Goal: Task Accomplishment & Management: Manage account settings

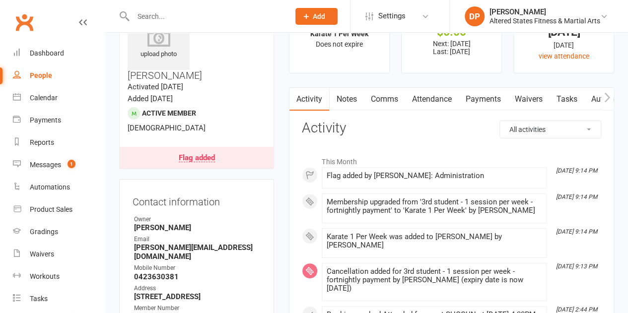
scroll to position [47, 0]
click at [478, 94] on link "Payments" at bounding box center [482, 99] width 49 height 23
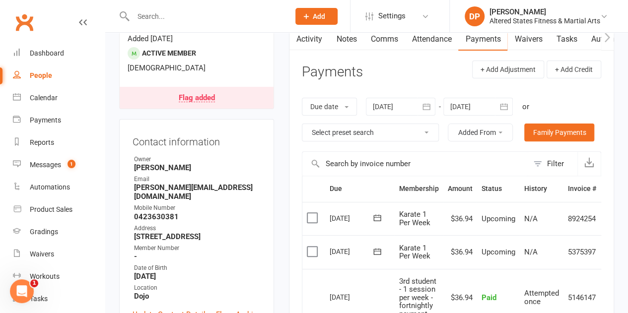
scroll to position [94, 0]
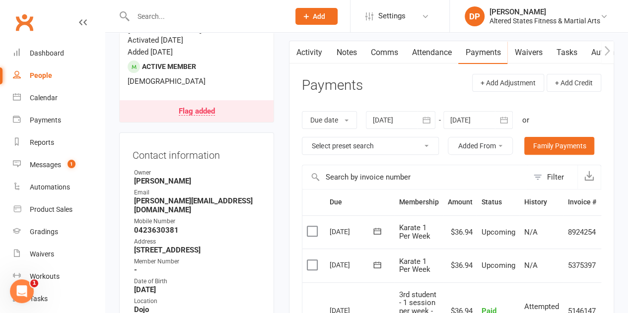
click at [43, 77] on div "People" at bounding box center [41, 75] width 22 height 8
select select "100"
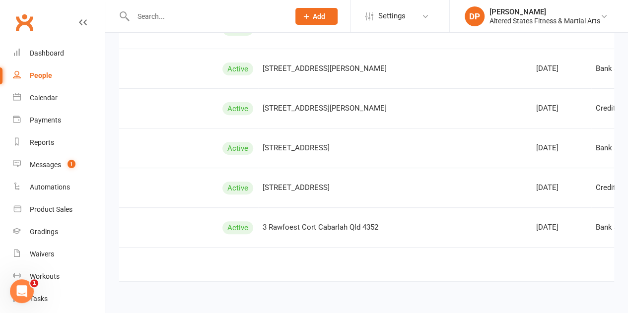
scroll to position [3915, 0]
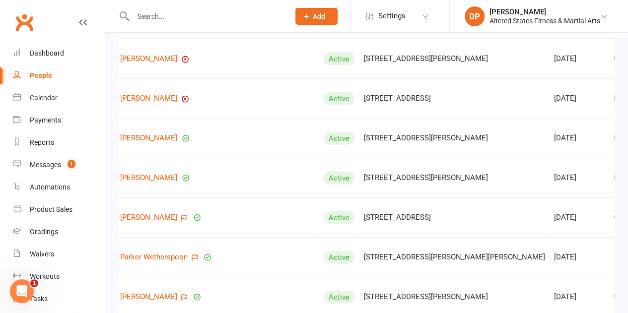
scroll to position [2953, 0]
click at [152, 174] on link "[PERSON_NAME]" at bounding box center [148, 178] width 57 height 8
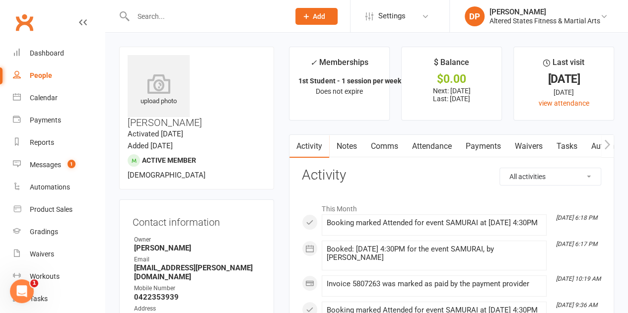
click at [485, 143] on link "Payments" at bounding box center [482, 146] width 49 height 23
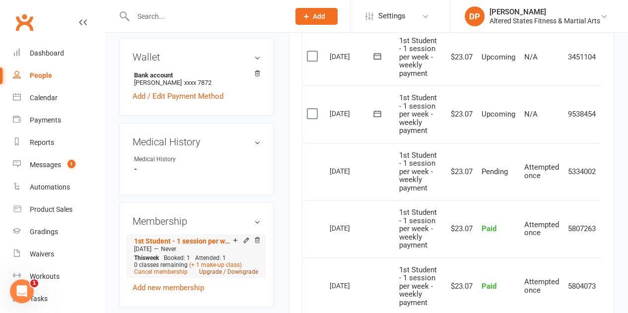
scroll to position [396, 0]
click at [223, 267] on link "Upgrade / Downgrade" at bounding box center [228, 270] width 59 height 7
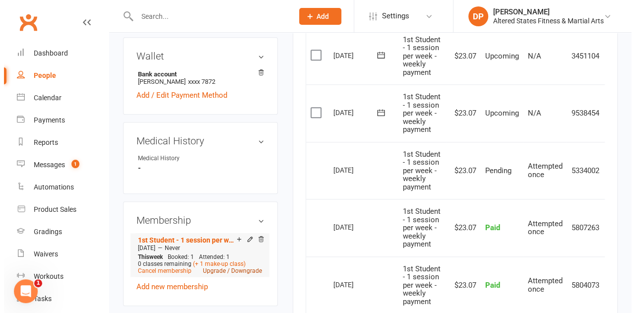
scroll to position [385, 0]
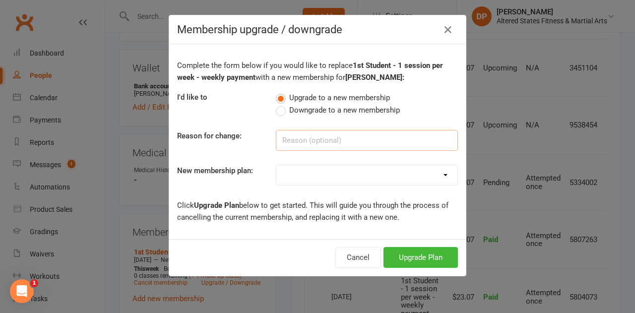
click at [300, 141] on input at bounding box center [367, 140] width 182 height 21
paste input "Administration"
type input "Administration"
click at [292, 174] on select "Casual Student Karate Trail Karate 1 Per Week Karate 2 Per Week Karate Unlimite…" at bounding box center [366, 175] width 181 height 20
select select "2"
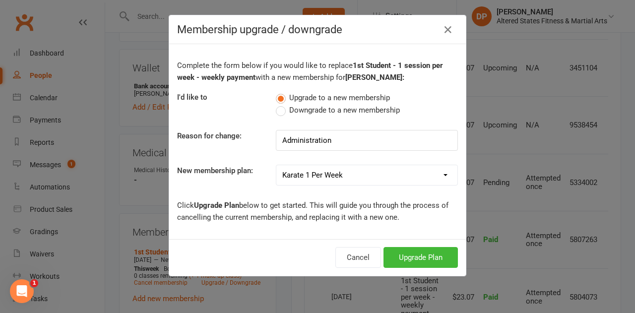
click at [276, 165] on select "Casual Student Karate Trail Karate 1 Per Week Karate 2 Per Week Karate Unlimite…" at bounding box center [366, 175] width 181 height 20
click at [397, 258] on button "Upgrade Plan" at bounding box center [421, 257] width 74 height 21
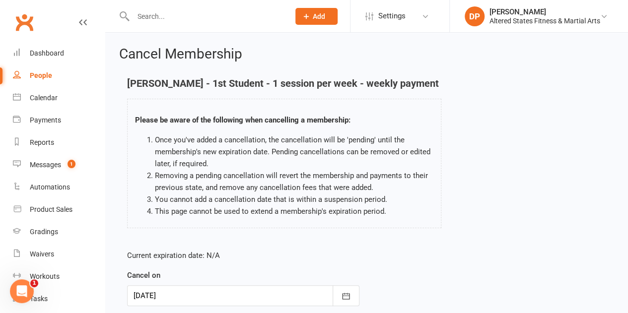
scroll to position [126, 0]
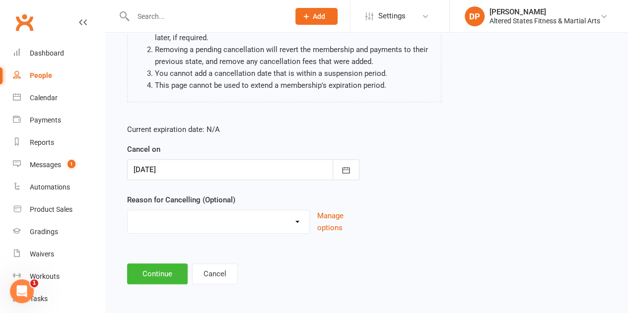
click at [238, 218] on select "Holiday Injury Other reason" at bounding box center [219, 220] width 182 height 20
select select "2"
click at [128, 210] on select "Holiday Injury Other reason" at bounding box center [219, 220] width 182 height 20
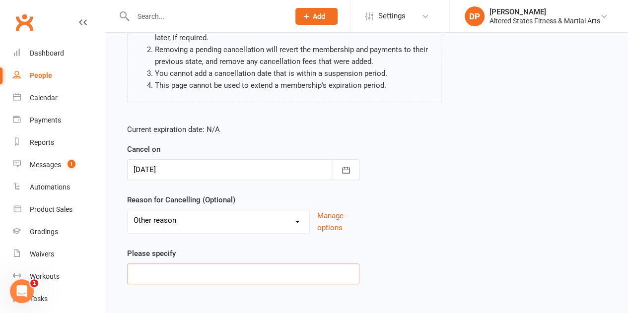
click at [202, 274] on input at bounding box center [243, 274] width 232 height 21
paste input "Administration"
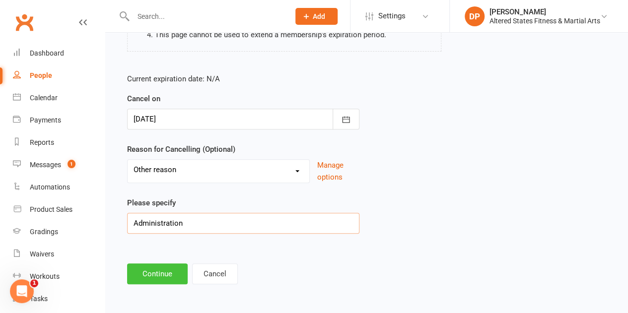
type input "Administration"
click at [155, 277] on button "Continue" at bounding box center [157, 274] width 61 height 21
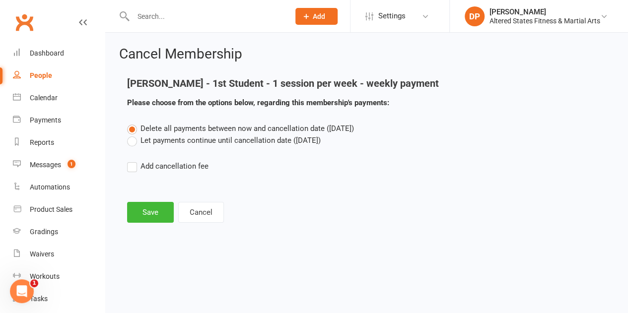
scroll to position [0, 0]
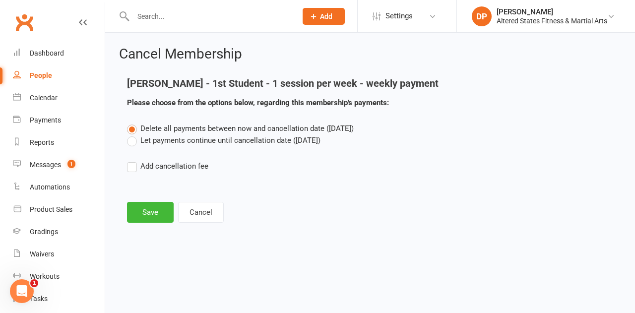
click at [132, 140] on label "Let payments continue until cancellation date ([DATE])" at bounding box center [224, 140] width 194 height 12
click at [132, 134] on input "Let payments continue until cancellation date ([DATE])" at bounding box center [130, 134] width 6 height 0
click at [134, 213] on button "Save" at bounding box center [150, 212] width 47 height 21
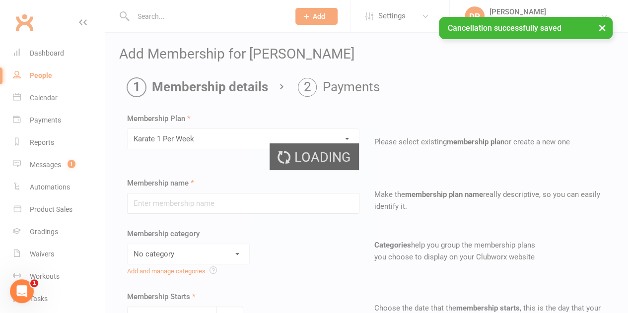
type input "Karate 1 Per Week"
select select "6"
type input "[DATE]"
type input "0"
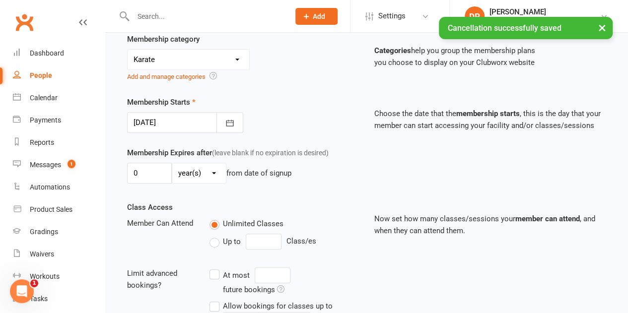
scroll to position [198, 0]
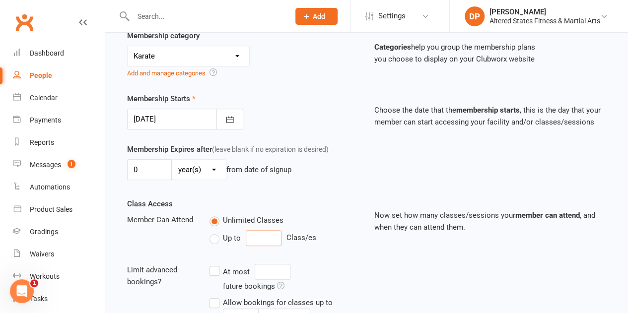
click at [257, 236] on input "number" at bounding box center [264, 238] width 36 height 16
type input "1"
drag, startPoint x: 260, startPoint y: 289, endPoint x: 225, endPoint y: 289, distance: 34.7
click at [225, 289] on div "Every 0 week(s)" at bounding box center [278, 288] width 138 height 16
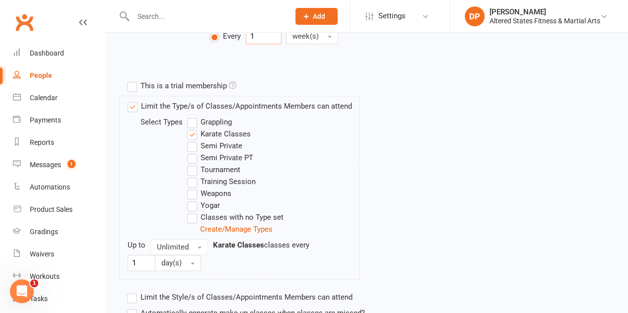
scroll to position [453, 0]
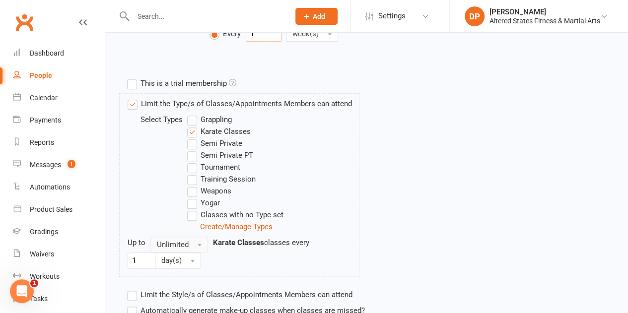
type input "1"
click at [197, 237] on button "Unlimited" at bounding box center [179, 245] width 58 height 16
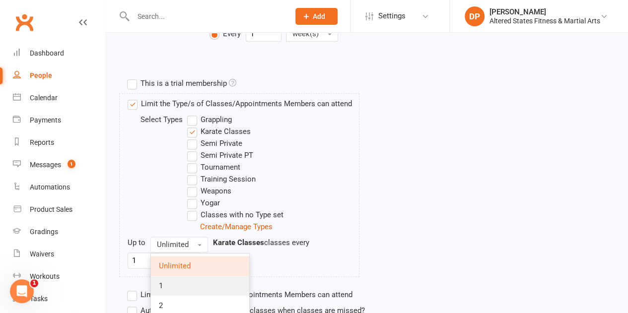
click at [194, 278] on link "1" at bounding box center [200, 286] width 98 height 20
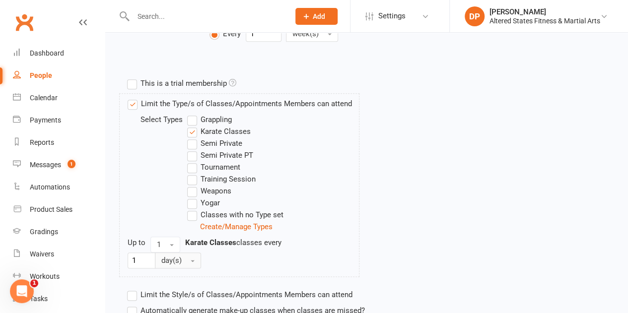
click at [194, 260] on button "day(s)" at bounding box center [178, 261] width 46 height 16
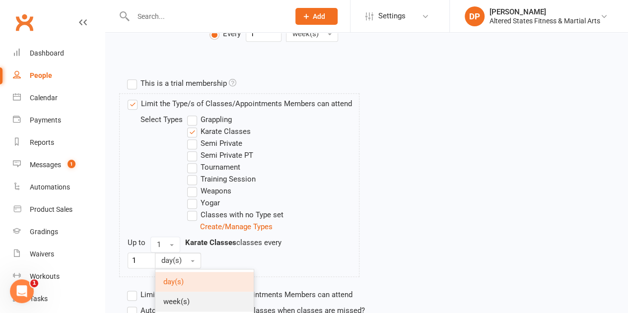
click at [188, 297] on span "week(s)" at bounding box center [176, 301] width 26 height 9
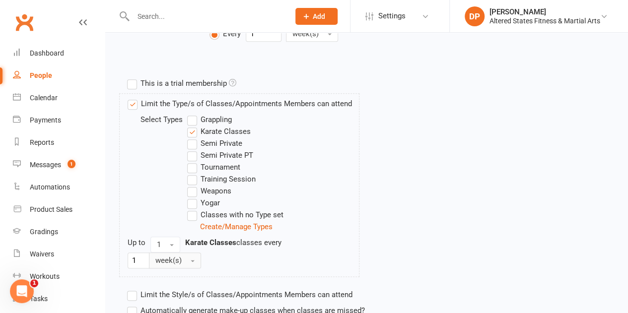
scroll to position [531, 0]
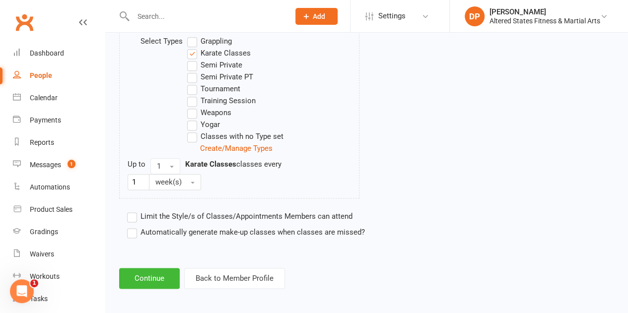
click at [132, 230] on label "Automatically generate make-up classes when classes are missed?" at bounding box center [246, 232] width 238 height 12
click at [132, 226] on input "Automatically generate make-up classes when classes are missed?" at bounding box center [130, 226] width 6 height 0
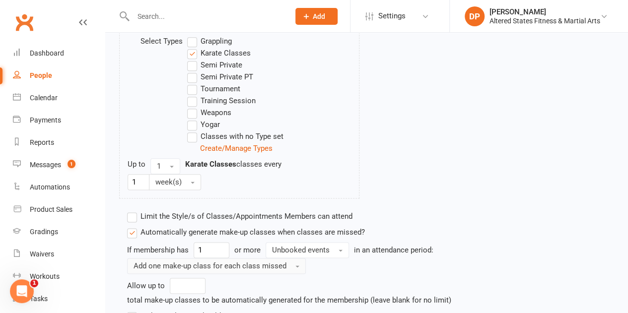
scroll to position [614, 0]
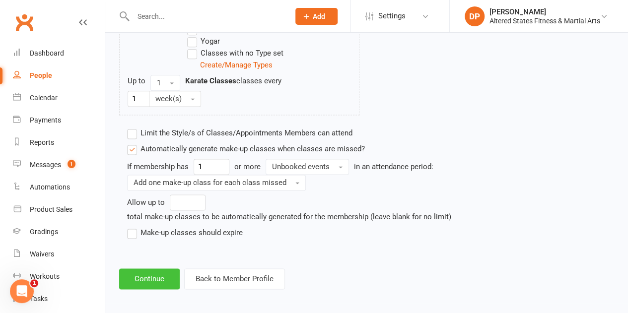
click at [149, 268] on button "Continue" at bounding box center [149, 278] width 61 height 21
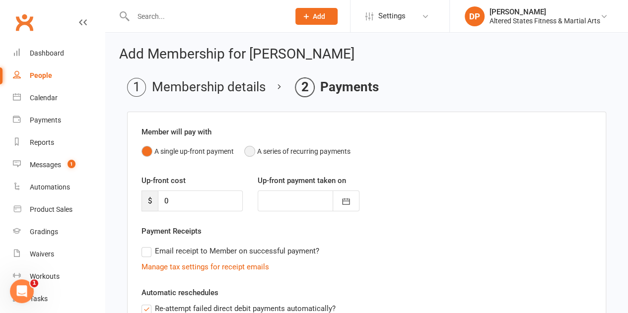
click at [249, 150] on button "A series of recurring payments" at bounding box center [297, 151] width 106 height 19
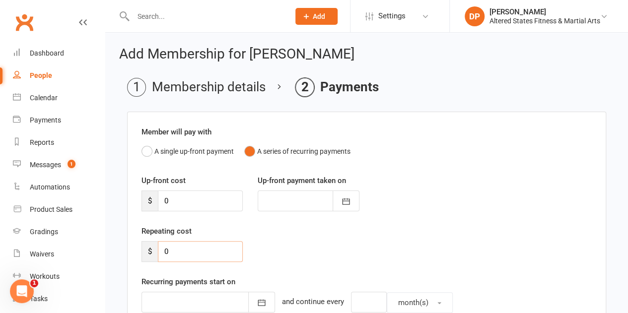
drag, startPoint x: 183, startPoint y: 247, endPoint x: 164, endPoint y: 248, distance: 19.4
click at [164, 248] on input "0" at bounding box center [200, 251] width 85 height 21
type input "23.07"
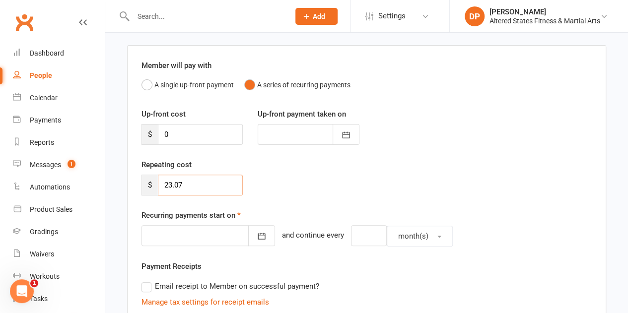
scroll to position [67, 0]
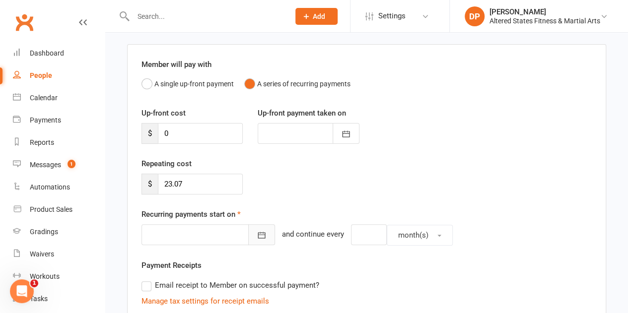
click at [258, 234] on icon "button" at bounding box center [261, 235] width 7 height 6
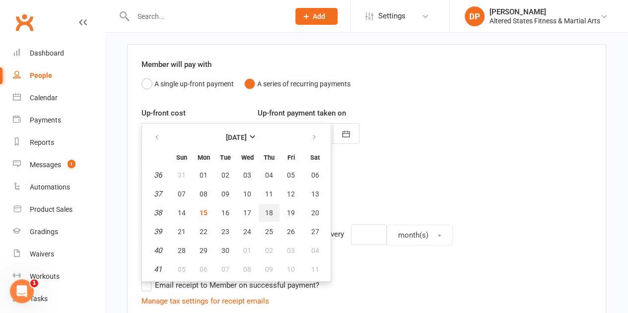
click at [267, 212] on span "18" at bounding box center [269, 213] width 8 height 8
type input "[DATE]"
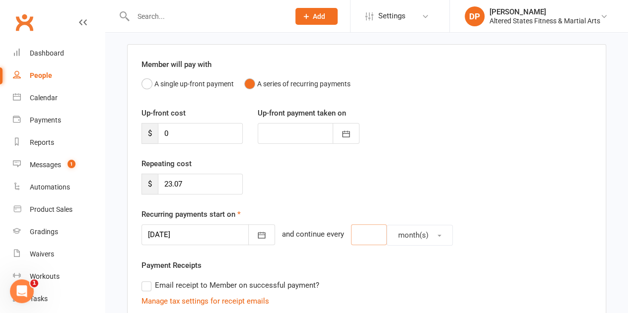
click at [351, 232] on input "number" at bounding box center [369, 234] width 36 height 21
type input "1"
click at [407, 231] on span "month(s)" at bounding box center [413, 235] width 30 height 9
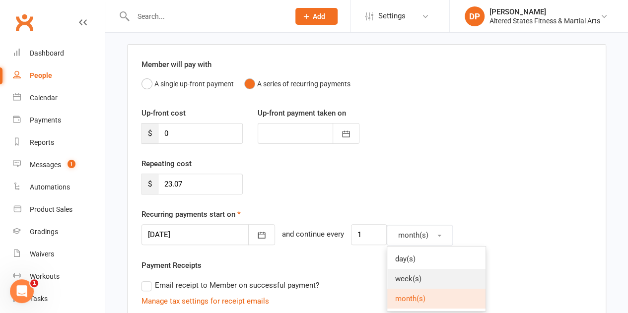
click at [401, 274] on span "week(s)" at bounding box center [408, 278] width 26 height 9
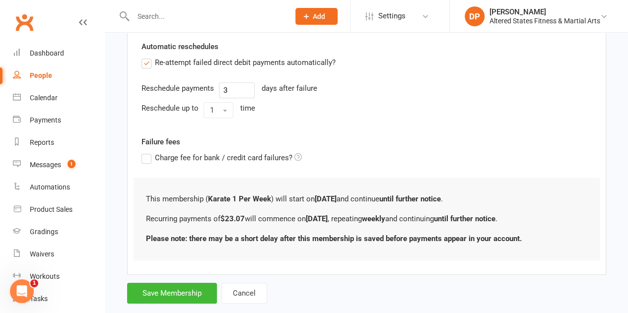
scroll to position [366, 0]
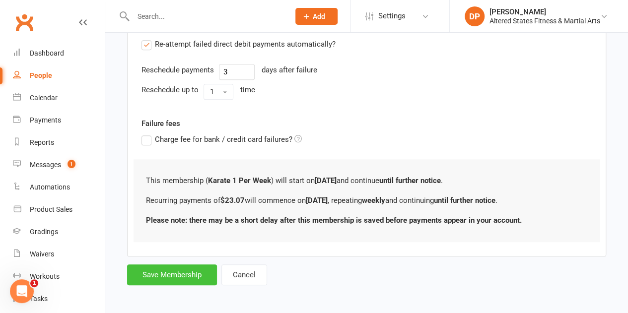
click at [196, 268] on button "Save Membership" at bounding box center [172, 274] width 90 height 21
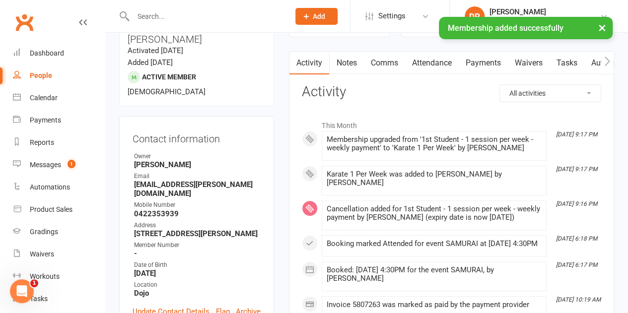
scroll to position [84, 0]
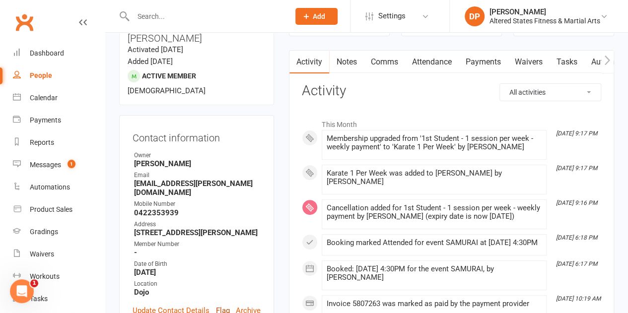
click at [222, 305] on link "Flag" at bounding box center [223, 311] width 14 height 12
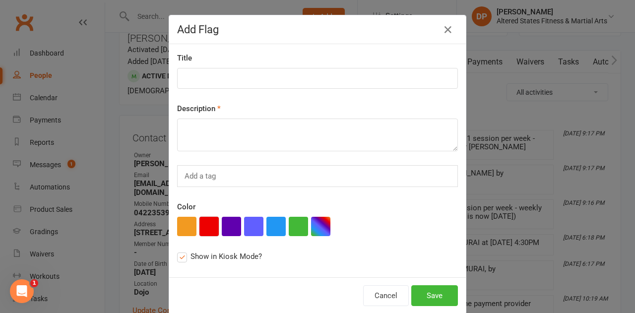
click at [210, 226] on button "button" at bounding box center [208, 226] width 19 height 19
click at [208, 135] on textarea at bounding box center [317, 135] width 281 height 33
paste textarea "Administration"
type textarea "Administration"
click at [191, 72] on input at bounding box center [317, 78] width 281 height 21
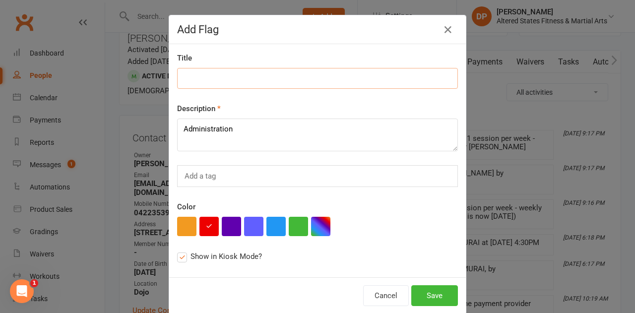
paste input "Administration"
type input "Administration"
click at [423, 287] on button "Save" at bounding box center [434, 295] width 47 height 21
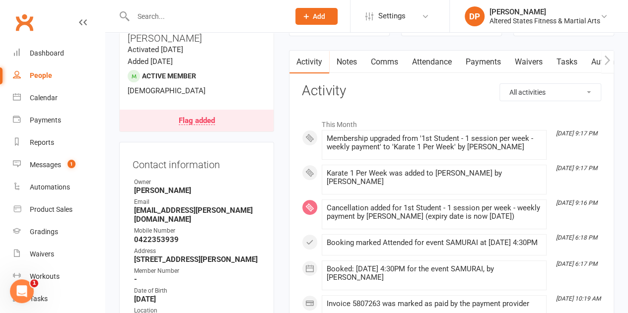
click at [43, 71] on div "People" at bounding box center [41, 75] width 22 height 8
select select "100"
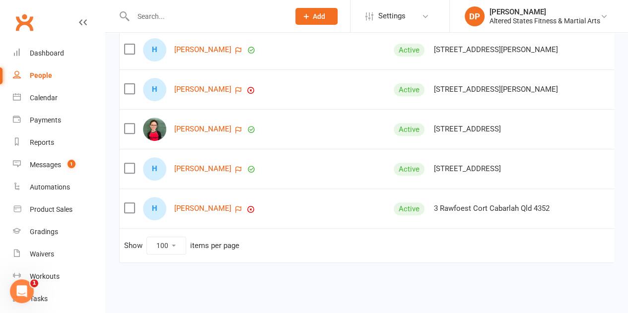
scroll to position [0, 171]
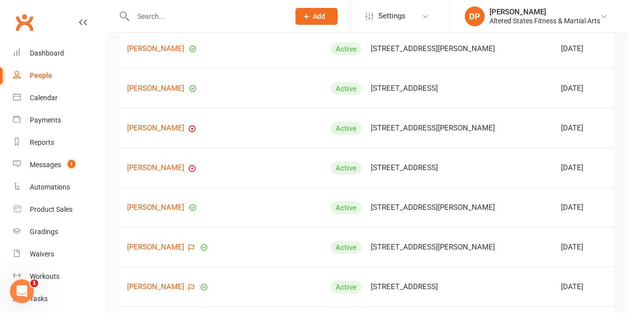
scroll to position [2885, 0]
click at [160, 202] on link "[PERSON_NAME]" at bounding box center [155, 206] width 57 height 8
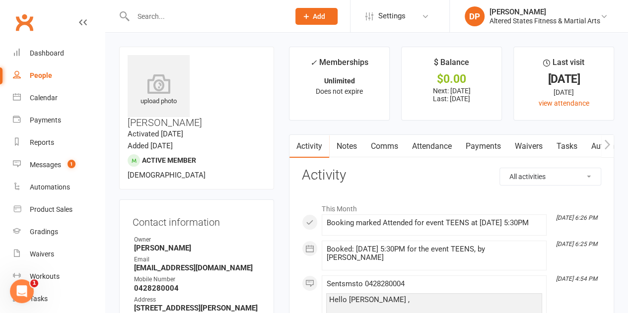
click at [416, 145] on link "Attendance" at bounding box center [431, 146] width 54 height 23
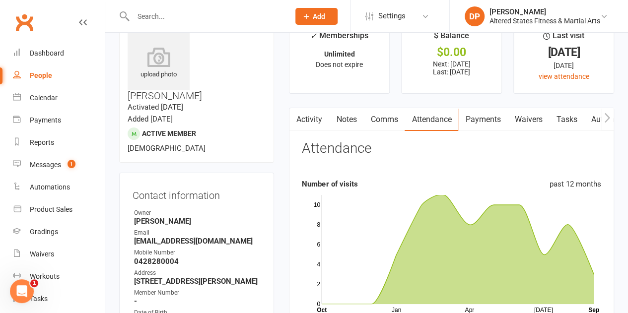
scroll to position [26, 0]
click at [493, 118] on link "Payments" at bounding box center [482, 120] width 49 height 23
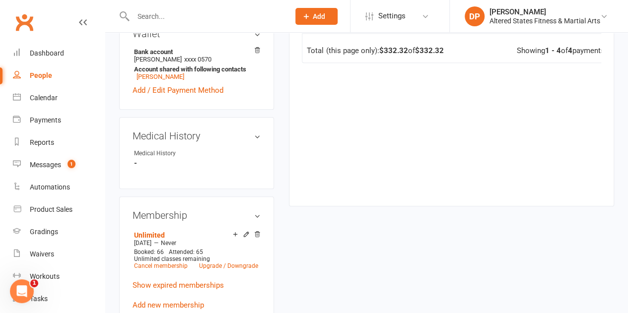
scroll to position [410, 0]
click at [229, 262] on link "Upgrade / Downgrade" at bounding box center [228, 265] width 59 height 7
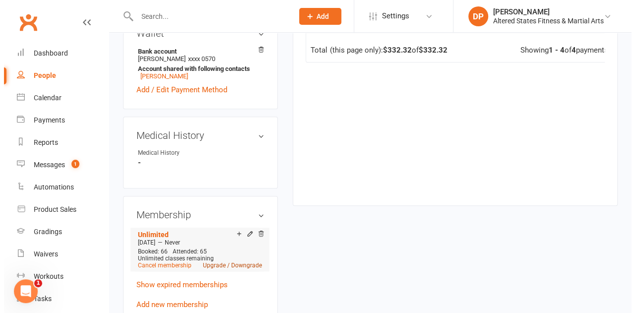
scroll to position [398, 0]
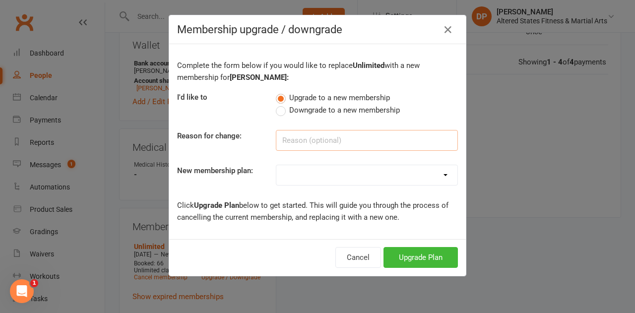
click at [299, 144] on input at bounding box center [367, 140] width 182 height 21
paste input "Administration"
type input "Administration"
click at [299, 170] on select "Casual Student Karate Trail Karate 1 Per Week Karate 2 Per Week Karate Unlimite…" at bounding box center [366, 175] width 181 height 20
select select "4"
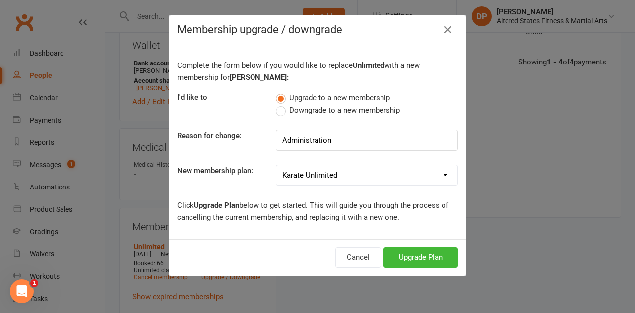
click at [276, 165] on select "Casual Student Karate Trail Karate 1 Per Week Karate 2 Per Week Karate Unlimite…" at bounding box center [366, 175] width 181 height 20
click at [412, 252] on button "Upgrade Plan" at bounding box center [421, 257] width 74 height 21
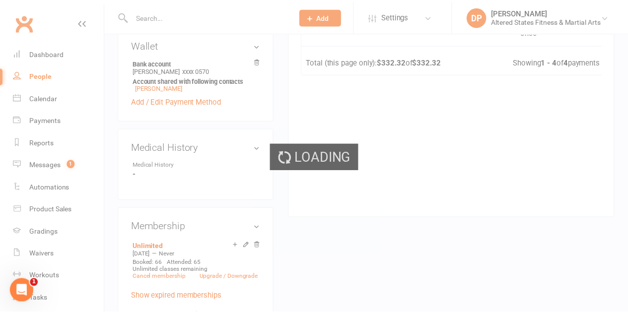
scroll to position [410, 0]
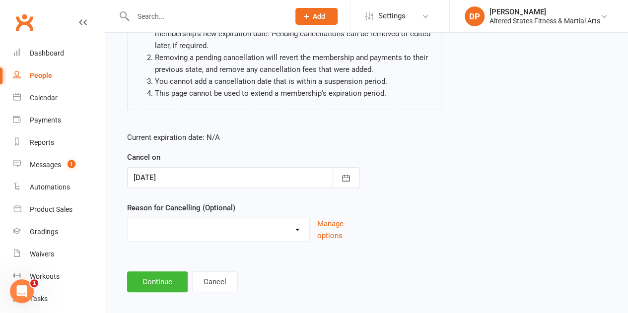
scroll to position [126, 0]
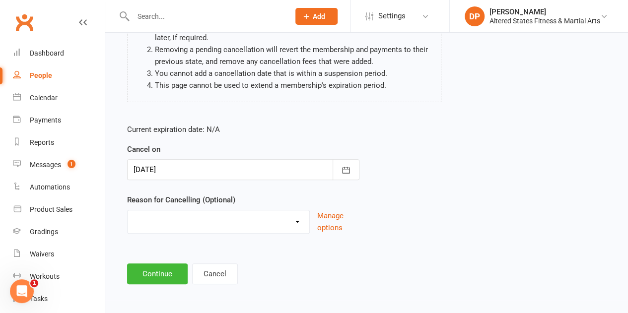
click at [272, 217] on select "Holiday Injury Other reason" at bounding box center [219, 220] width 182 height 20
select select "2"
click at [128, 210] on select "Holiday Injury Other reason" at bounding box center [219, 220] width 182 height 20
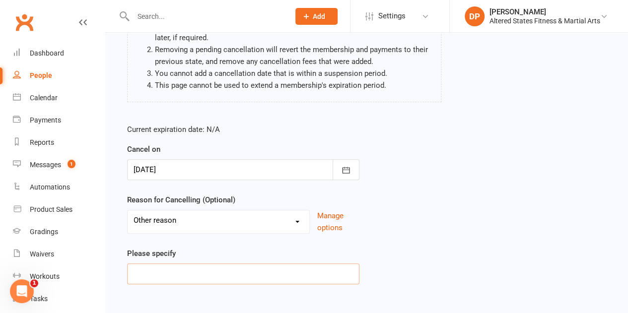
click at [227, 271] on input at bounding box center [243, 274] width 232 height 21
paste input "Administration"
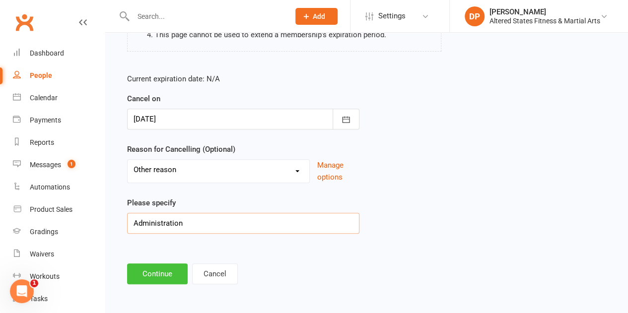
type input "Administration"
click at [173, 276] on button "Continue" at bounding box center [157, 274] width 61 height 21
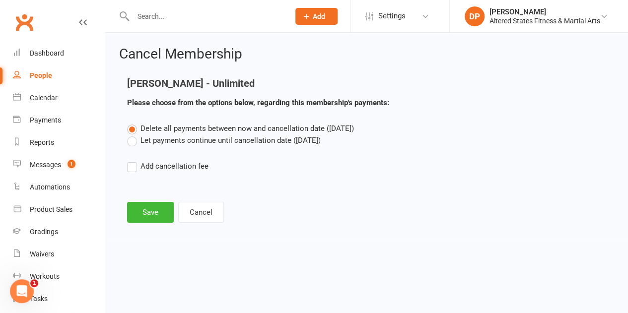
scroll to position [0, 0]
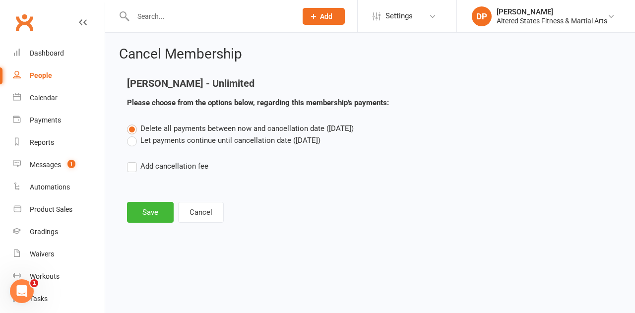
click at [131, 140] on label "Let payments continue until cancellation date ([DATE])" at bounding box center [224, 140] width 194 height 12
click at [131, 134] on input "Let payments continue until cancellation date ([DATE])" at bounding box center [130, 134] width 6 height 0
click at [151, 214] on button "Save" at bounding box center [150, 212] width 47 height 21
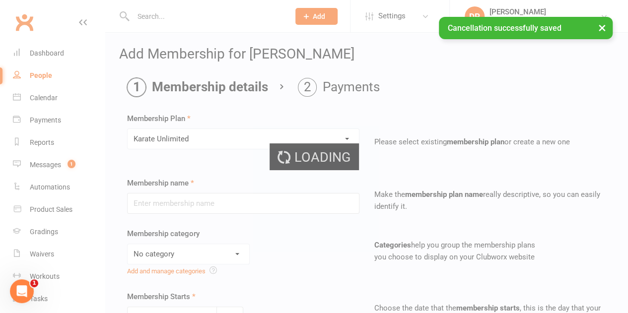
type input "Karate Unlimited"
select select "6"
type input "0"
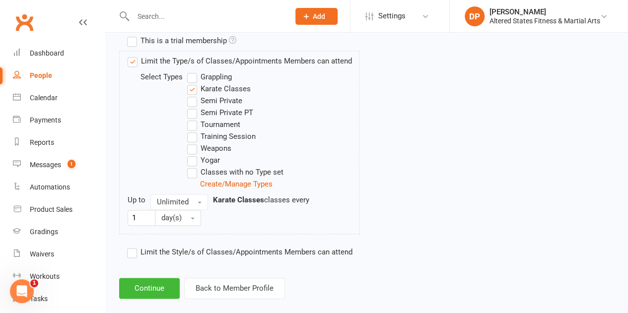
scroll to position [542, 0]
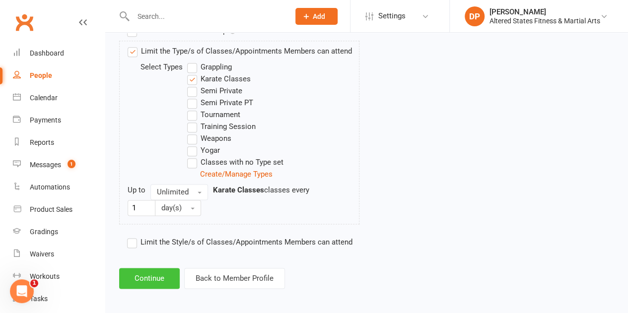
click at [161, 270] on button "Continue" at bounding box center [149, 278] width 61 height 21
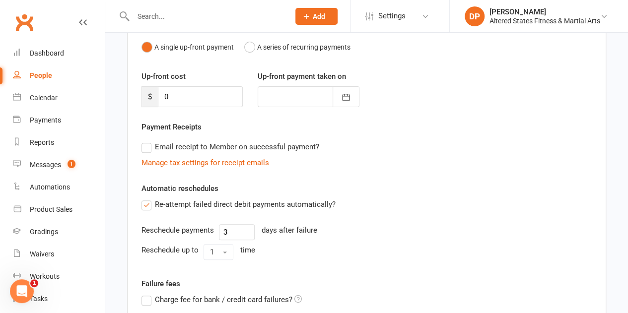
scroll to position [105, 0]
click at [251, 43] on button "A series of recurring payments" at bounding box center [297, 46] width 106 height 19
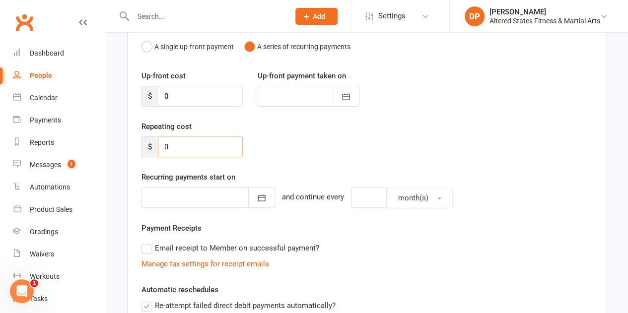
drag, startPoint x: 177, startPoint y: 144, endPoint x: 155, endPoint y: 144, distance: 21.8
click at [155, 144] on div "$ 0" at bounding box center [191, 146] width 101 height 21
type input "83.08"
click at [186, 198] on div at bounding box center [207, 197] width 133 height 21
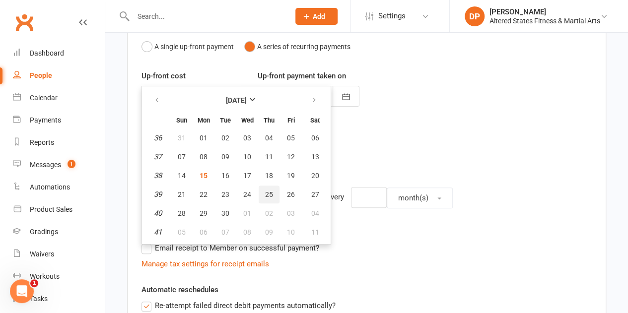
click at [265, 192] on span "25" at bounding box center [269, 195] width 8 height 8
type input "[DATE]"
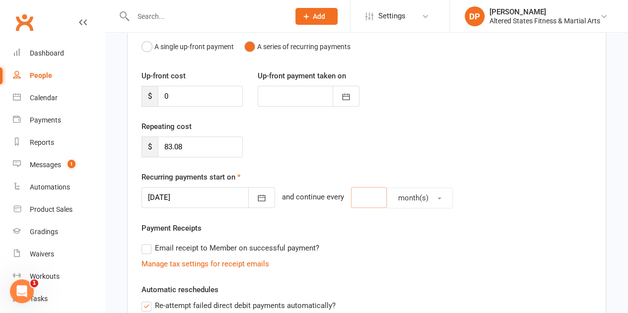
click at [356, 197] on input "number" at bounding box center [369, 197] width 36 height 21
type input "2"
click at [398, 199] on span "month(s)" at bounding box center [413, 198] width 30 height 9
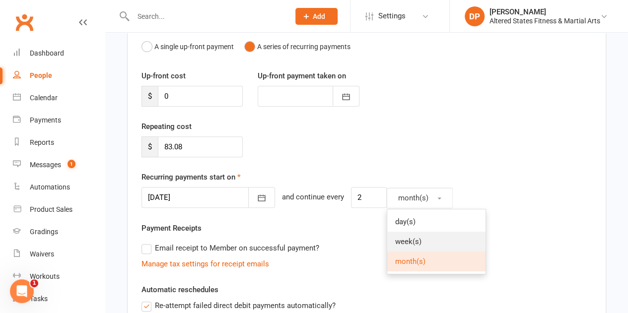
click at [395, 237] on span "week(s)" at bounding box center [408, 241] width 26 height 9
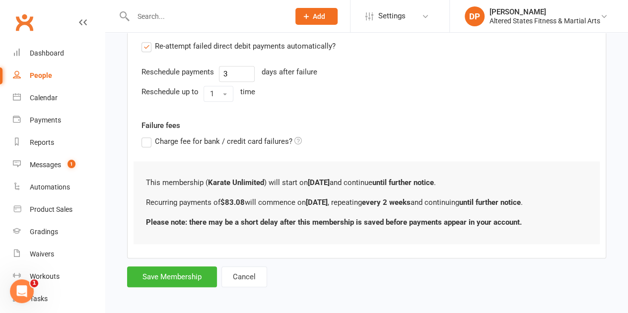
scroll to position [366, 0]
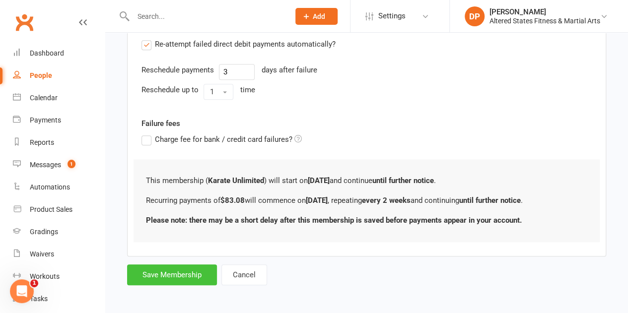
click at [192, 269] on button "Save Membership" at bounding box center [172, 274] width 90 height 21
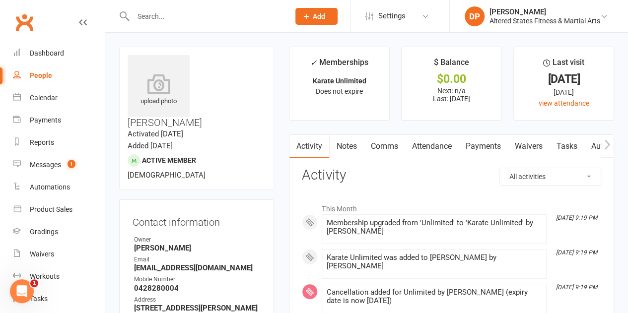
click at [199, 284] on strong "0428280004" at bounding box center [197, 288] width 127 height 9
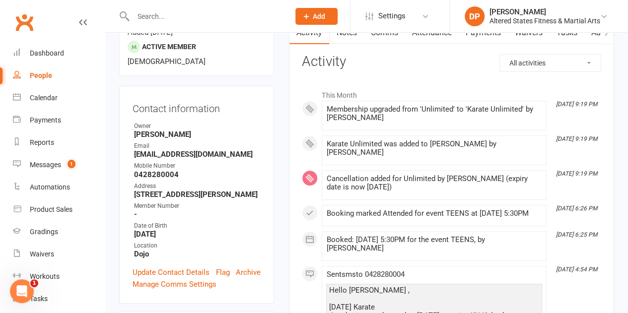
scroll to position [115, 0]
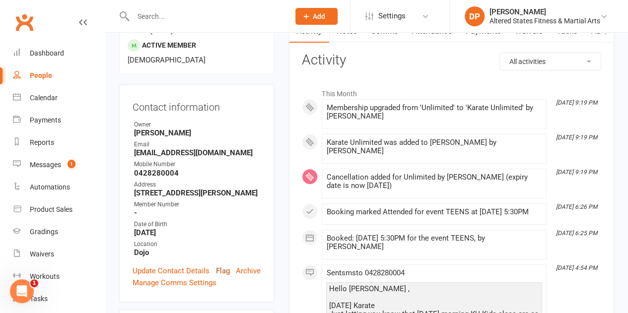
click at [225, 265] on link "Flag" at bounding box center [223, 271] width 14 height 12
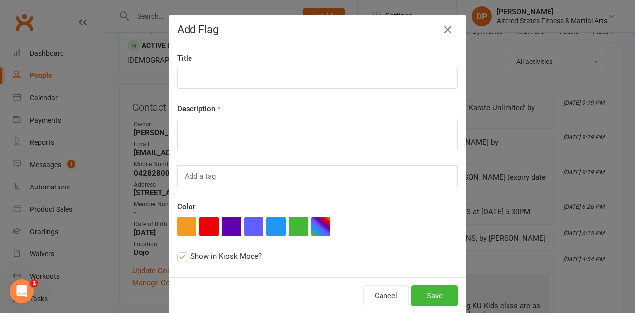
click at [205, 226] on button "button" at bounding box center [208, 226] width 19 height 19
click at [206, 136] on textarea at bounding box center [317, 135] width 281 height 33
paste textarea "Administration"
type textarea "Administration"
click at [190, 78] on input at bounding box center [317, 78] width 281 height 21
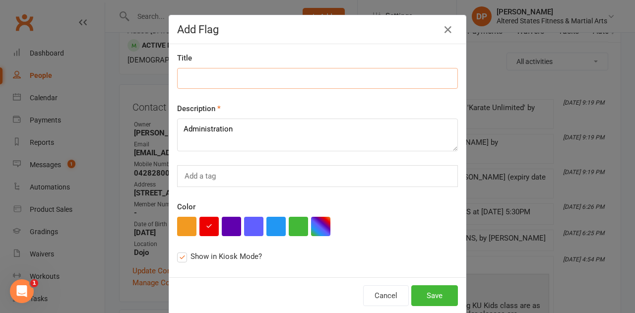
paste input "Administration"
type input "Administration"
click at [419, 289] on button "Save" at bounding box center [434, 295] width 47 height 21
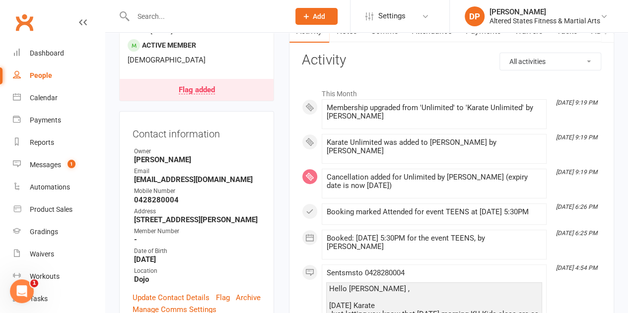
click at [44, 76] on div "People" at bounding box center [41, 75] width 22 height 8
select select "100"
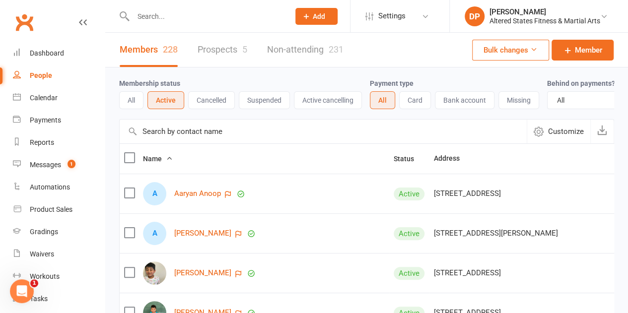
scroll to position [462, 0]
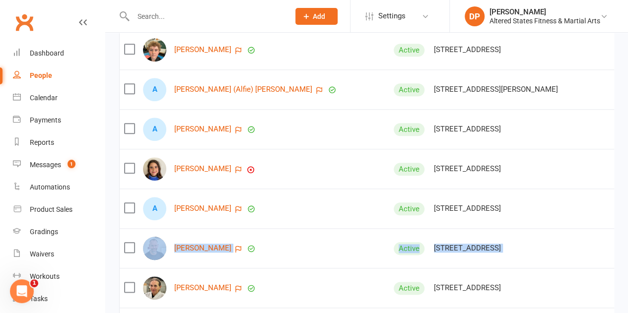
drag, startPoint x: 597, startPoint y: 230, endPoint x: 597, endPoint y: 240, distance: 9.9
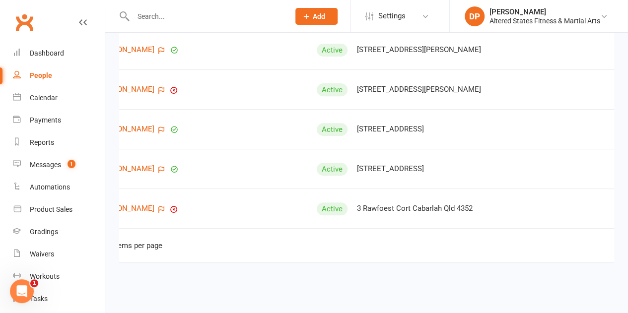
scroll to position [0, 171]
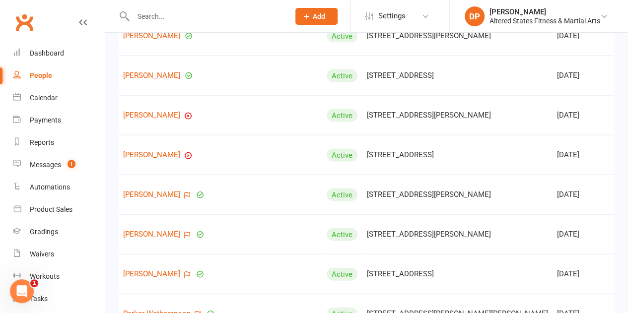
scroll to position [2845, 0]
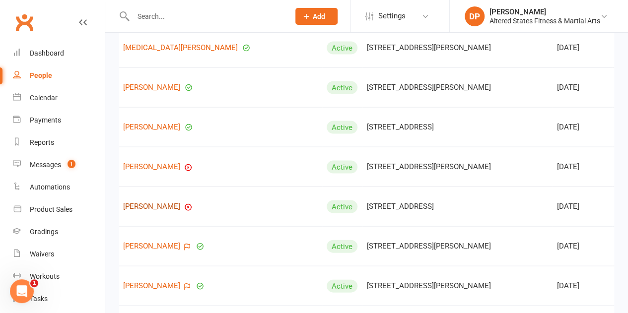
click at [150, 202] on link "[PERSON_NAME]" at bounding box center [151, 206] width 57 height 8
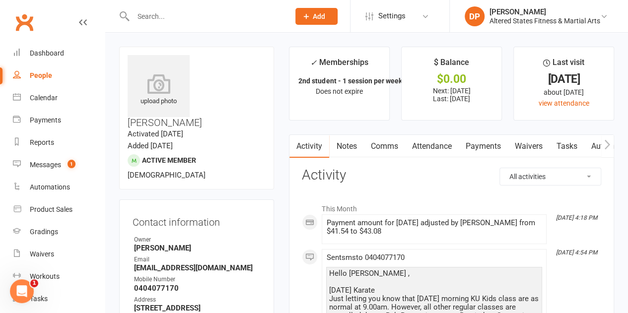
click at [438, 146] on link "Attendance" at bounding box center [431, 146] width 54 height 23
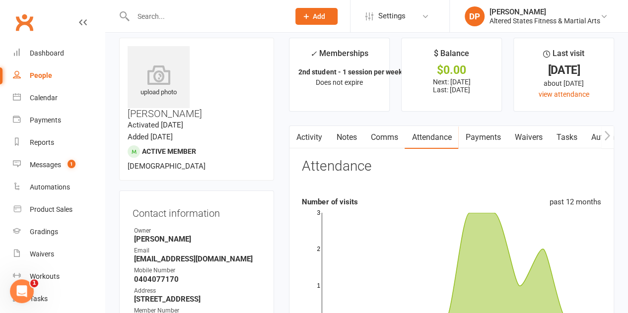
scroll to position [8, 0]
click at [480, 135] on link "Payments" at bounding box center [482, 138] width 49 height 23
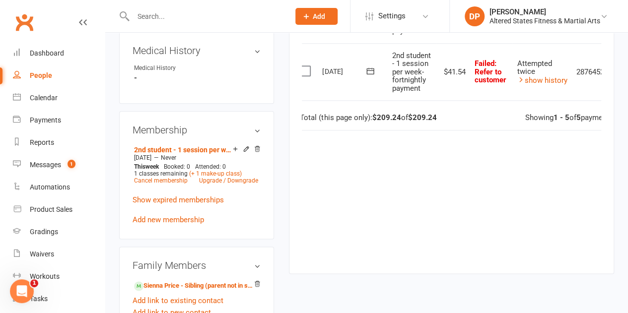
scroll to position [499, 0]
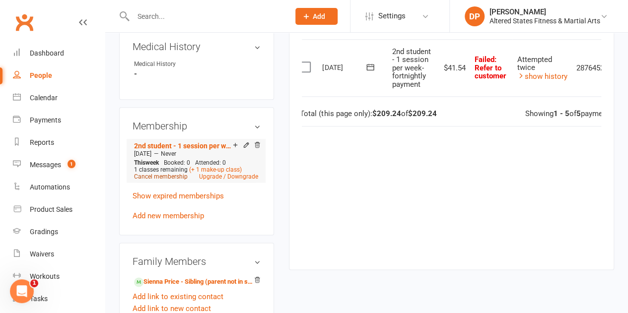
click at [165, 173] on link "Cancel membership" at bounding box center [161, 176] width 54 height 7
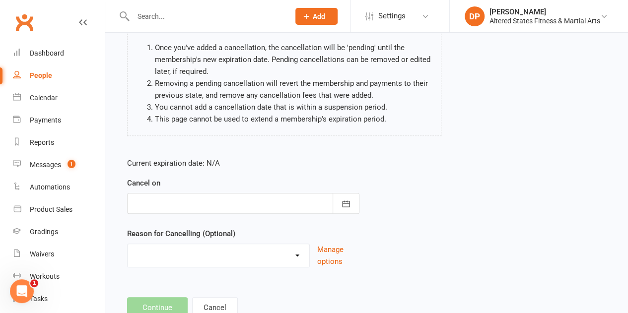
scroll to position [104, 0]
click at [221, 193] on div at bounding box center [243, 203] width 232 height 21
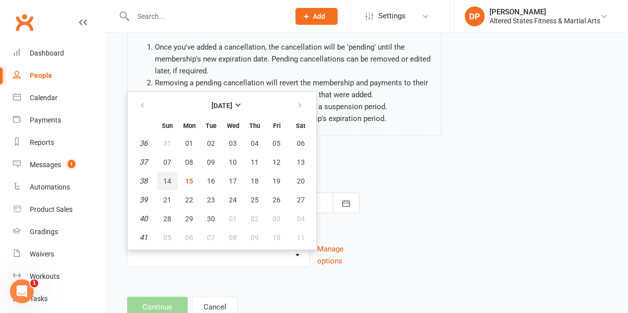
click at [165, 177] on span "14" at bounding box center [167, 181] width 8 height 8
type input "[DATE]"
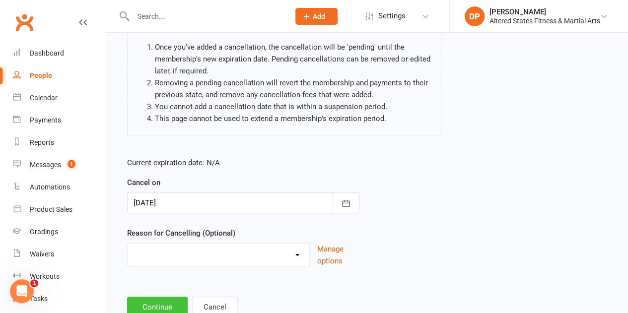
click at [162, 298] on button "Continue" at bounding box center [157, 307] width 61 height 21
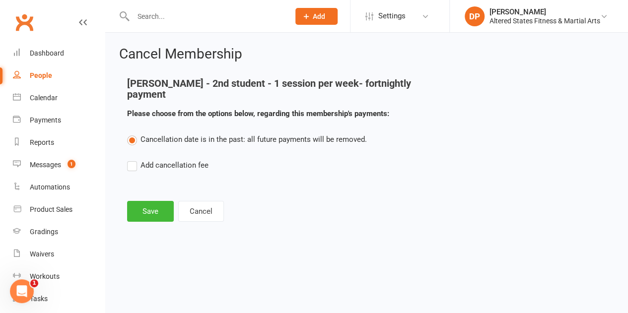
scroll to position [0, 0]
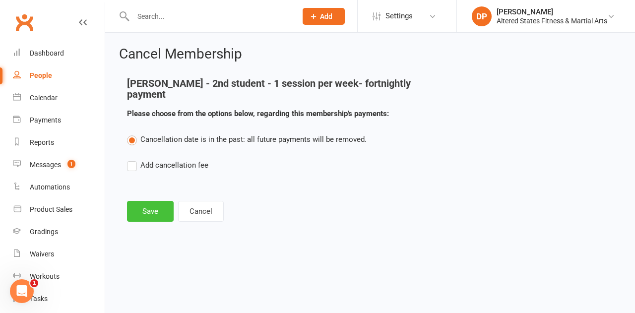
click at [141, 208] on button "Save" at bounding box center [150, 211] width 47 height 21
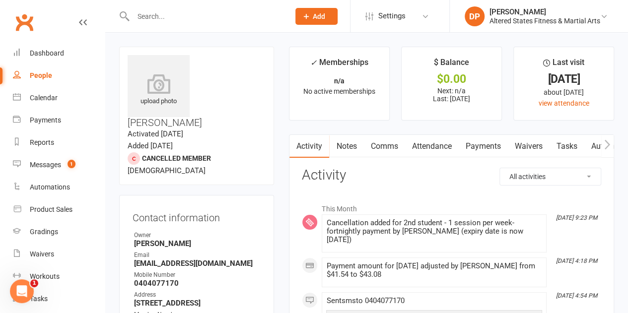
click at [45, 71] on div "People" at bounding box center [41, 75] width 22 height 8
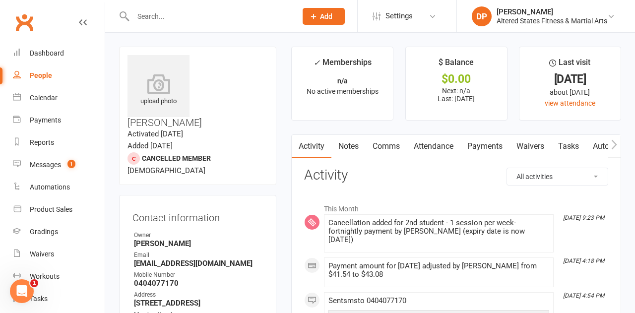
select select "100"
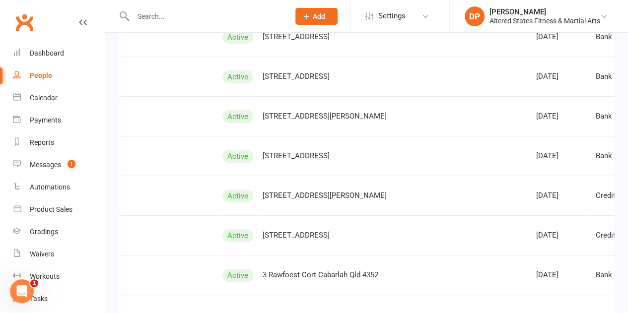
scroll to position [3891, 0]
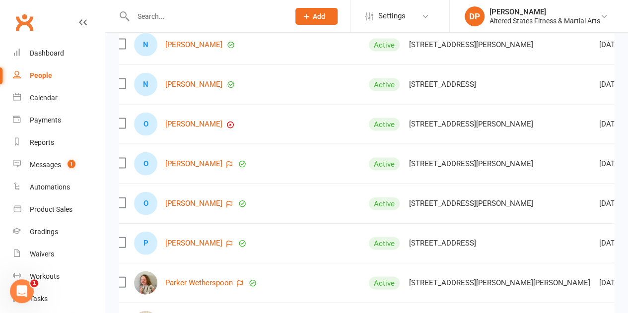
scroll to position [0, 7]
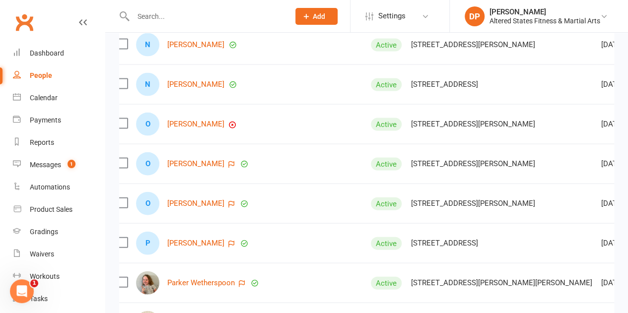
click at [406, 144] on td "[STREET_ADDRESS][PERSON_NAME]" at bounding box center [501, 164] width 190 height 40
click at [200, 120] on link "[PERSON_NAME]" at bounding box center [195, 124] width 57 height 8
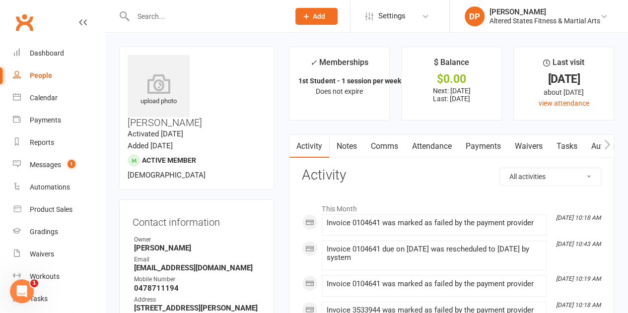
click at [472, 144] on link "Payments" at bounding box center [482, 146] width 49 height 23
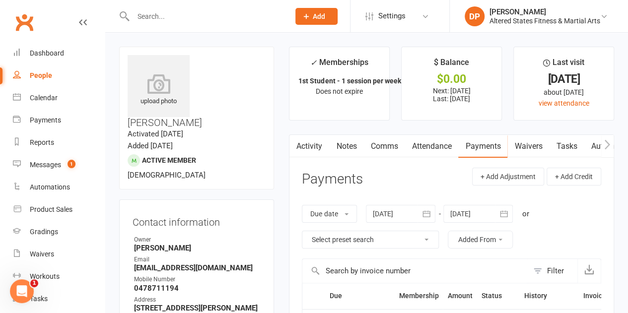
click at [437, 145] on link "Attendance" at bounding box center [431, 146] width 54 height 23
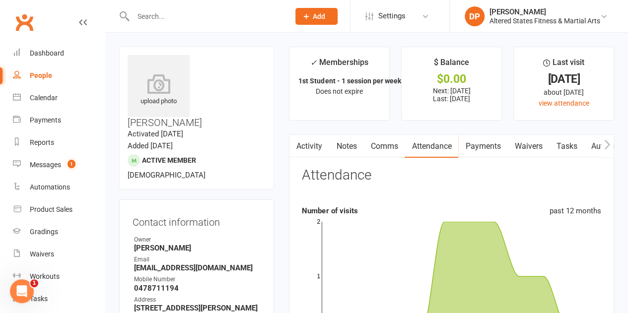
click at [479, 146] on link "Payments" at bounding box center [482, 146] width 49 height 23
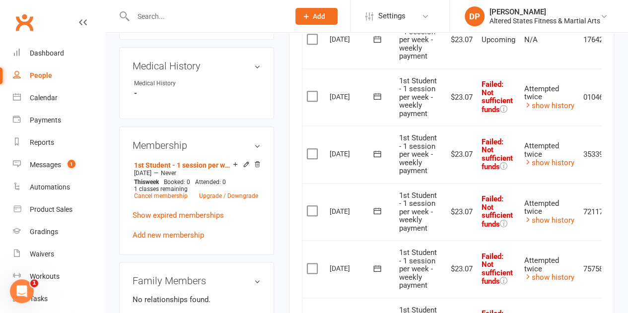
scroll to position [475, 0]
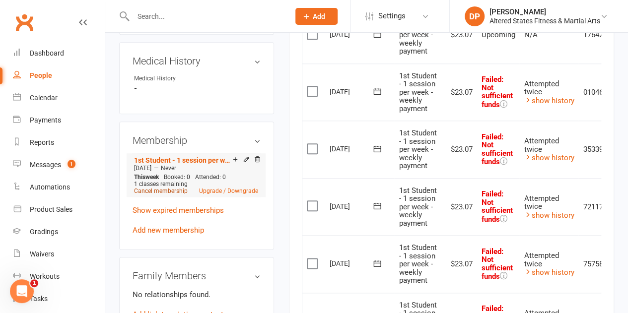
click at [165, 188] on link "Cancel membership" at bounding box center [161, 191] width 54 height 7
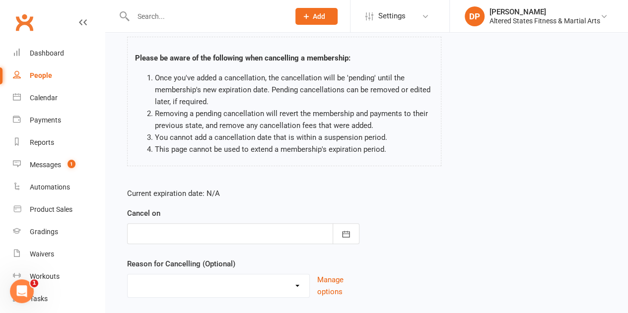
scroll to position [126, 0]
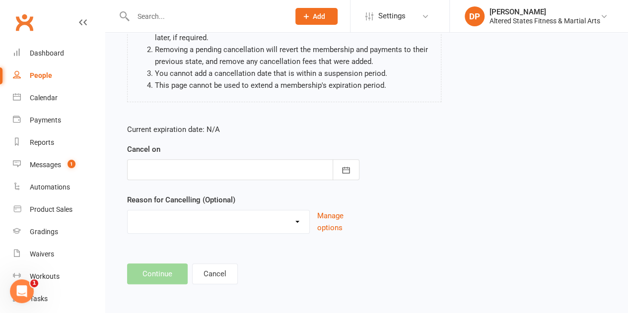
click at [208, 162] on div at bounding box center [243, 169] width 232 height 21
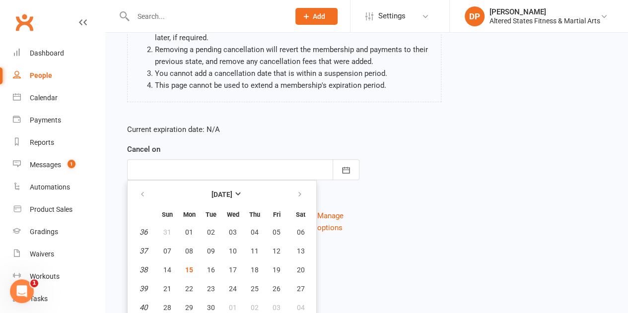
scroll to position [148, 0]
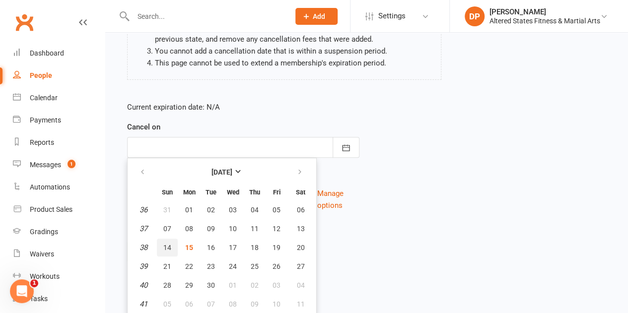
click at [167, 245] on span "14" at bounding box center [167, 248] width 8 height 8
type input "[DATE]"
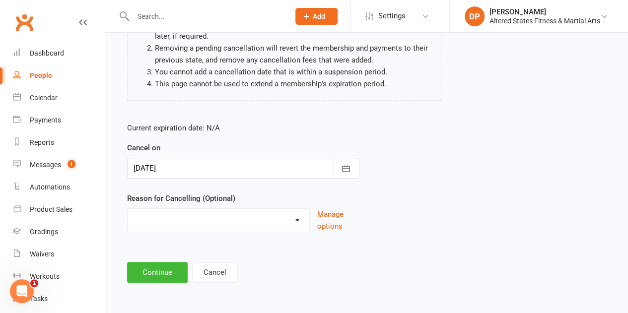
scroll to position [126, 0]
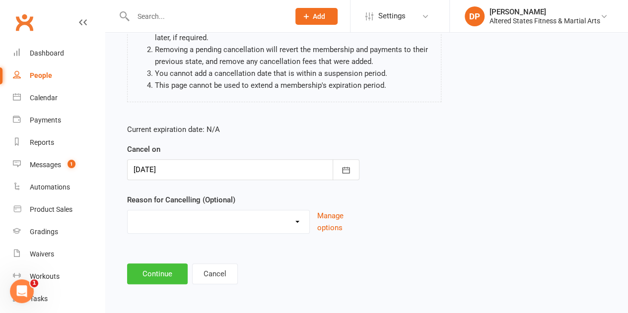
click at [168, 268] on button "Continue" at bounding box center [157, 274] width 61 height 21
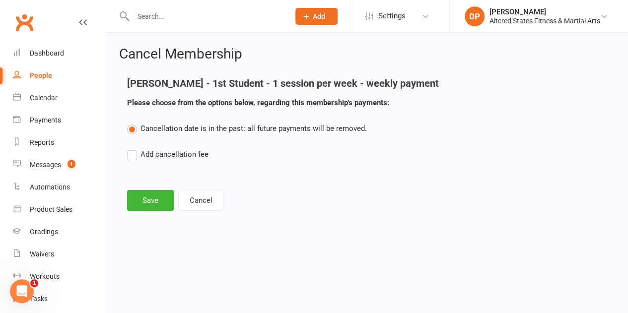
scroll to position [0, 0]
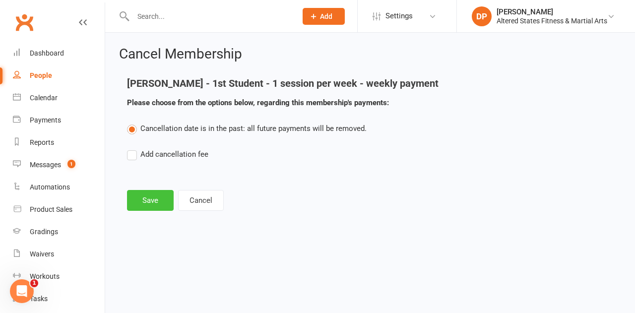
click at [145, 195] on button "Save" at bounding box center [150, 200] width 47 height 21
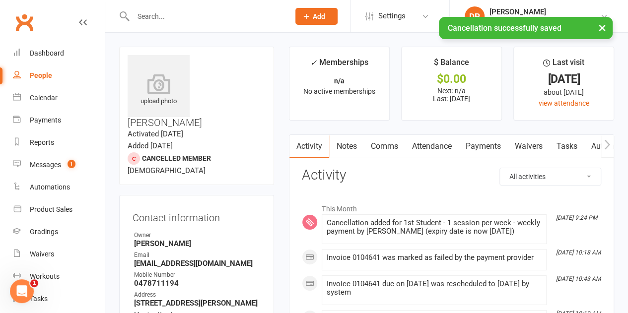
click at [36, 74] on div "People" at bounding box center [41, 75] width 22 height 8
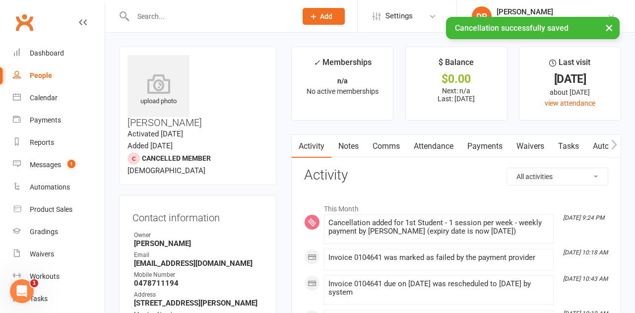
select select "100"
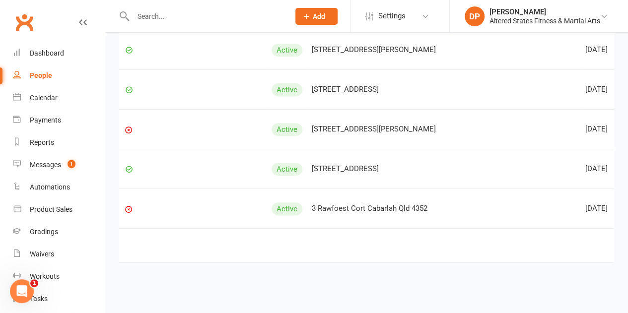
scroll to position [0, 163]
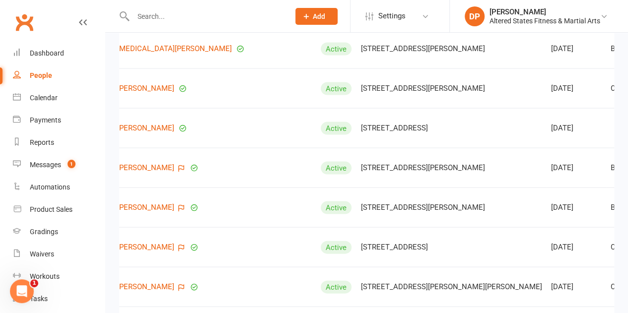
scroll to position [2844, 0]
click at [155, 126] on link "[PERSON_NAME]" at bounding box center [145, 128] width 57 height 8
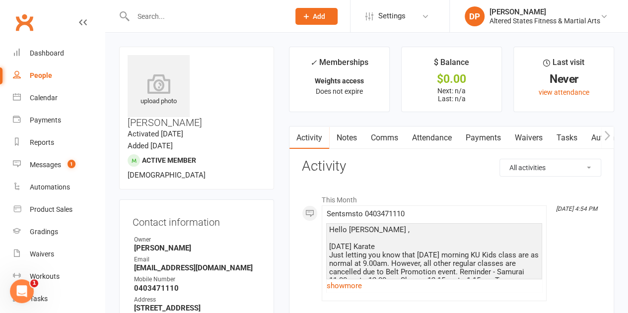
click at [436, 136] on link "Attendance" at bounding box center [431, 138] width 54 height 23
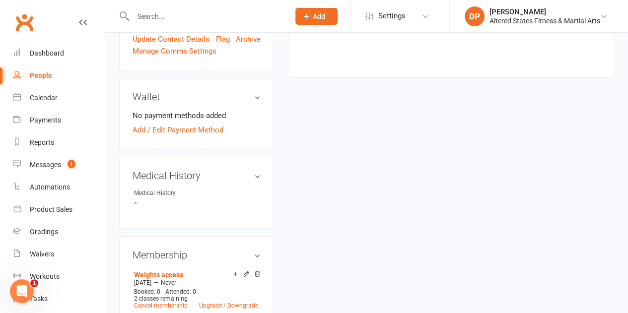
scroll to position [337, 0]
click at [39, 73] on div "People" at bounding box center [41, 75] width 22 height 8
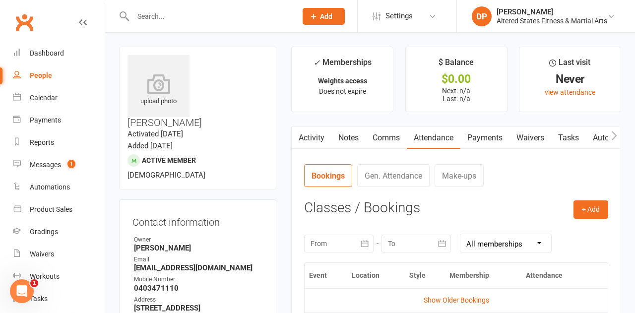
select select "100"
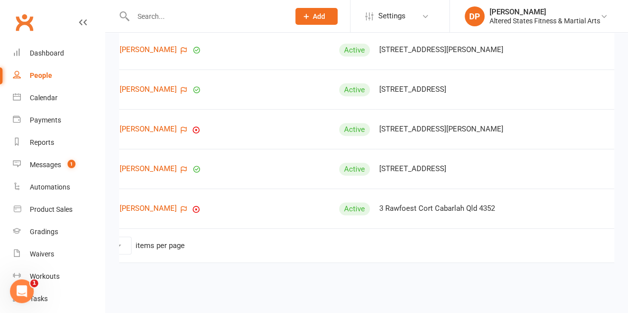
scroll to position [0, 66]
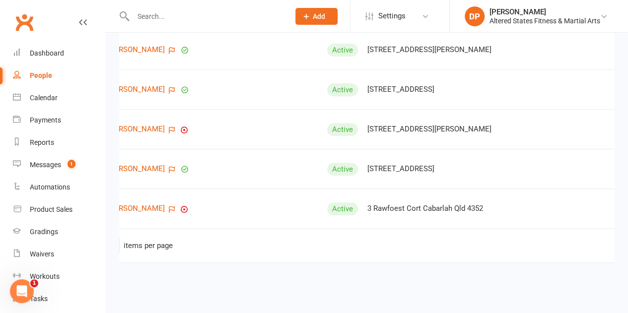
drag, startPoint x: 402, startPoint y: 189, endPoint x: 236, endPoint y: 235, distance: 172.4
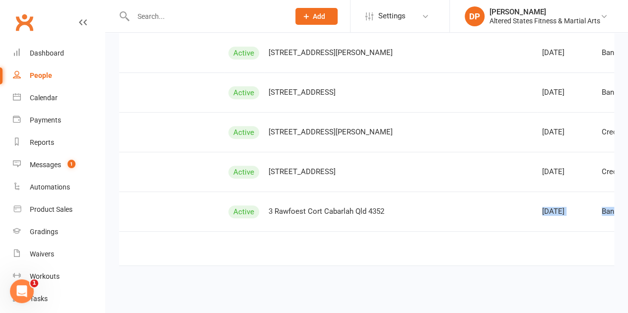
scroll to position [0, 171]
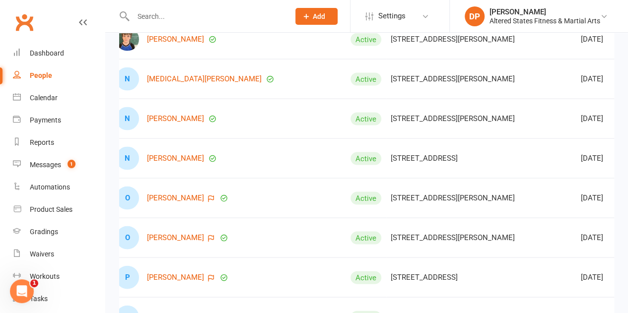
scroll to position [2791, 0]
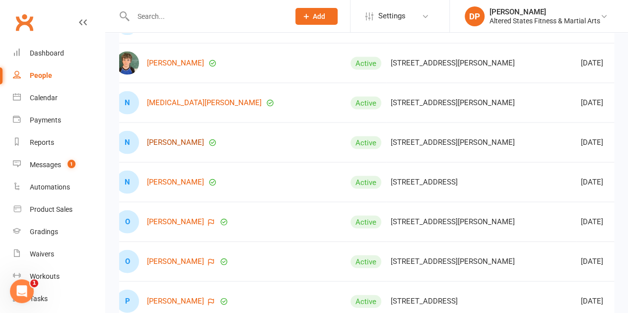
click at [176, 138] on link "[PERSON_NAME]" at bounding box center [175, 142] width 57 height 8
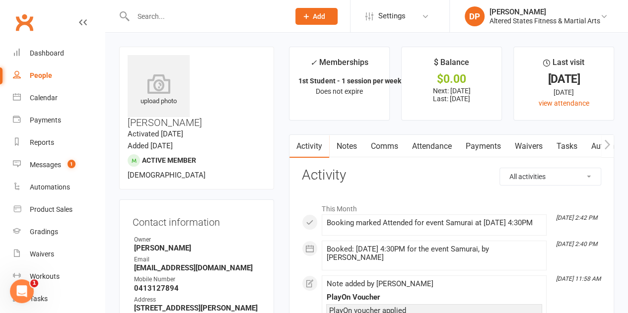
click at [480, 150] on link "Payments" at bounding box center [482, 146] width 49 height 23
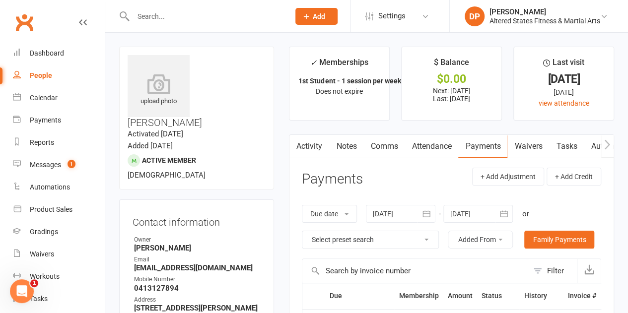
click at [441, 149] on link "Attendance" at bounding box center [431, 146] width 54 height 23
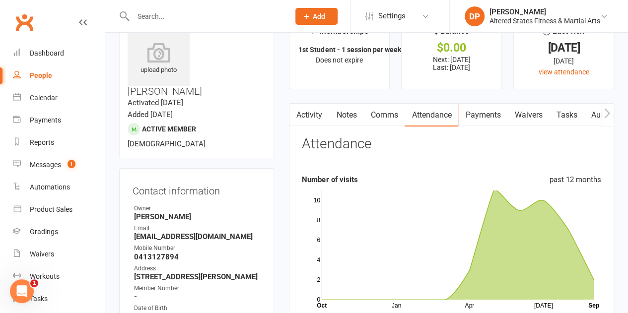
scroll to position [31, 0]
click at [487, 113] on link "Payments" at bounding box center [482, 115] width 49 height 23
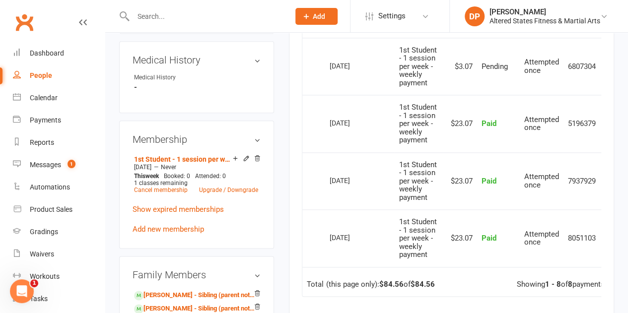
scroll to position [501, 0]
click at [232, 186] on link "Upgrade / Downgrade" at bounding box center [228, 189] width 59 height 7
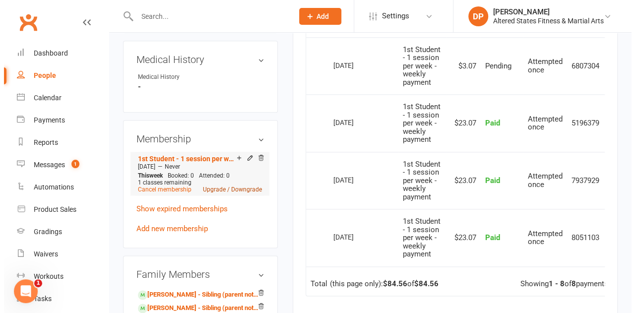
scroll to position [477, 0]
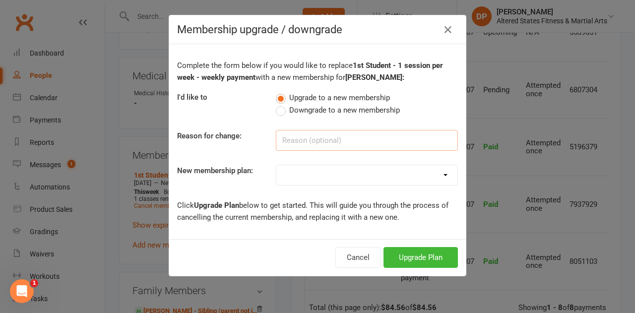
click at [293, 138] on input at bounding box center [367, 140] width 182 height 21
paste input "Administration"
type input "Administration"
click at [299, 171] on select "Casual Student Karate Trail Karate 1 Per Week Karate 2 Per Week Karate Unlimite…" at bounding box center [366, 175] width 181 height 20
select select "2"
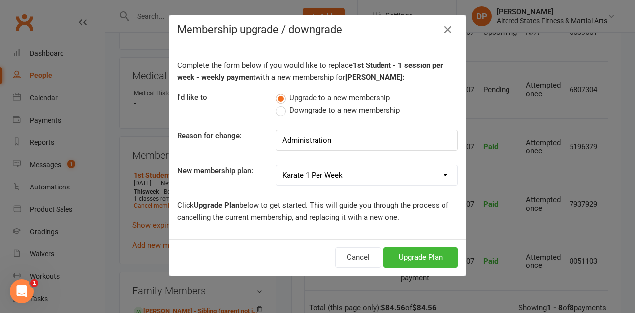
click at [276, 165] on select "Casual Student Karate Trail Karate 1 Per Week Karate 2 Per Week Karate Unlimite…" at bounding box center [366, 175] width 181 height 20
click at [406, 250] on button "Upgrade Plan" at bounding box center [421, 257] width 74 height 21
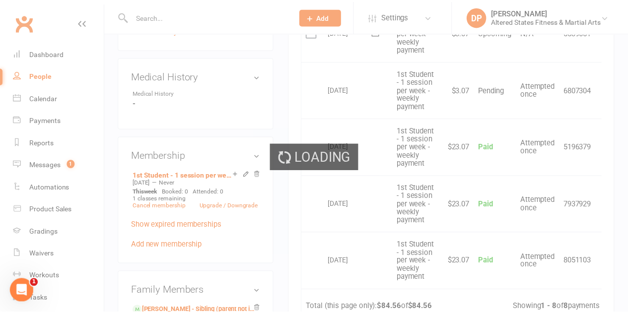
scroll to position [501, 0]
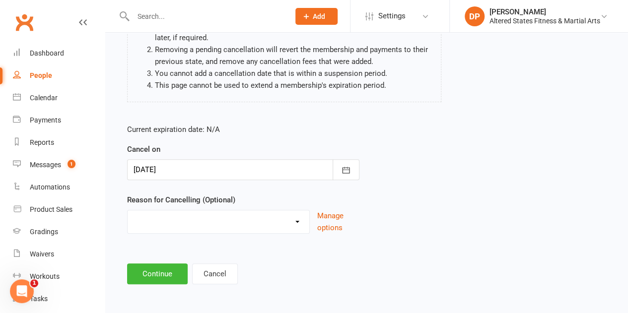
scroll to position [124, 0]
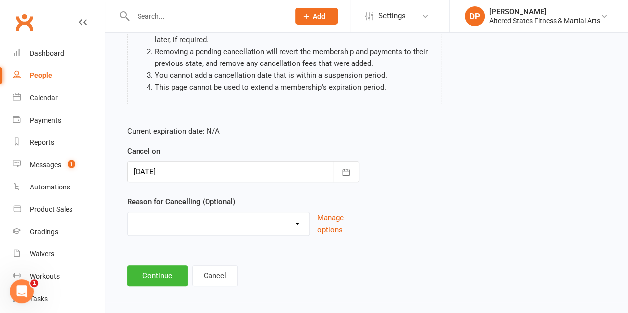
click at [258, 218] on select "Holiday Injury Other reason" at bounding box center [219, 222] width 182 height 20
select select "2"
click at [128, 212] on select "Holiday Injury Other reason" at bounding box center [219, 222] width 182 height 20
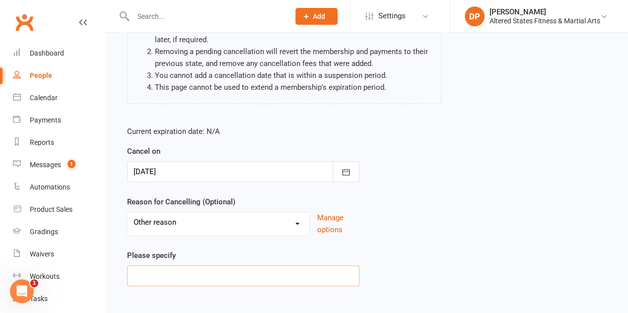
click at [223, 278] on input at bounding box center [243, 275] width 232 height 21
paste input "Administration"
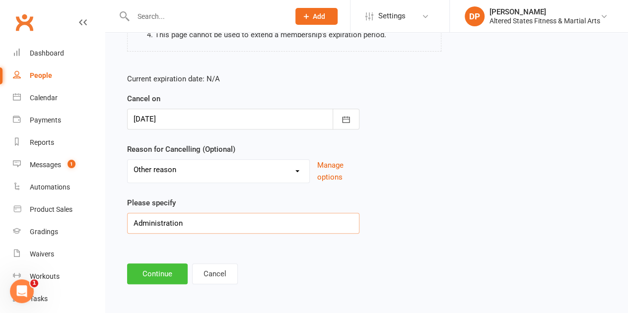
type input "Administration"
click at [165, 267] on button "Continue" at bounding box center [157, 274] width 61 height 21
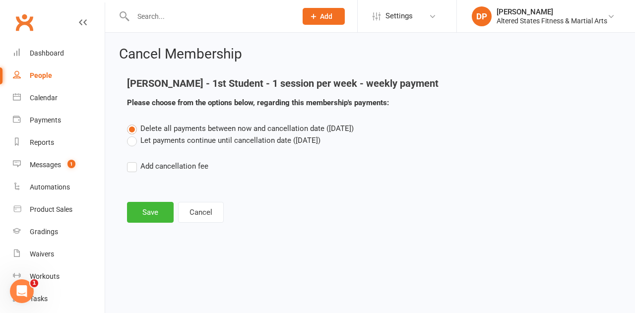
click at [134, 144] on label "Let payments continue until cancellation date ([DATE])" at bounding box center [224, 140] width 194 height 12
click at [133, 134] on input "Let payments continue until cancellation date ([DATE])" at bounding box center [130, 134] width 6 height 0
click at [152, 210] on button "Save" at bounding box center [150, 212] width 47 height 21
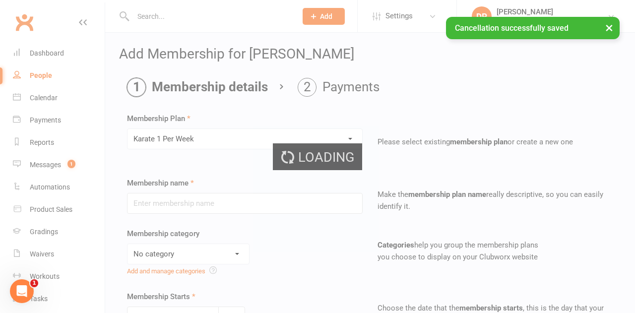
type input "Karate 1 Per Week"
select select "6"
type input "[DATE]"
type input "0"
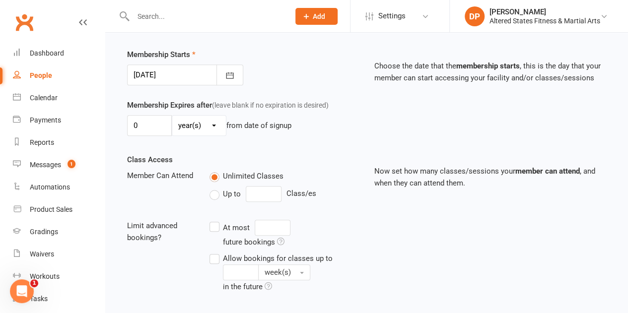
scroll to position [245, 0]
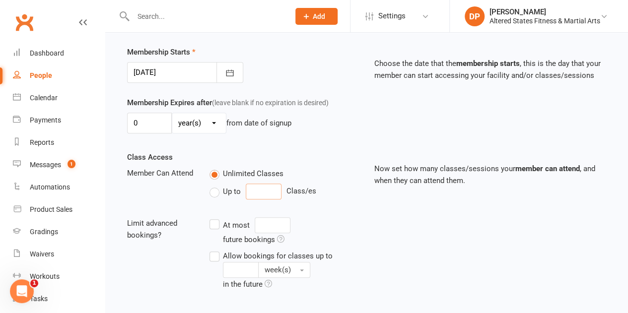
click at [260, 189] on input "number" at bounding box center [264, 192] width 36 height 16
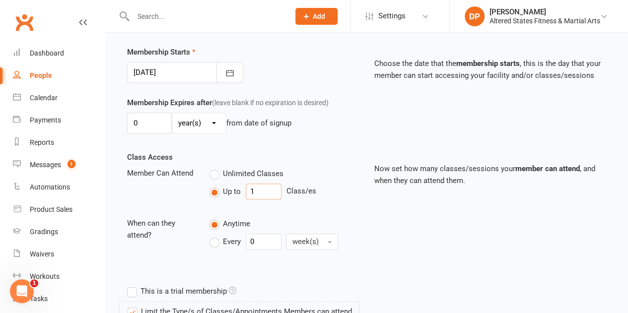
type input "1"
drag, startPoint x: 254, startPoint y: 239, endPoint x: 247, endPoint y: 239, distance: 7.4
click at [247, 239] on input "0" at bounding box center [264, 242] width 36 height 16
type input "1"
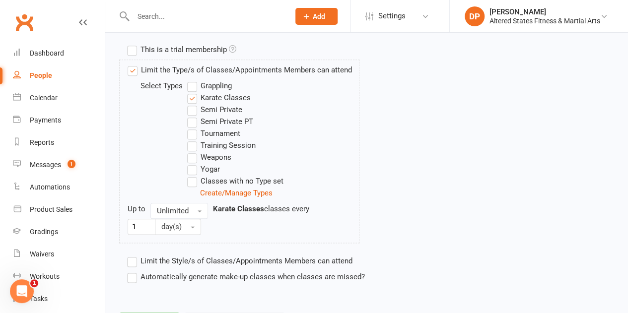
scroll to position [487, 0]
click at [202, 207] on button "Unlimited" at bounding box center [179, 210] width 58 height 16
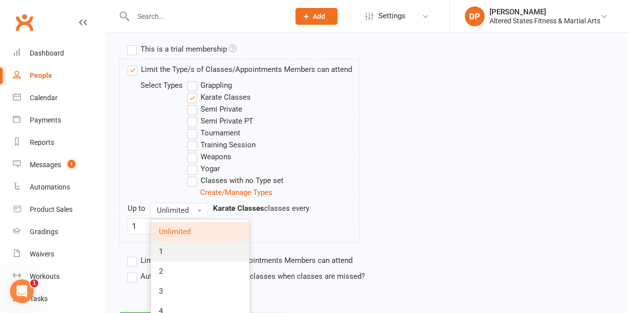
click at [191, 248] on link "1" at bounding box center [200, 252] width 98 height 20
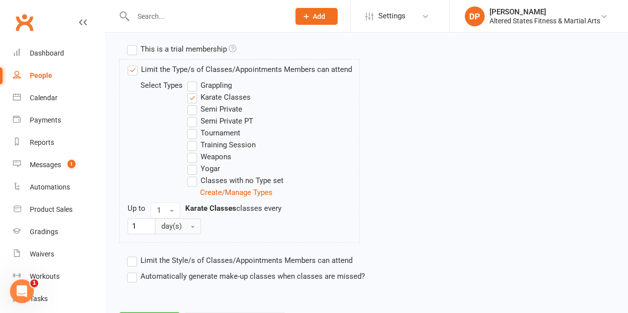
click at [195, 223] on button "day(s)" at bounding box center [178, 226] width 46 height 16
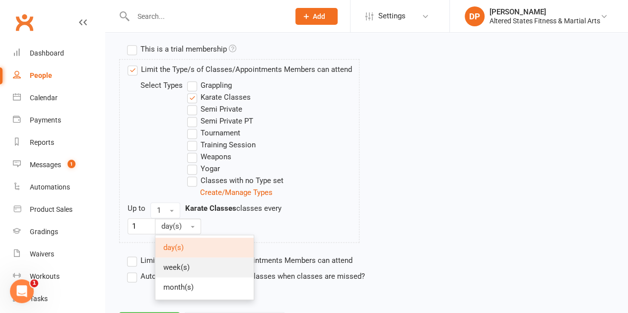
click at [191, 261] on link "week(s)" at bounding box center [204, 268] width 98 height 20
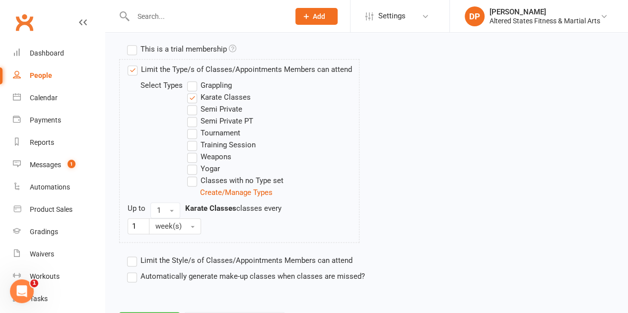
click at [133, 270] on label "Automatically generate make-up classes when classes are missed?" at bounding box center [246, 276] width 238 height 12
click at [133, 270] on input "Automatically generate make-up classes when classes are missed?" at bounding box center [130, 270] width 6 height 0
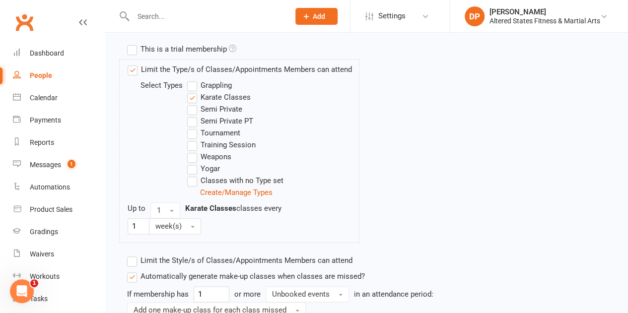
scroll to position [593, 0]
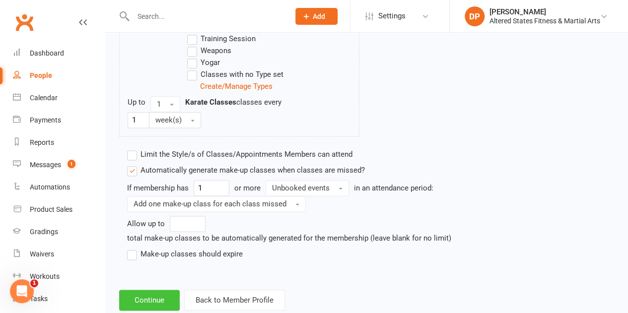
click at [162, 292] on button "Continue" at bounding box center [149, 300] width 61 height 21
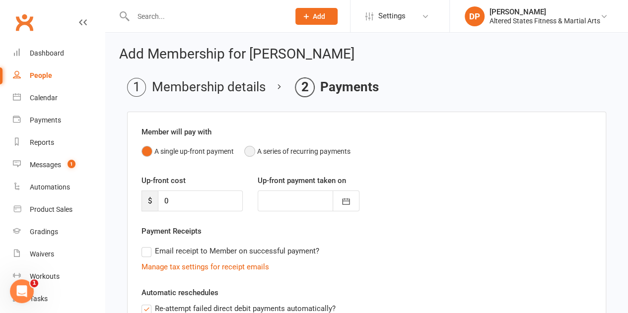
click at [247, 148] on button "A series of recurring payments" at bounding box center [297, 151] width 106 height 19
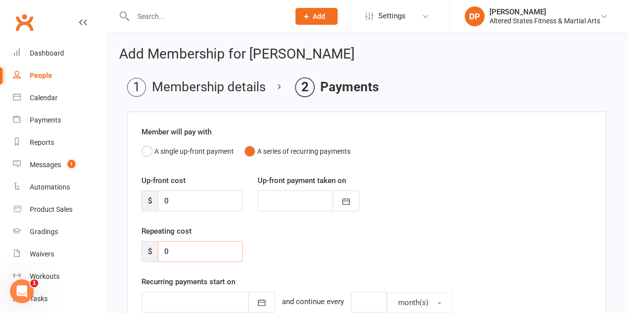
drag, startPoint x: 177, startPoint y: 250, endPoint x: 132, endPoint y: 259, distance: 45.1
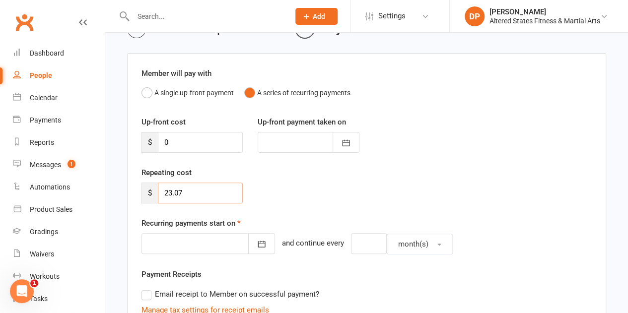
scroll to position [62, 0]
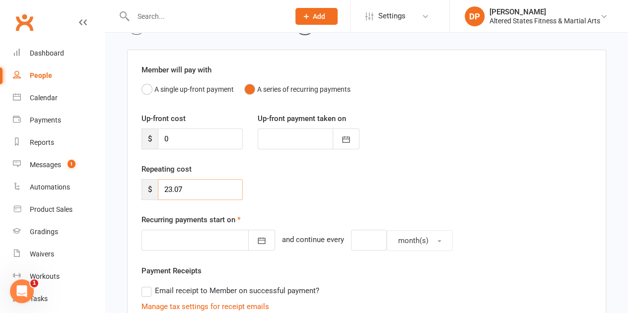
type input "23.07"
click at [208, 239] on div at bounding box center [207, 240] width 133 height 21
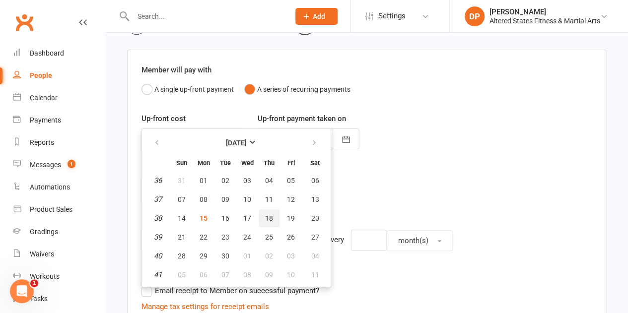
click at [269, 214] on span "18" at bounding box center [269, 218] width 8 height 8
type input "[DATE]"
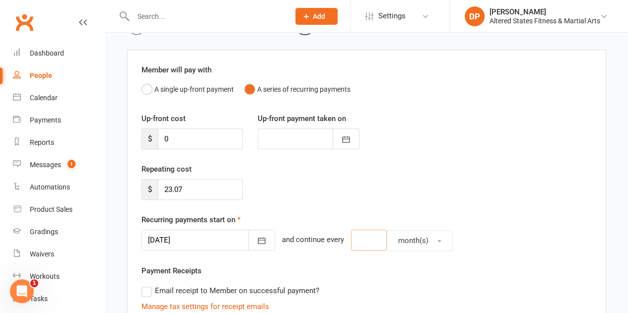
click at [351, 241] on input "number" at bounding box center [369, 240] width 36 height 21
type input "1"
click at [408, 241] on span "month(s)" at bounding box center [413, 240] width 30 height 9
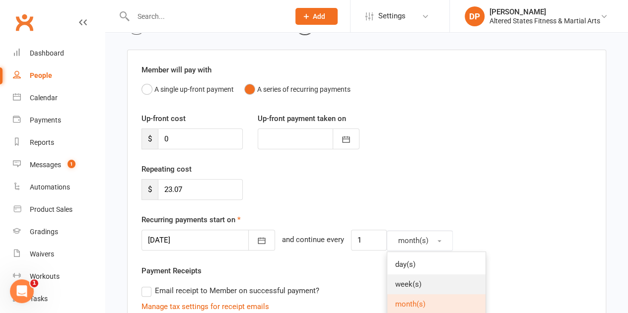
click at [400, 281] on span "week(s)" at bounding box center [408, 284] width 26 height 9
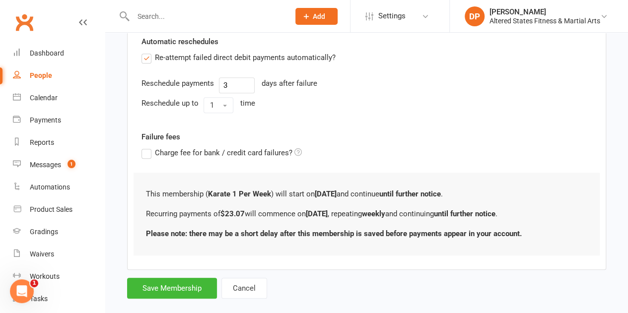
scroll to position [354, 0]
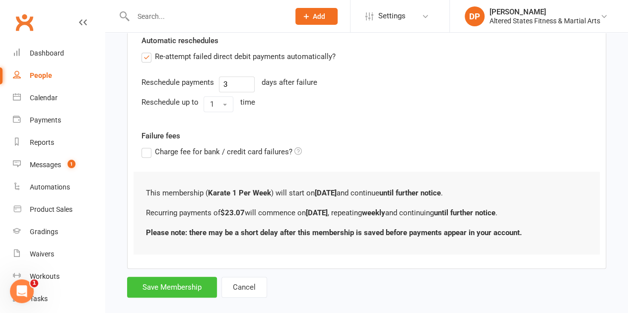
click at [194, 281] on button "Save Membership" at bounding box center [172, 287] width 90 height 21
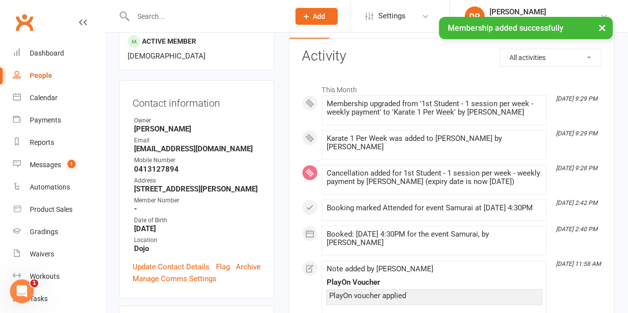
scroll to position [127, 0]
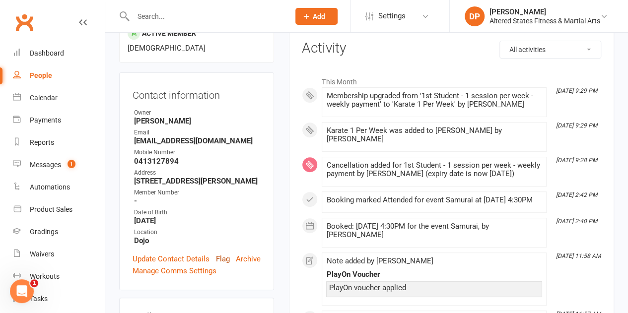
click at [223, 253] on link "Flag" at bounding box center [223, 259] width 14 height 12
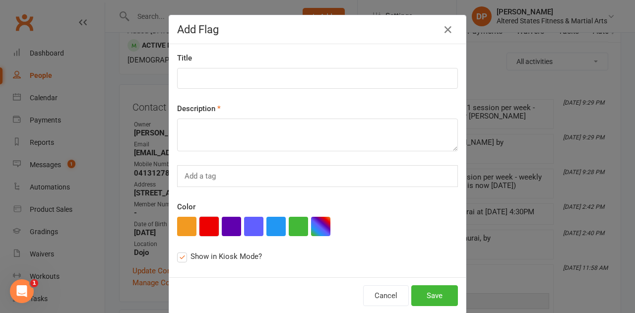
click at [201, 223] on button "button" at bounding box center [208, 226] width 19 height 19
click at [198, 130] on textarea at bounding box center [317, 135] width 281 height 33
paste textarea "Administration"
type textarea "Administration"
click at [198, 72] on input at bounding box center [317, 78] width 281 height 21
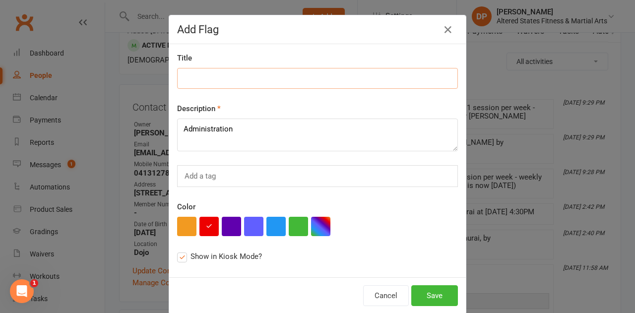
paste input "Administration"
type input "Administration"
click at [431, 291] on button "Save" at bounding box center [434, 295] width 47 height 21
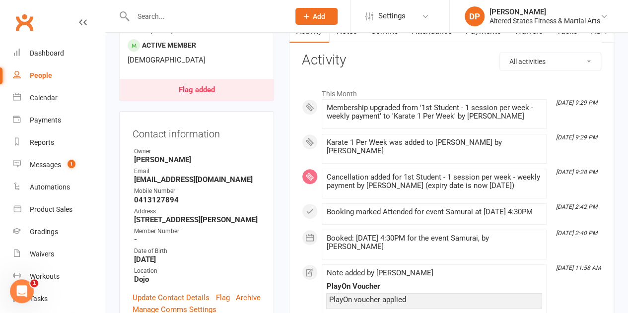
scroll to position [0, 0]
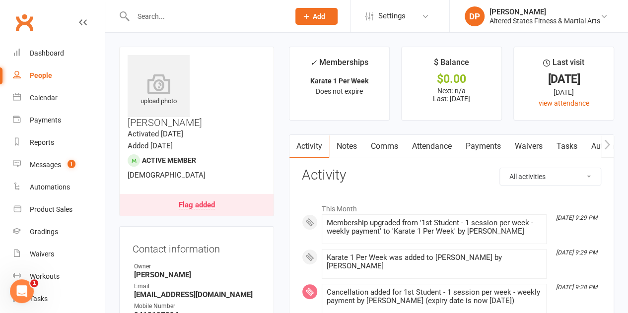
click at [476, 146] on link "Payments" at bounding box center [482, 146] width 49 height 23
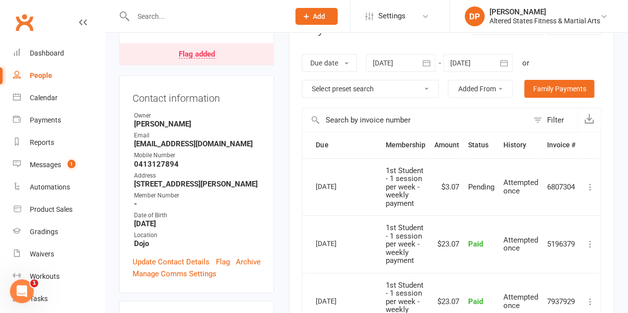
scroll to position [177, 0]
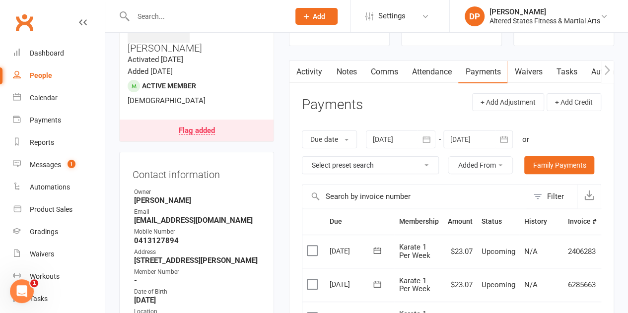
scroll to position [73, 0]
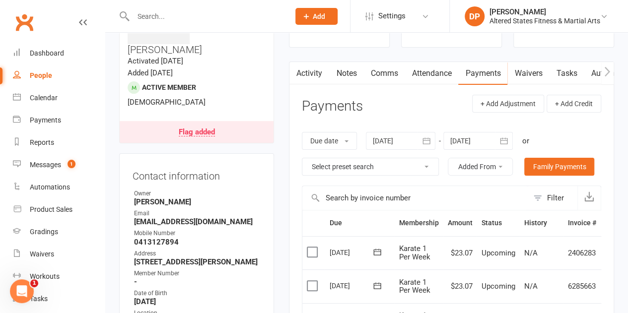
click at [505, 140] on icon "button" at bounding box center [504, 141] width 10 height 10
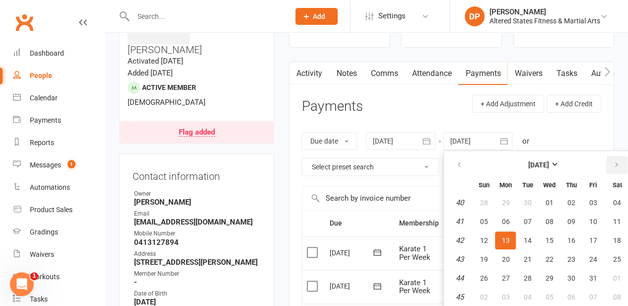
click at [610, 162] on button "button" at bounding box center [616, 165] width 21 height 18
click at [576, 263] on button "25" at bounding box center [570, 259] width 21 height 18
type input "25 Dec 2025"
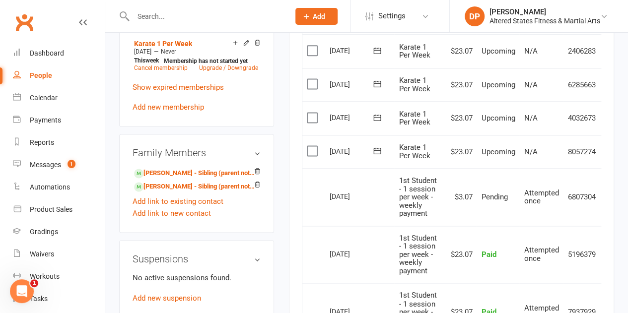
scroll to position [641, 0]
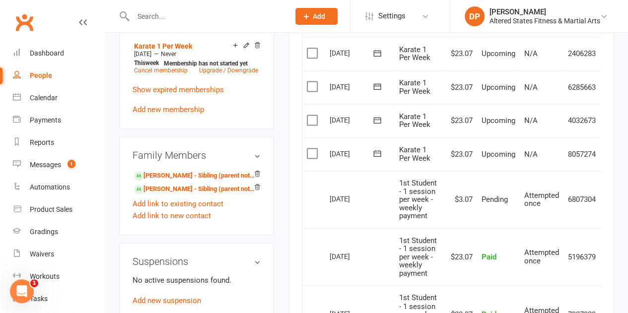
click at [312, 152] on label at bounding box center [313, 153] width 13 height 10
click at [312, 148] on input "checkbox" at bounding box center [310, 148] width 6 height 0
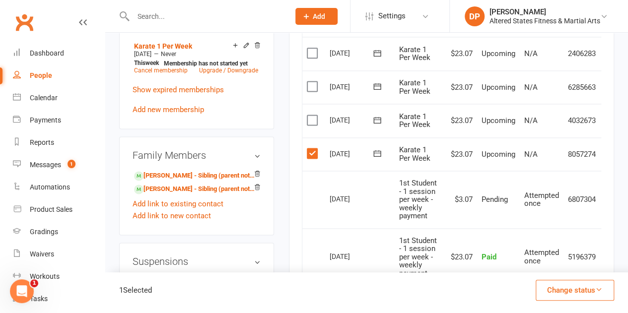
click at [312, 117] on label at bounding box center [313, 120] width 13 height 10
click at [312, 115] on input "checkbox" at bounding box center [310, 115] width 6 height 0
click at [310, 84] on label at bounding box center [313, 86] width 13 height 10
click at [310, 81] on input "checkbox" at bounding box center [310, 81] width 6 height 0
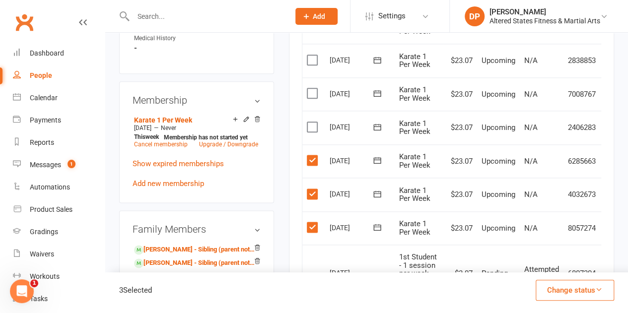
scroll to position [566, 0]
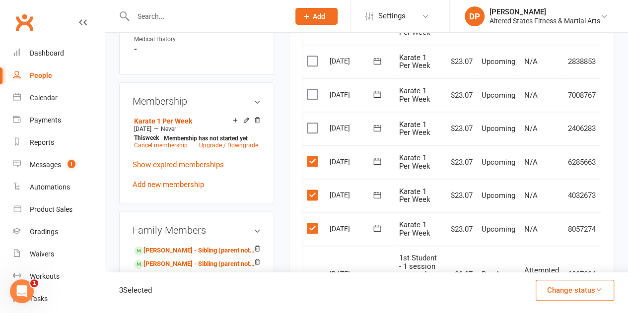
click at [313, 128] on label at bounding box center [313, 128] width 13 height 10
click at [313, 123] on input "checkbox" at bounding box center [310, 123] width 6 height 0
click at [310, 94] on label at bounding box center [313, 94] width 13 height 10
click at [310, 89] on input "checkbox" at bounding box center [310, 89] width 6 height 0
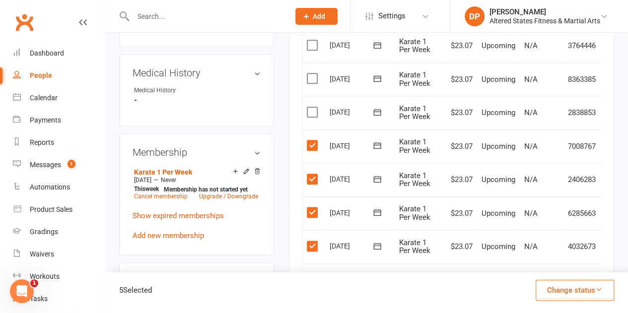
scroll to position [513, 0]
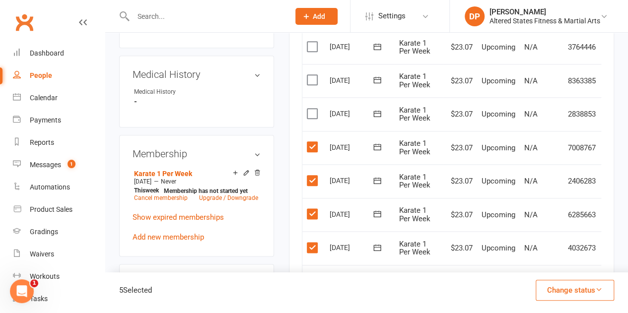
click at [313, 115] on label at bounding box center [313, 114] width 13 height 10
click at [313, 109] on input "checkbox" at bounding box center [310, 109] width 6 height 0
click at [310, 76] on label at bounding box center [313, 80] width 13 height 10
click at [310, 75] on input "checkbox" at bounding box center [310, 75] width 6 height 0
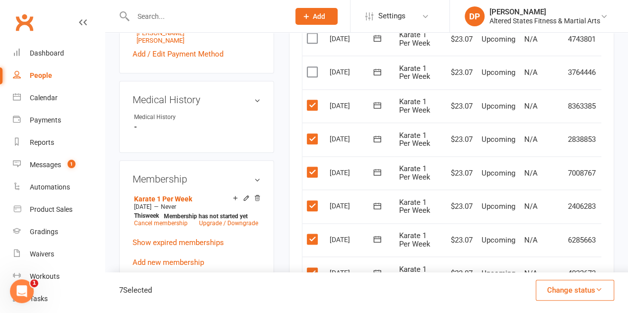
scroll to position [486, 0]
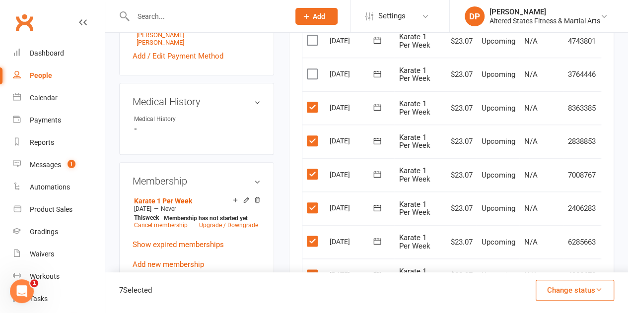
click at [310, 76] on label at bounding box center [313, 74] width 13 height 10
click at [310, 69] on input "checkbox" at bounding box center [310, 69] width 6 height 0
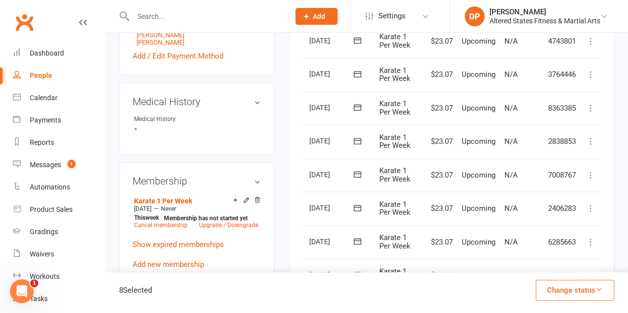
click at [591, 41] on icon at bounding box center [591, 41] width 10 height 10
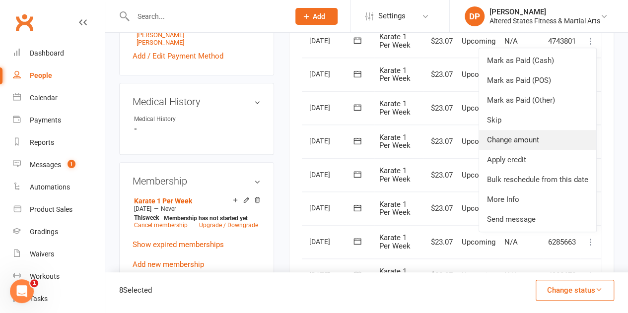
click at [544, 134] on link "Change amount" at bounding box center [537, 140] width 117 height 20
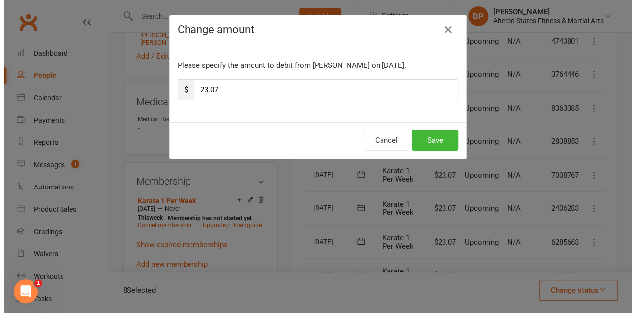
scroll to position [0, 15]
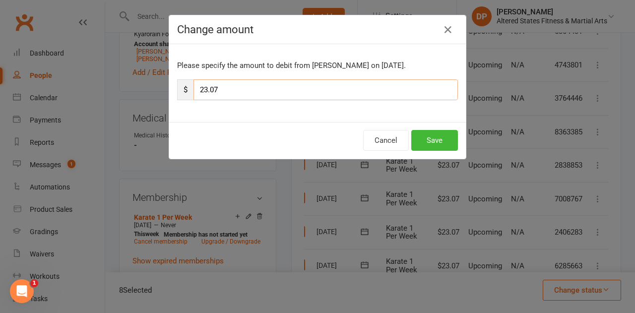
drag, startPoint x: 199, startPoint y: 89, endPoint x: 152, endPoint y: 101, distance: 48.7
click at [152, 101] on div "Change amount Please specify the amount to debit from Noah Ford on Nov 13, 2025…" at bounding box center [317, 156] width 635 height 313
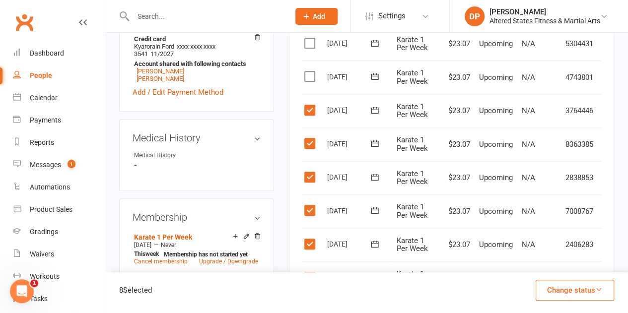
scroll to position [0, 20]
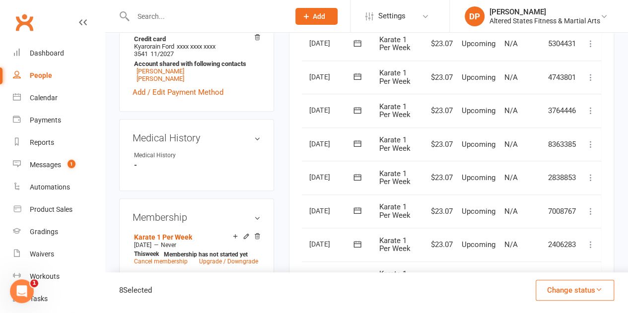
click at [591, 78] on icon at bounding box center [591, 77] width 10 height 10
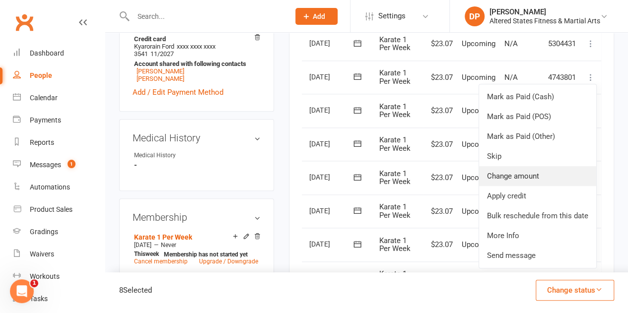
click at [544, 171] on link "Change amount" at bounding box center [537, 176] width 117 height 20
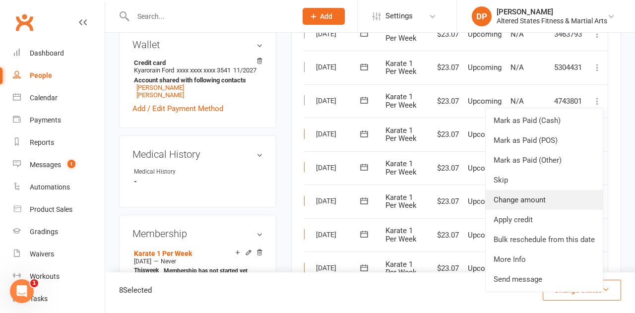
scroll to position [0, 15]
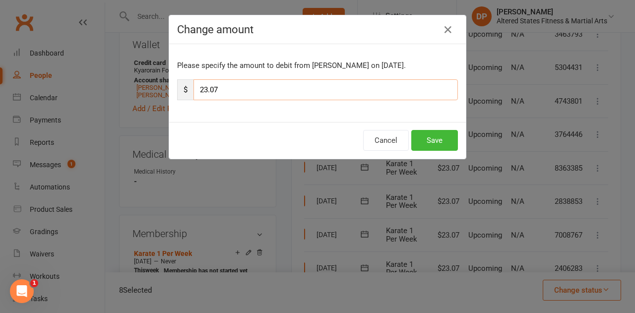
drag, startPoint x: 202, startPoint y: 88, endPoint x: 188, endPoint y: 94, distance: 15.6
click at [188, 94] on div "$ 23.07" at bounding box center [317, 89] width 281 height 21
type input "3.07"
click at [431, 145] on button "Save" at bounding box center [434, 140] width 47 height 21
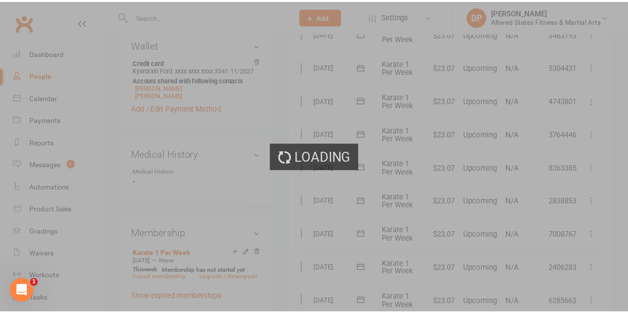
scroll to position [450, 0]
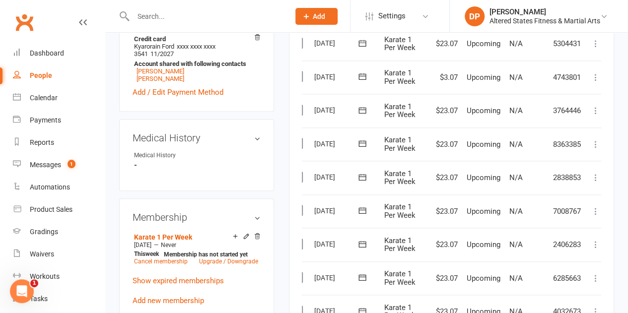
click at [597, 108] on icon at bounding box center [596, 111] width 10 height 10
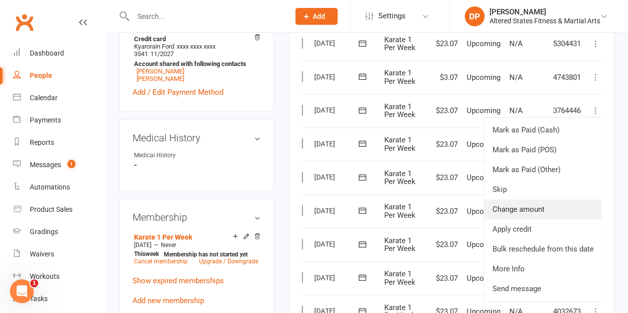
click at [510, 207] on link "Change amount" at bounding box center [542, 209] width 117 height 20
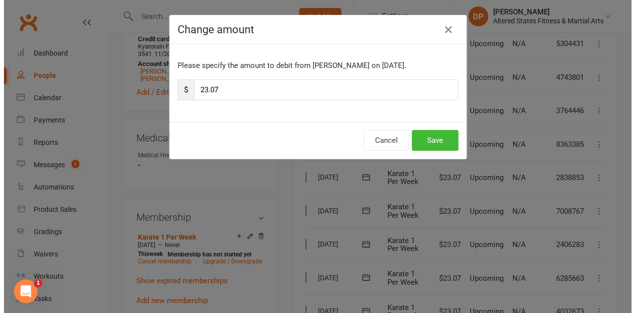
scroll to position [426, 0]
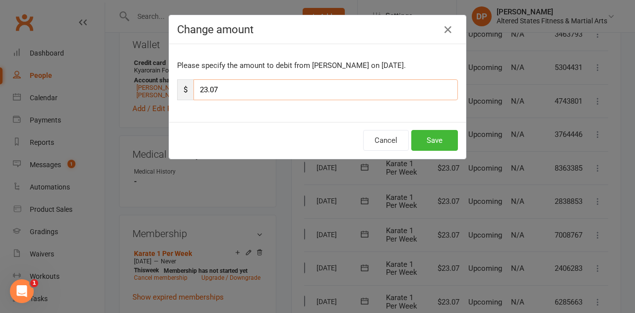
drag, startPoint x: 199, startPoint y: 89, endPoint x: 175, endPoint y: 96, distance: 25.6
click at [177, 96] on div "$ 23.07" at bounding box center [317, 89] width 281 height 21
type input "3.07"
click at [421, 134] on button "Save" at bounding box center [434, 140] width 47 height 21
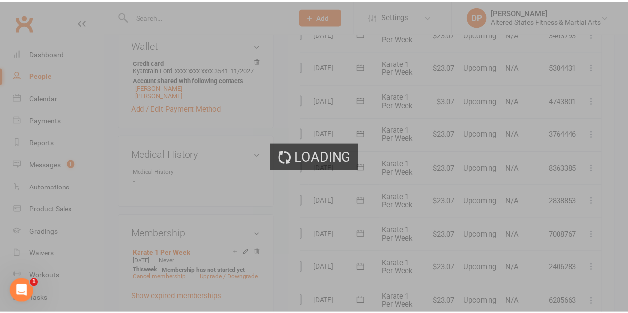
scroll to position [450, 0]
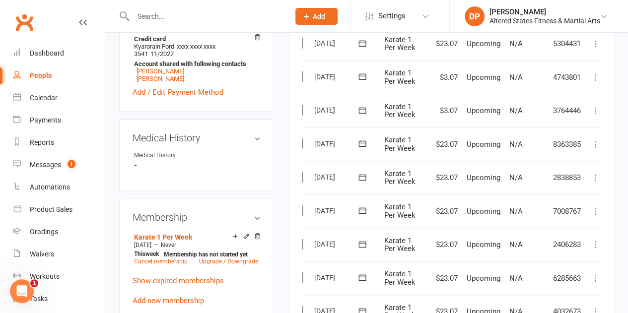
click at [594, 143] on icon at bounding box center [596, 144] width 10 height 10
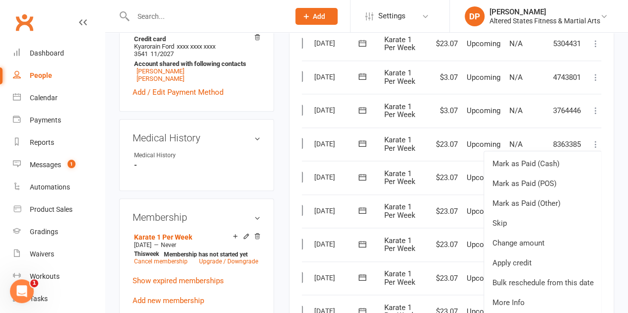
click at [594, 145] on icon at bounding box center [596, 144] width 10 height 10
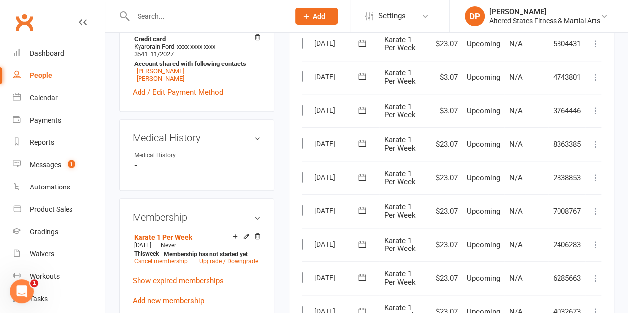
click at [595, 140] on icon at bounding box center [596, 144] width 10 height 10
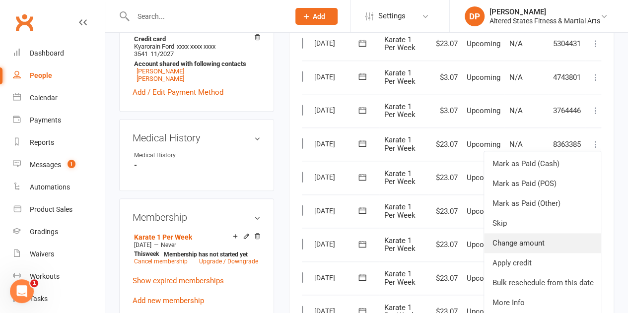
click at [535, 241] on link "Change amount" at bounding box center [542, 243] width 117 height 20
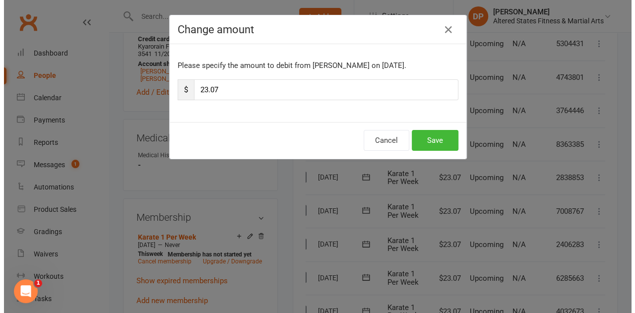
scroll to position [426, 0]
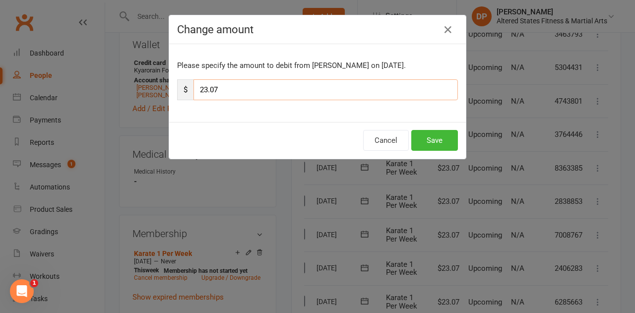
drag, startPoint x: 201, startPoint y: 89, endPoint x: 172, endPoint y: 90, distance: 29.8
click at [172, 90] on div "Please specify the amount to debit from Noah Ford on Oct 30, 2025. $ 23.07" at bounding box center [317, 83] width 297 height 78
type input "3.07"
click at [420, 139] on button "Save" at bounding box center [434, 140] width 47 height 21
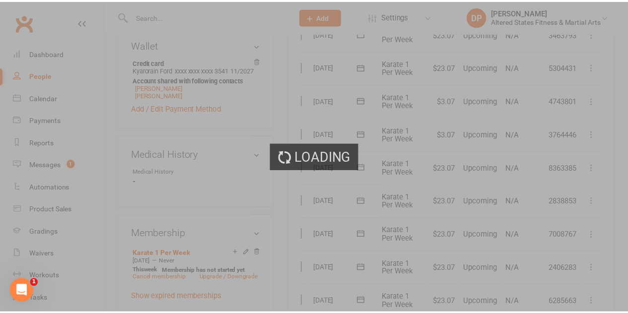
scroll to position [450, 0]
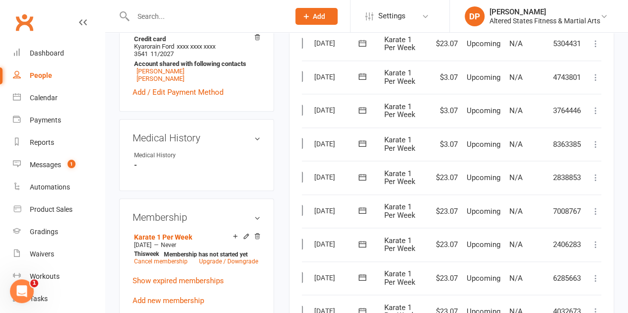
click at [599, 176] on icon at bounding box center [596, 178] width 10 height 10
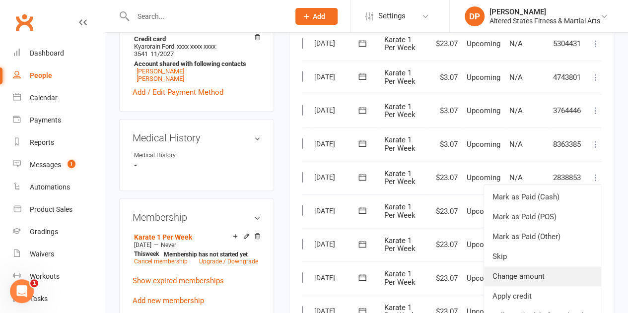
click at [537, 275] on link "Change amount" at bounding box center [542, 276] width 117 height 20
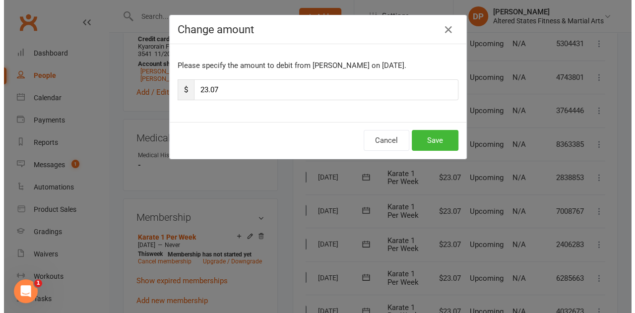
scroll to position [426, 0]
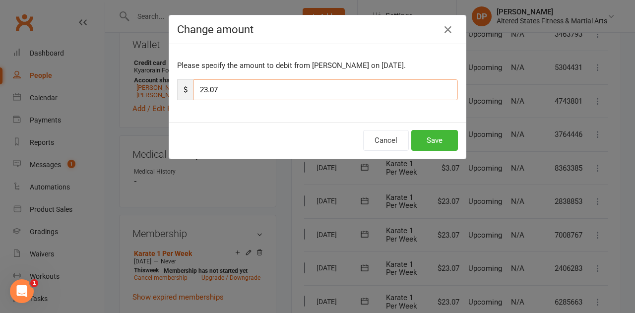
drag, startPoint x: 200, startPoint y: 86, endPoint x: 173, endPoint y: 90, distance: 27.6
click at [177, 90] on div "$ 23.07" at bounding box center [317, 89] width 281 height 21
type input "3.07"
click at [442, 142] on button "Save" at bounding box center [434, 140] width 47 height 21
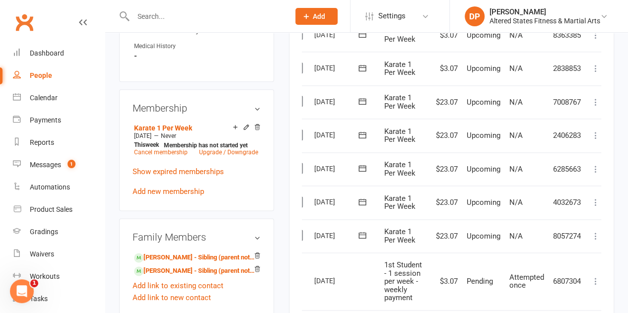
scroll to position [559, 0]
click at [595, 100] on icon at bounding box center [596, 102] width 10 height 10
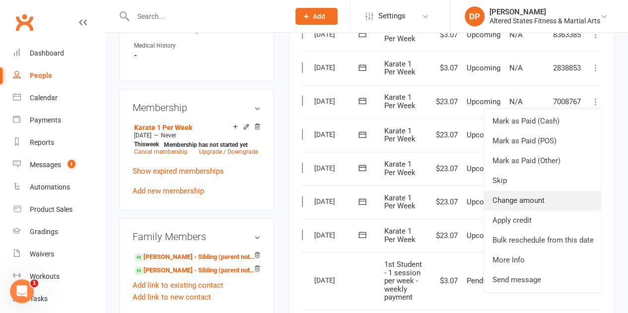
click at [538, 200] on link "Change amount" at bounding box center [542, 201] width 117 height 20
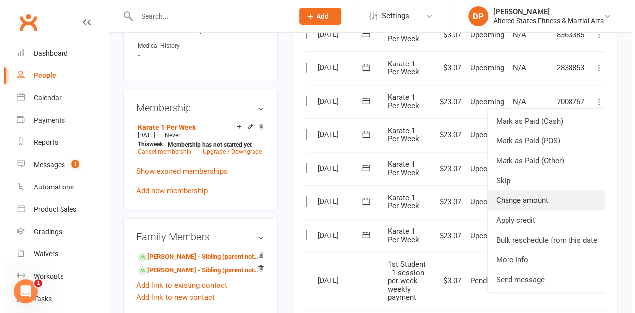
scroll to position [535, 0]
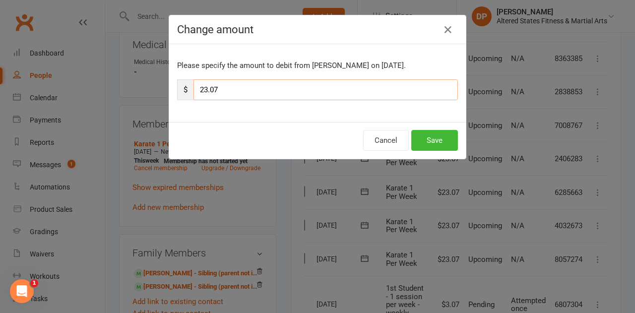
drag, startPoint x: 200, startPoint y: 89, endPoint x: 173, endPoint y: 88, distance: 27.3
click at [177, 88] on div "$ 23.07" at bounding box center [317, 89] width 281 height 21
type input "3.07"
click at [416, 138] on button "Save" at bounding box center [434, 140] width 47 height 21
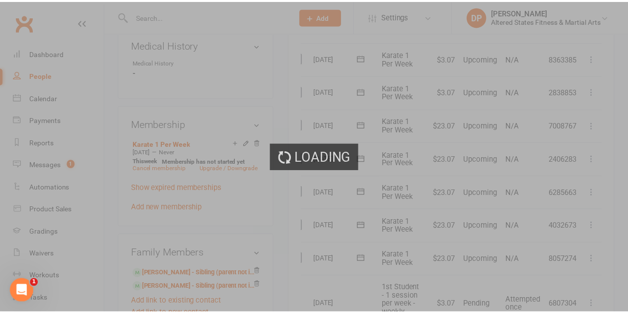
scroll to position [559, 0]
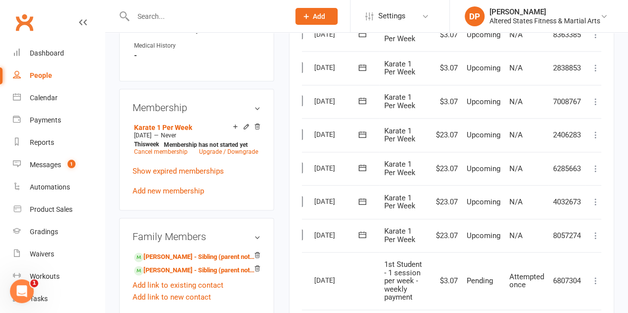
click at [595, 135] on icon at bounding box center [596, 135] width 10 height 10
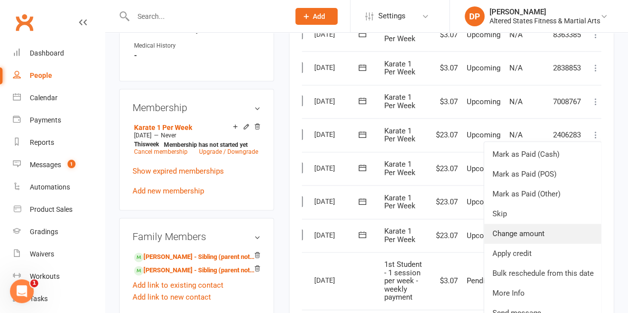
click at [536, 234] on link "Change amount" at bounding box center [542, 234] width 117 height 20
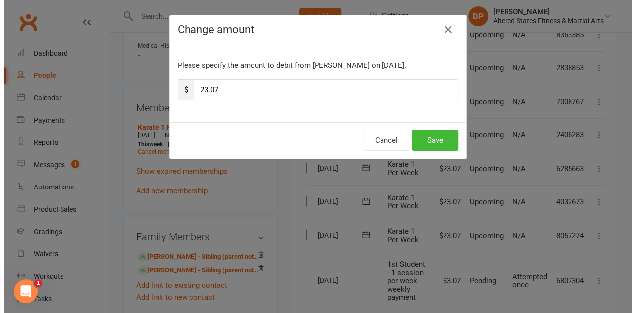
scroll to position [535, 0]
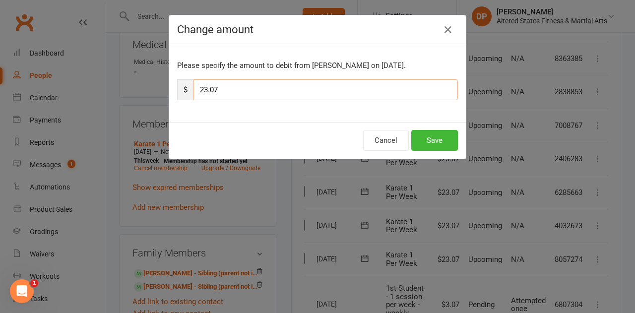
click at [164, 90] on div "Change amount Please specify the amount to debit from Noah Ford on Oct 9, 2025.…" at bounding box center [317, 156] width 635 height 313
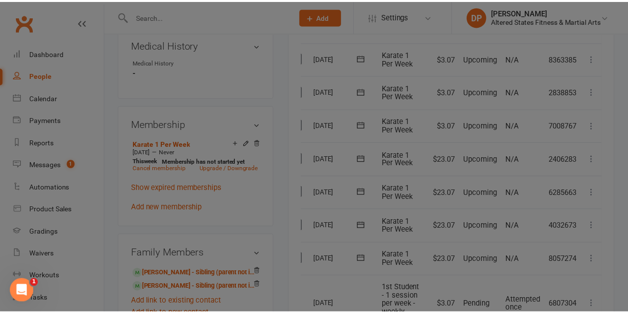
scroll to position [559, 0]
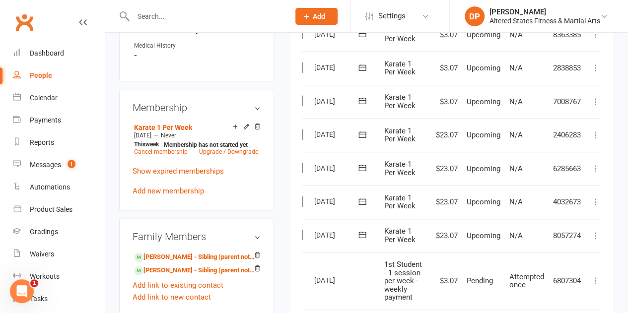
click at [596, 136] on icon at bounding box center [596, 135] width 10 height 10
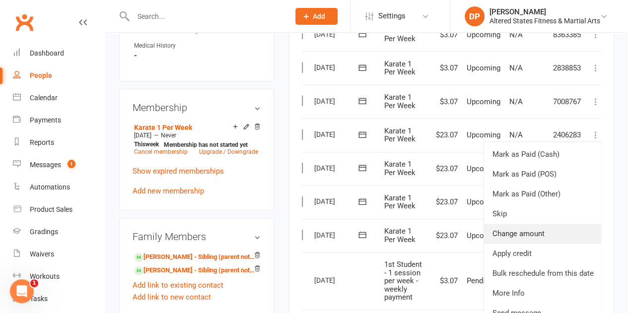
click at [544, 228] on link "Change amount" at bounding box center [542, 234] width 117 height 20
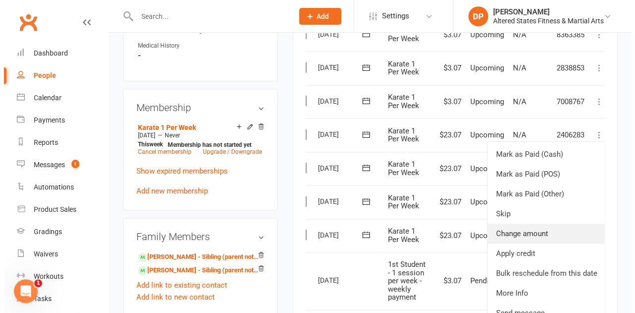
scroll to position [535, 0]
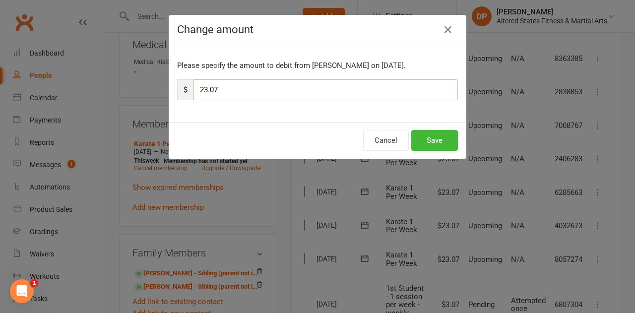
drag, startPoint x: 182, startPoint y: 86, endPoint x: 170, endPoint y: 86, distance: 11.9
click at [170, 86] on div "Please specify the amount to debit from Noah Ford on Oct 9, 2025. $ 23.07" at bounding box center [317, 83] width 297 height 78
type input "3.07"
click at [426, 143] on button "Save" at bounding box center [434, 140] width 47 height 21
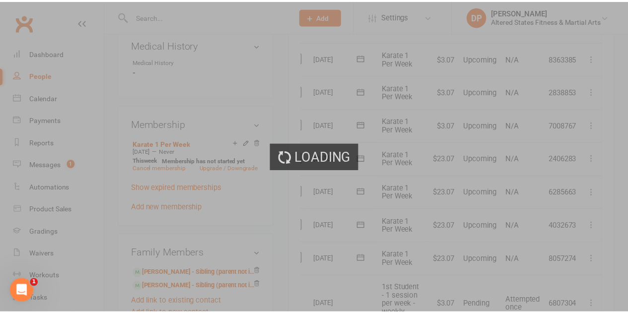
scroll to position [559, 0]
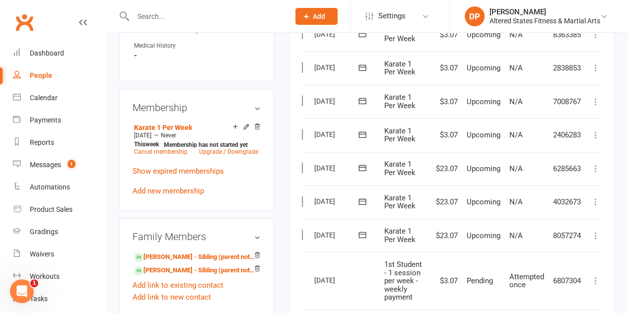
click at [593, 169] on icon at bounding box center [596, 169] width 10 height 10
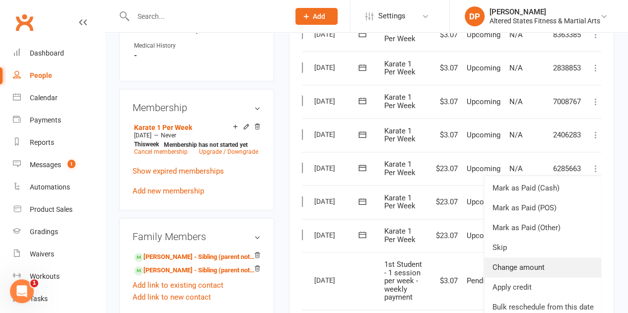
click at [550, 260] on link "Change amount" at bounding box center [542, 268] width 117 height 20
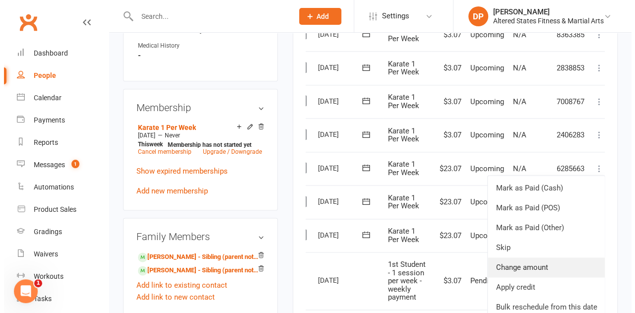
scroll to position [535, 0]
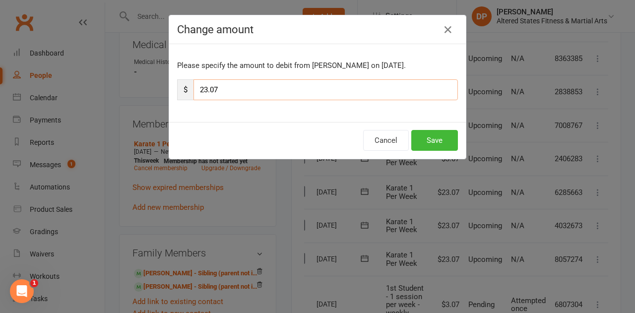
drag, startPoint x: 202, startPoint y: 86, endPoint x: 172, endPoint y: 88, distance: 30.8
click at [172, 88] on div "Please specify the amount to debit from Noah Ford on Oct 2, 2025. $ 23.07" at bounding box center [317, 83] width 297 height 78
type input "3.07"
click at [422, 136] on button "Save" at bounding box center [434, 140] width 47 height 21
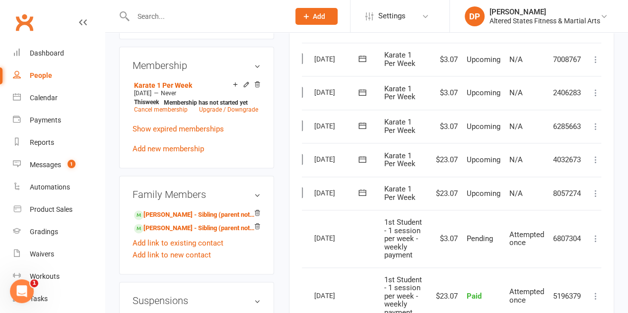
scroll to position [602, 0]
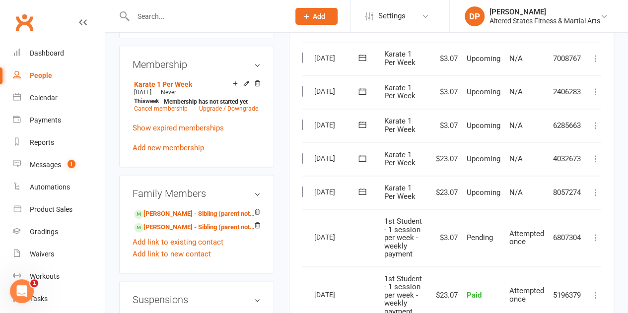
click at [595, 163] on button at bounding box center [596, 159] width 12 height 12
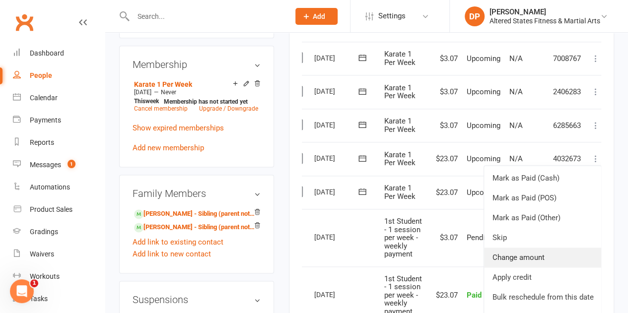
click at [535, 259] on link "Change amount" at bounding box center [542, 258] width 117 height 20
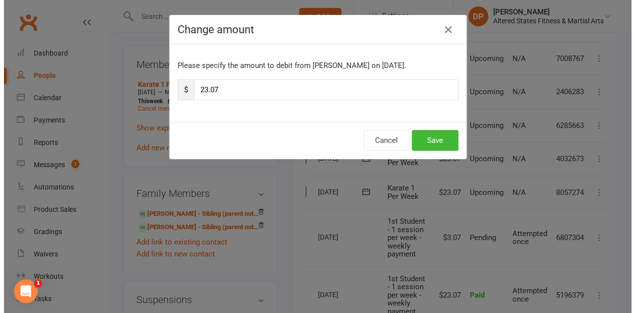
scroll to position [579, 0]
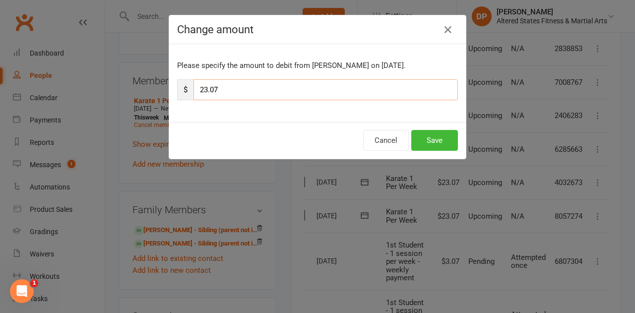
drag, startPoint x: 201, startPoint y: 89, endPoint x: 187, endPoint y: 86, distance: 15.1
click at [187, 86] on div "$ 23.07" at bounding box center [317, 89] width 281 height 21
type input "3.07"
click at [427, 142] on button "Save" at bounding box center [434, 140] width 47 height 21
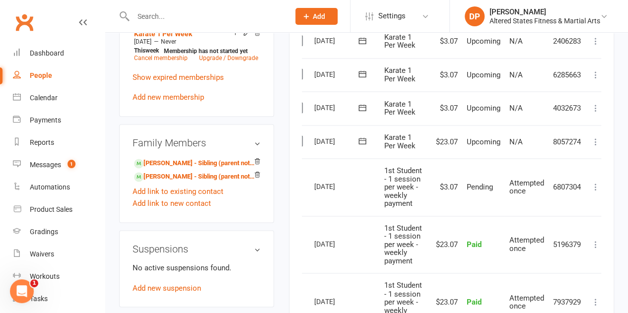
scroll to position [658, 0]
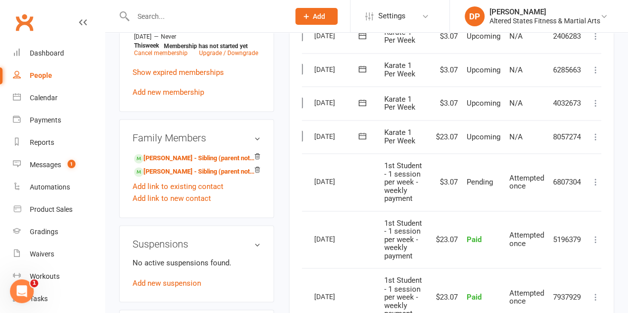
click at [595, 135] on icon at bounding box center [596, 137] width 10 height 10
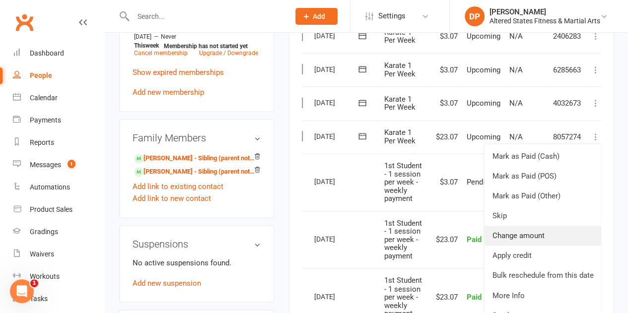
click at [539, 230] on link "Change amount" at bounding box center [542, 236] width 117 height 20
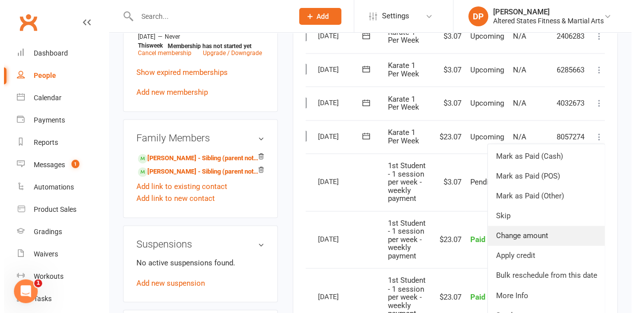
scroll to position [634, 0]
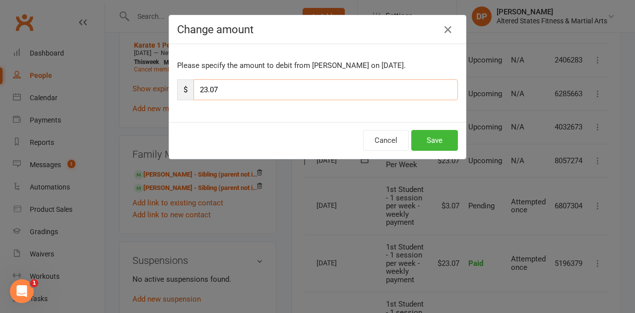
drag, startPoint x: 203, startPoint y: 89, endPoint x: 177, endPoint y: 84, distance: 26.8
click at [177, 84] on div "$ 23.07" at bounding box center [317, 89] width 281 height 21
type input "3.07"
click at [417, 133] on button "Save" at bounding box center [434, 140] width 47 height 21
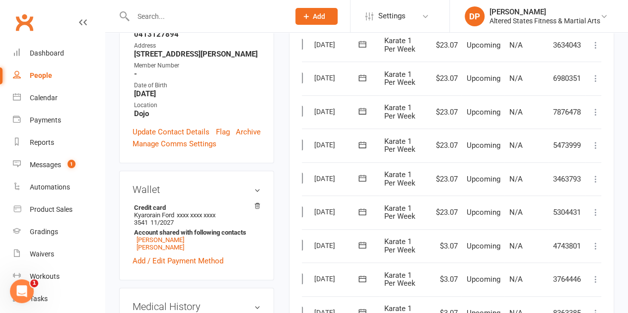
scroll to position [280, 0]
click at [223, 127] on link "Flag" at bounding box center [223, 133] width 14 height 12
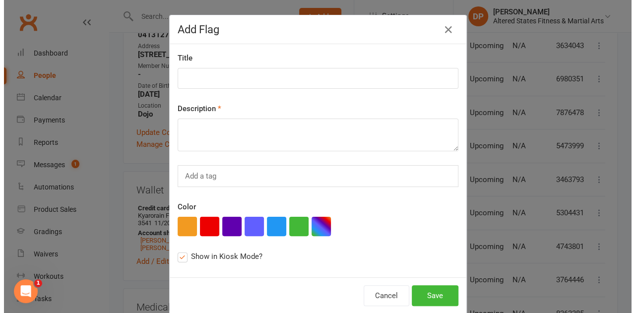
scroll to position [257, 0]
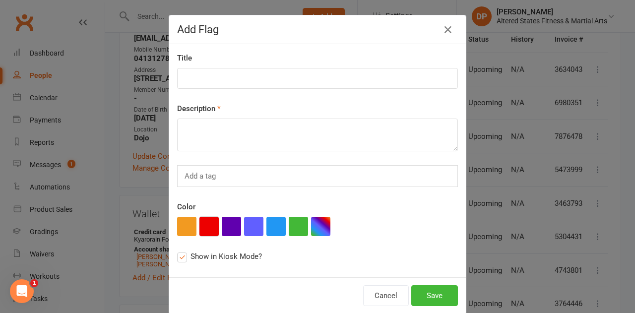
click at [204, 222] on button "button" at bounding box center [208, 226] width 19 height 19
click at [203, 131] on textarea at bounding box center [317, 135] width 281 height 33
paste textarea "Administration"
type textarea "Administration"
click at [192, 72] on input at bounding box center [317, 78] width 281 height 21
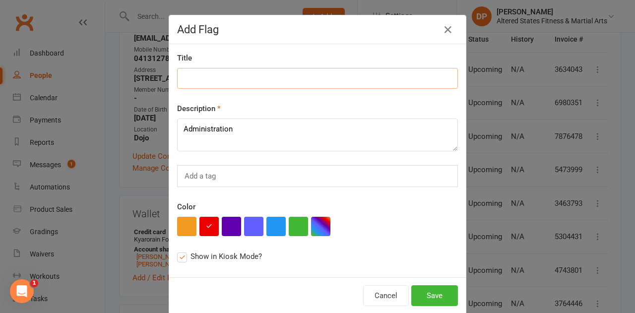
paste input "Administration"
type input "Administration"
click at [424, 294] on button "Save" at bounding box center [434, 295] width 47 height 21
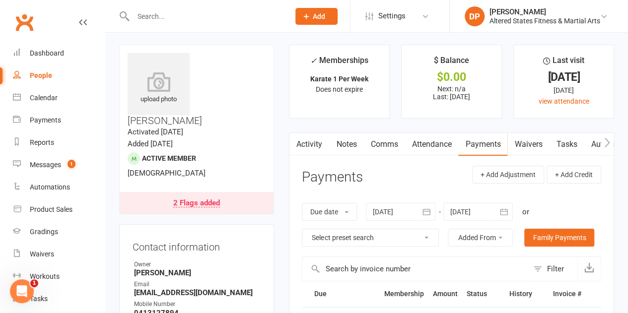
scroll to position [0, 0]
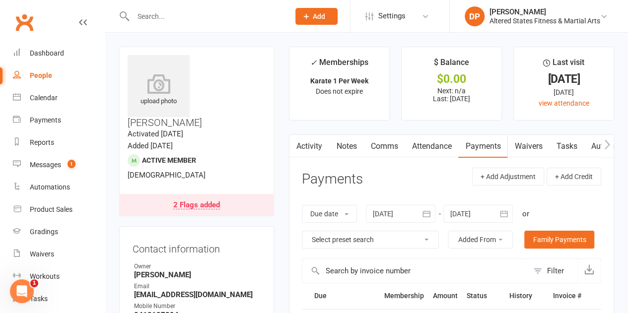
click at [42, 75] on div "People" at bounding box center [41, 75] width 22 height 8
select select "100"
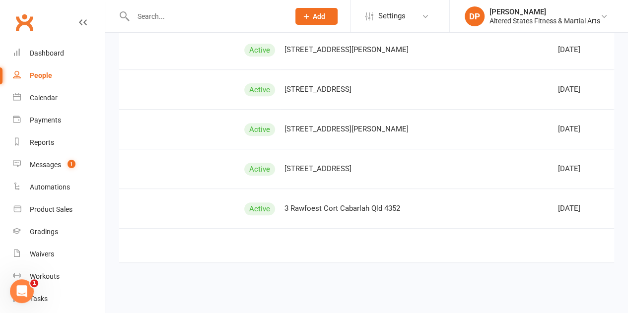
scroll to position [0, 171]
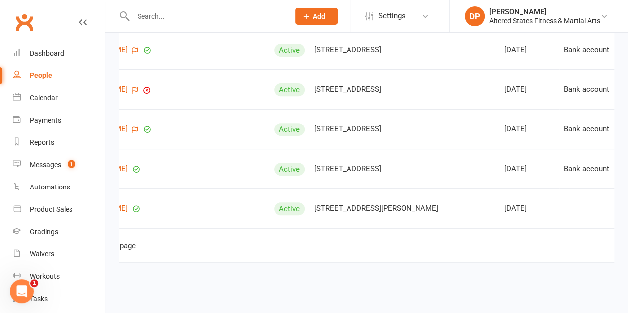
scroll to position [0, 36]
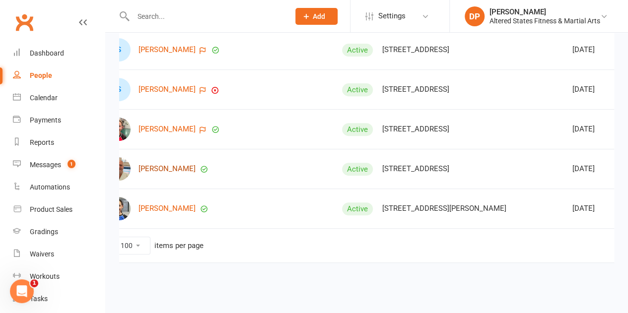
click at [171, 165] on link "[PERSON_NAME]" at bounding box center [166, 169] width 57 height 8
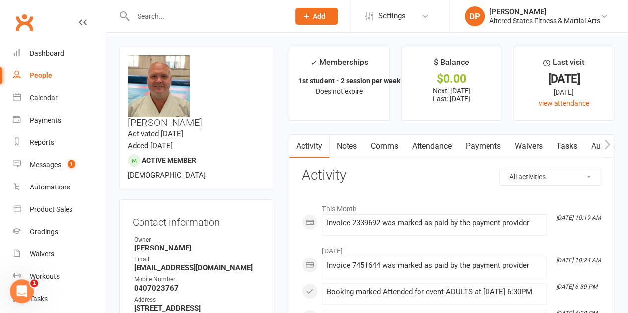
click at [488, 145] on link "Payments" at bounding box center [482, 146] width 49 height 23
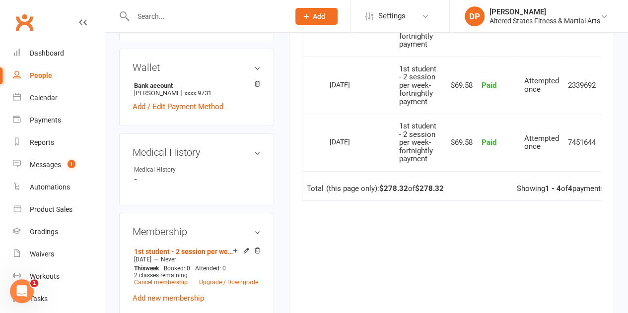
scroll to position [369, 0]
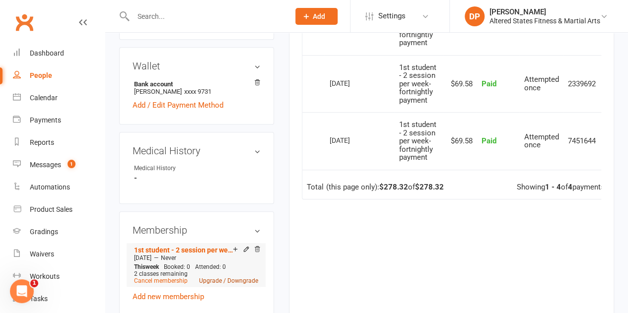
click at [228, 277] on link "Upgrade / Downgrade" at bounding box center [228, 280] width 59 height 7
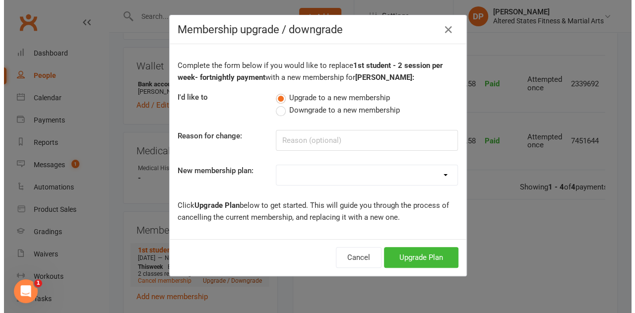
scroll to position [357, 0]
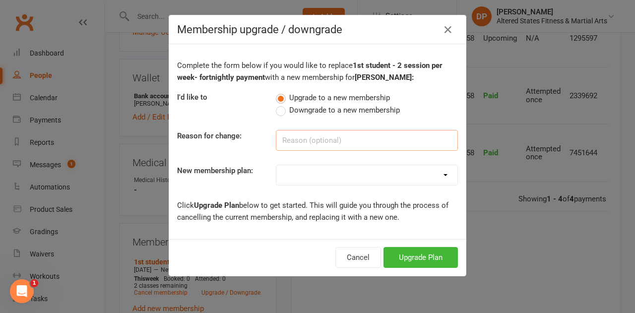
click at [299, 138] on input at bounding box center [367, 140] width 182 height 21
paste input "Administration"
type input "Administration"
click at [295, 168] on select "Casual Student Karate Trail Karate 1 Per Week Karate 2 Per Week Karate Unlimite…" at bounding box center [366, 175] width 181 height 20
select select "4"
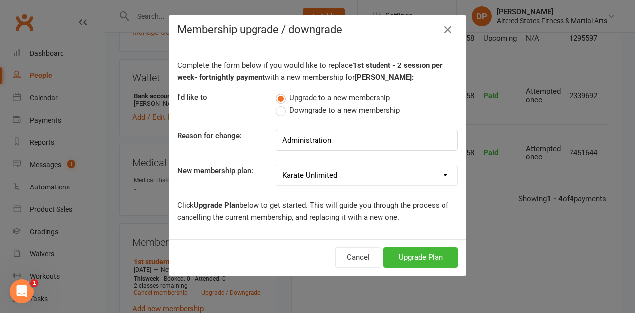
click at [276, 165] on select "Casual Student Karate Trail Karate 1 Per Week Karate 2 Per Week Karate Unlimite…" at bounding box center [366, 175] width 181 height 20
click at [416, 254] on button "Upgrade Plan" at bounding box center [421, 257] width 74 height 21
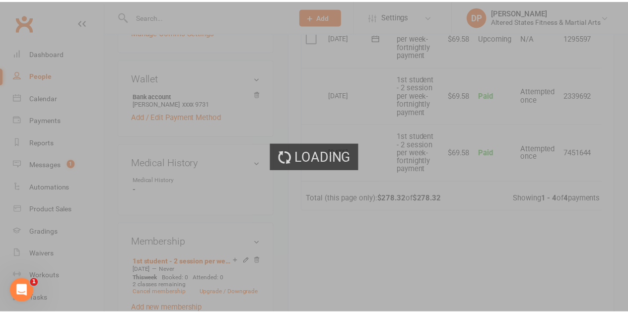
scroll to position [369, 0]
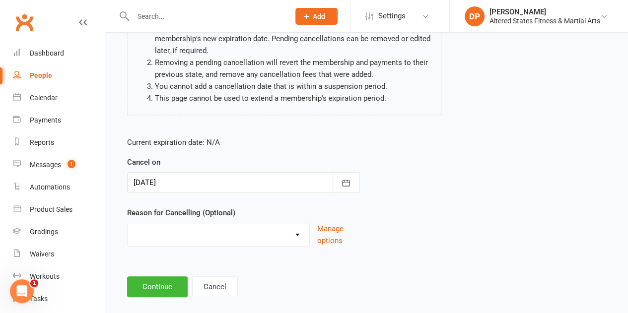
scroll to position [125, 0]
click at [239, 224] on select "Holiday Injury Other reason" at bounding box center [219, 233] width 182 height 20
click at [211, 295] on div "Cancel Membership Stewart Clarke - 1st student - 2 session per week- fortnightl…" at bounding box center [366, 110] width 523 height 404
click at [190, 226] on select "Holiday Injury Other reason" at bounding box center [219, 233] width 182 height 20
select select "2"
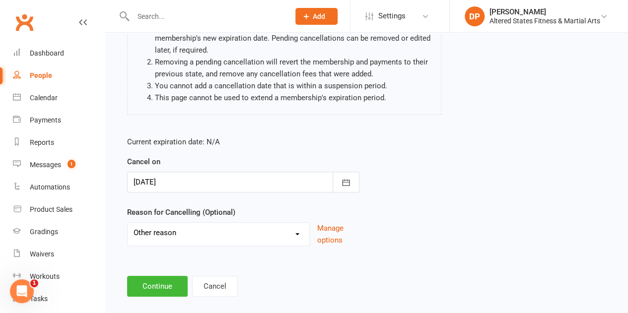
click at [128, 223] on select "Holiday Injury Other reason" at bounding box center [219, 233] width 182 height 20
click at [176, 276] on input at bounding box center [243, 286] width 232 height 21
paste input "Administration"
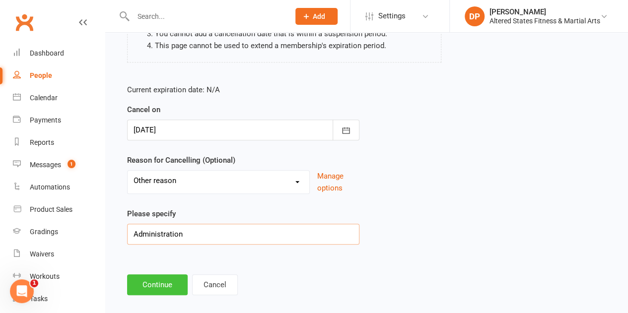
type input "Administration"
click at [169, 274] on button "Continue" at bounding box center [157, 284] width 61 height 21
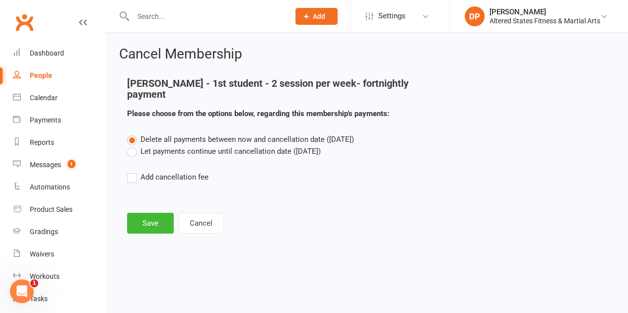
scroll to position [0, 0]
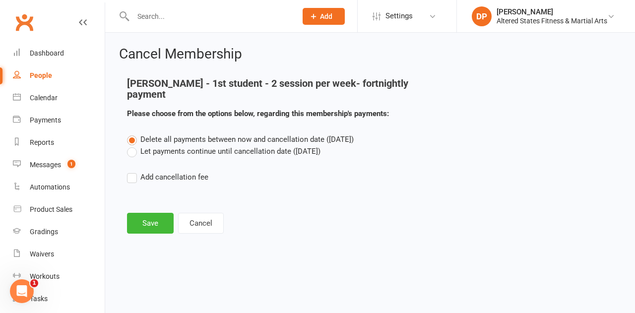
click at [133, 145] on label "Let payments continue until cancellation date ([DATE])" at bounding box center [224, 151] width 194 height 12
click at [133, 145] on input "Let payments continue until cancellation date ([DATE])" at bounding box center [130, 145] width 6 height 0
click at [150, 213] on button "Save" at bounding box center [150, 223] width 47 height 21
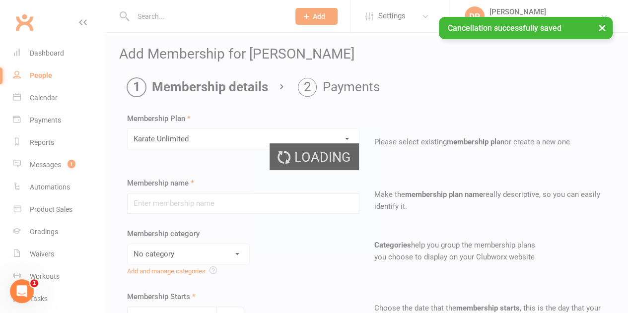
type input "Karate Unlimited"
select select "6"
type input "0"
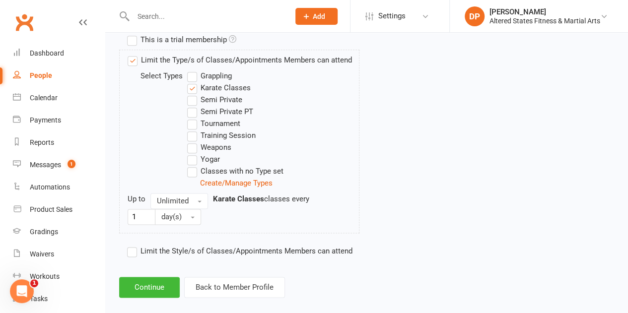
scroll to position [542, 0]
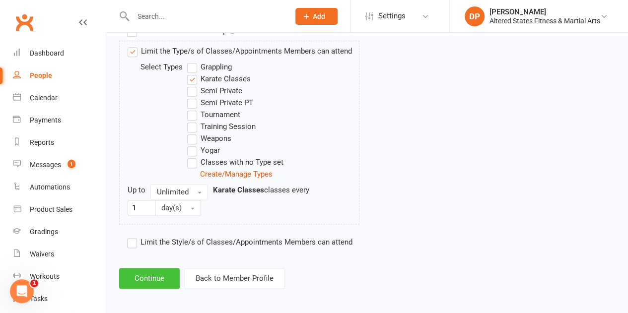
click at [152, 274] on button "Continue" at bounding box center [149, 278] width 61 height 21
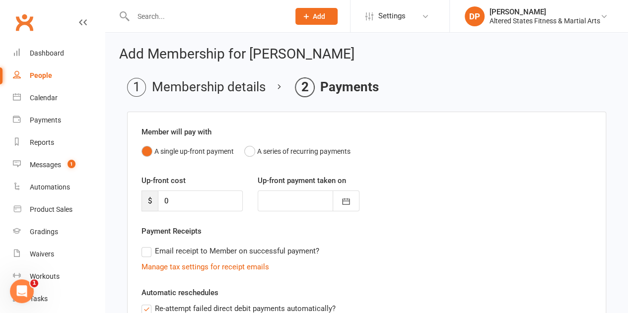
scroll to position [36, 0]
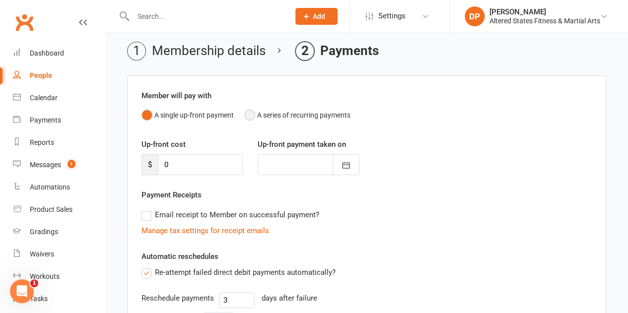
click at [248, 117] on button "A series of recurring payments" at bounding box center [297, 115] width 106 height 19
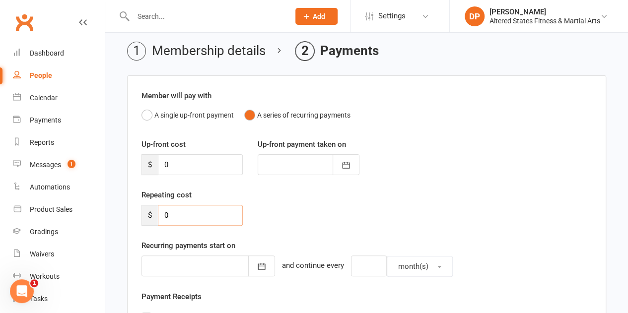
drag, startPoint x: 180, startPoint y: 215, endPoint x: 175, endPoint y: 211, distance: 5.7
click at [175, 211] on input "0" at bounding box center [200, 215] width 85 height 21
drag, startPoint x: 175, startPoint y: 211, endPoint x: 117, endPoint y: 212, distance: 58.6
click at [117, 212] on div "Add Membership for Stewart Clarke Membership details Payments Member will pay w…" at bounding box center [366, 294] width 523 height 595
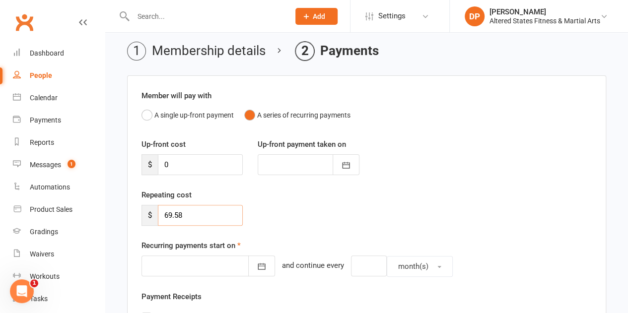
type input "69.58"
click at [168, 261] on div at bounding box center [207, 266] width 133 height 21
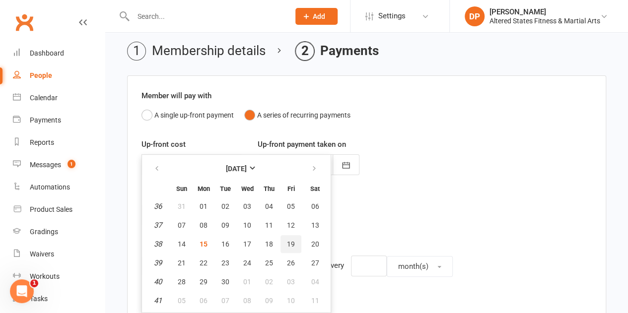
click at [287, 243] on span "19" at bounding box center [291, 244] width 8 height 8
type input "19 Sep 2025"
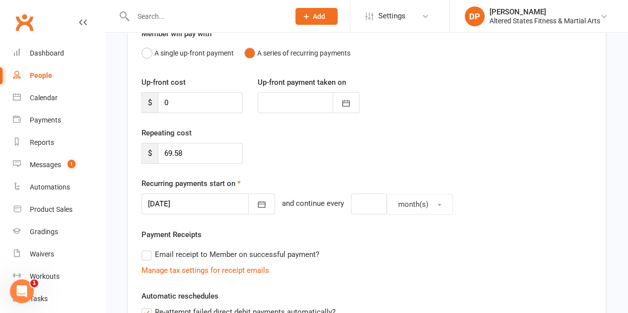
scroll to position [99, 0]
click at [362, 204] on input "number" at bounding box center [369, 203] width 36 height 21
type input "2"
click at [398, 204] on span "month(s)" at bounding box center [413, 203] width 30 height 9
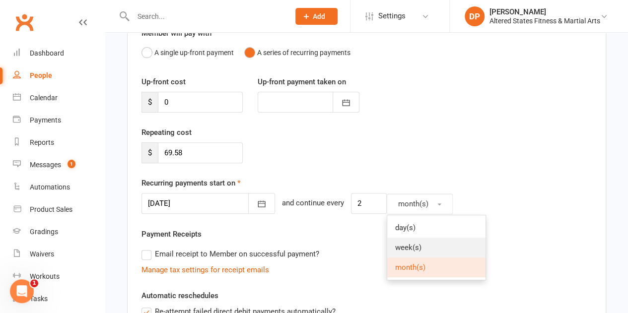
click at [399, 250] on span "week(s)" at bounding box center [408, 247] width 26 height 9
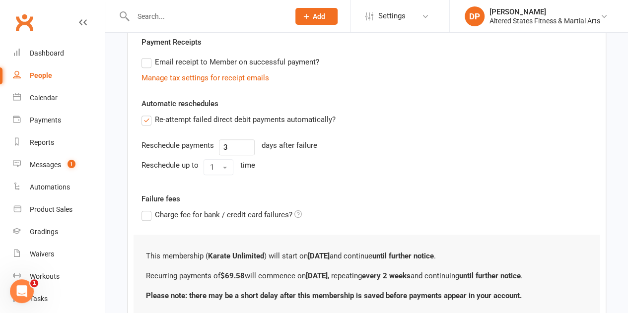
scroll to position [366, 0]
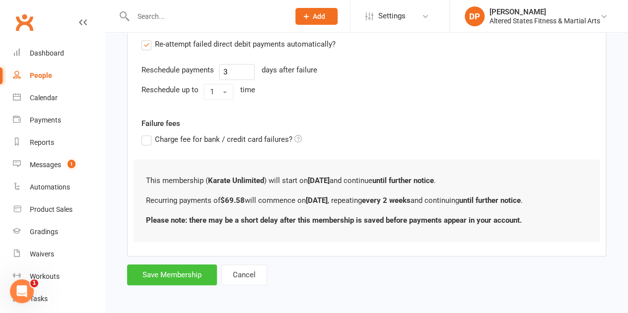
click at [190, 269] on button "Save Membership" at bounding box center [172, 274] width 90 height 21
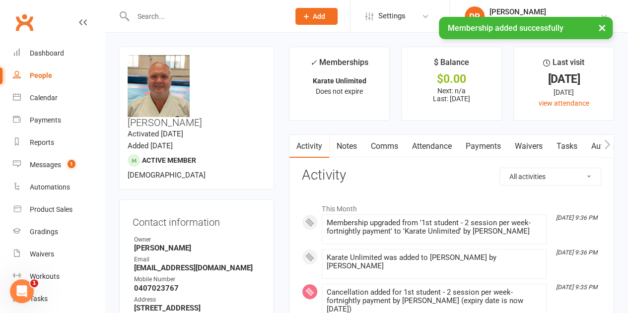
scroll to position [73, 0]
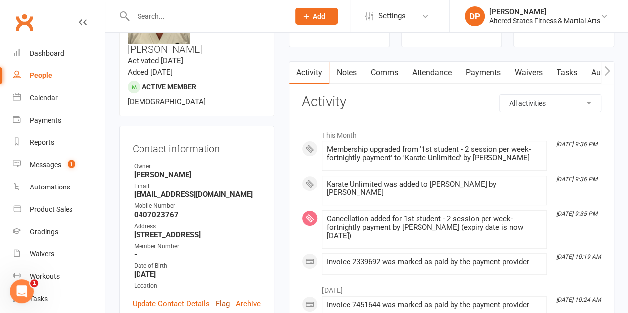
click at [225, 298] on link "Flag" at bounding box center [223, 304] width 14 height 12
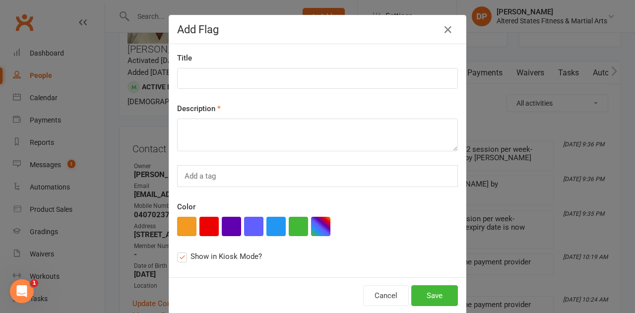
click at [207, 225] on button "button" at bounding box center [208, 226] width 19 height 19
click at [195, 75] on input at bounding box center [317, 78] width 281 height 21
paste input "Administration"
type input "Administration"
click at [195, 139] on textarea at bounding box center [317, 135] width 281 height 33
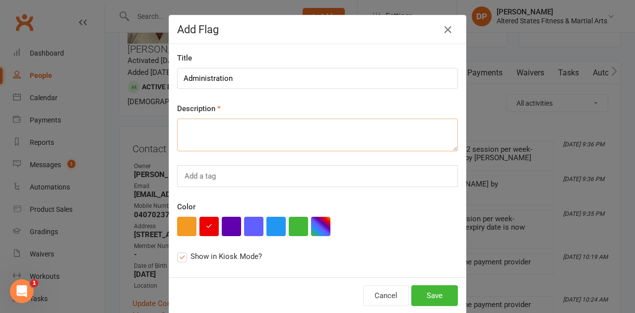
paste textarea "Administration"
type textarea "Administration"
click at [419, 289] on button "Save" at bounding box center [434, 295] width 47 height 21
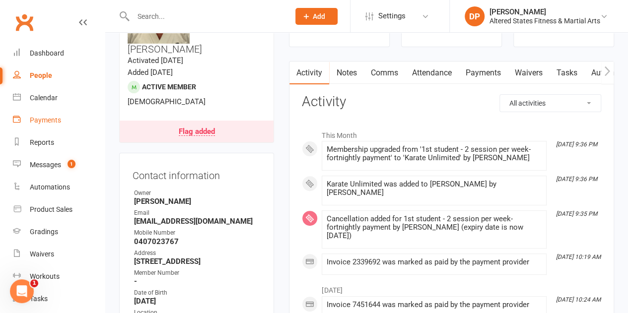
click at [48, 119] on div "Payments" at bounding box center [45, 120] width 31 height 8
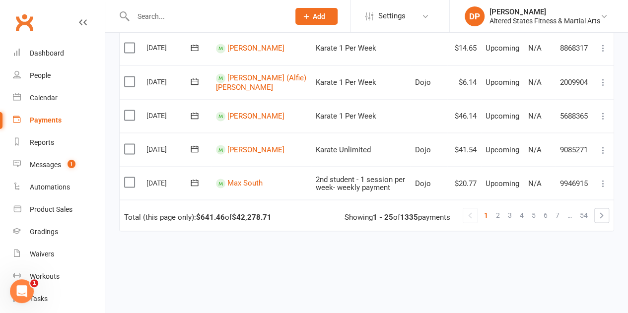
scroll to position [840, 0]
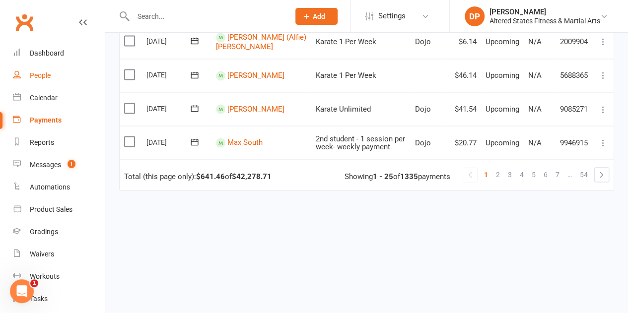
click at [50, 76] on div "People" at bounding box center [40, 75] width 21 height 8
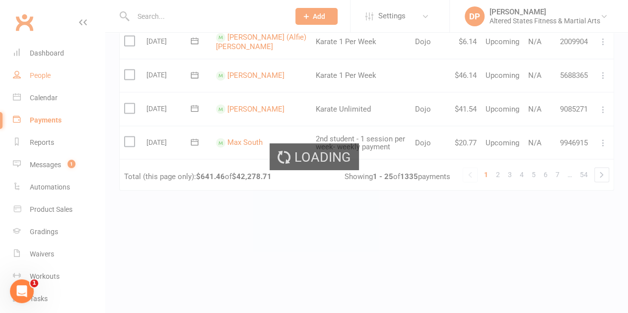
select select "100"
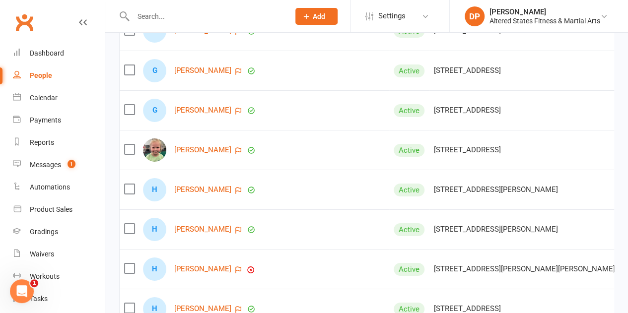
scroll to position [3915, 0]
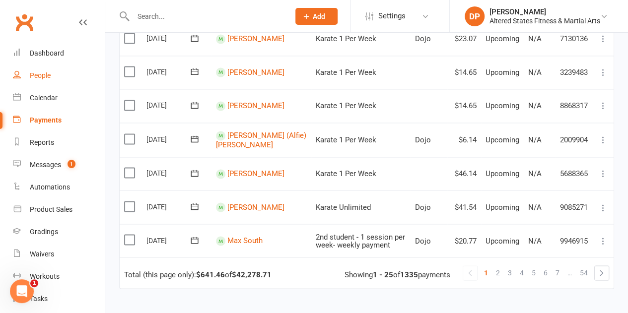
scroll to position [851, 0]
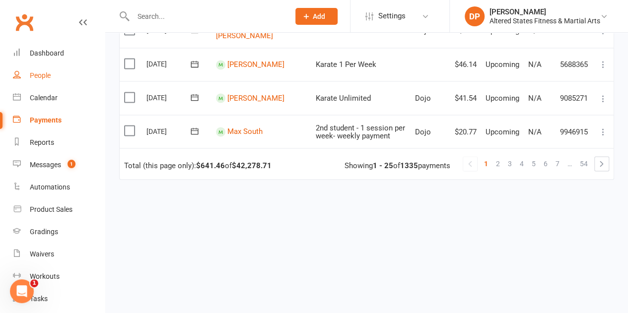
click at [35, 70] on link "People" at bounding box center [59, 76] width 92 height 22
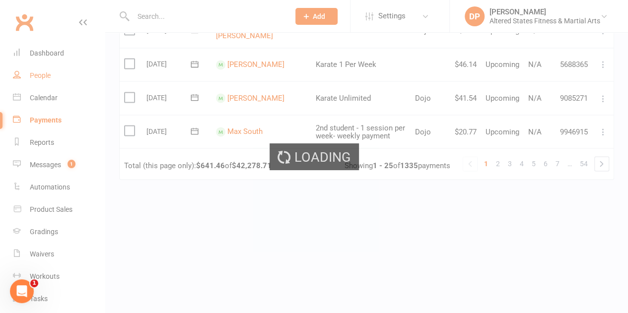
select select "100"
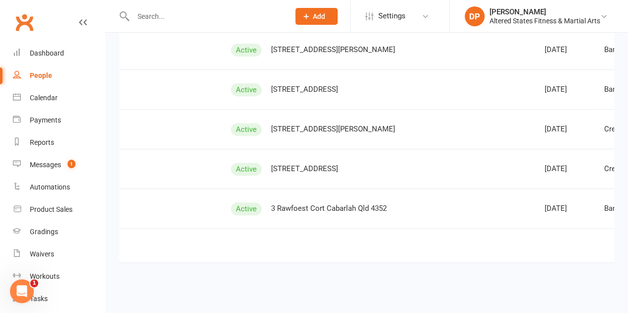
scroll to position [0, 171]
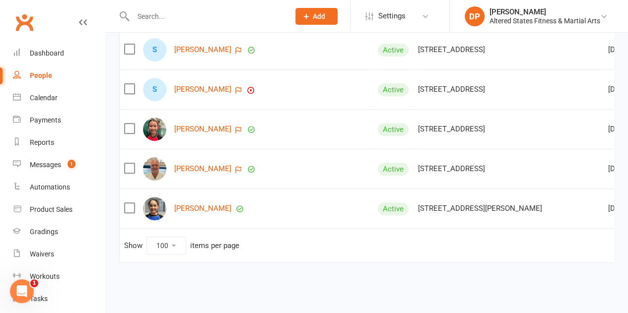
scroll to position [0, 1]
click at [207, 204] on link "[PERSON_NAME]" at bounding box center [201, 208] width 57 height 8
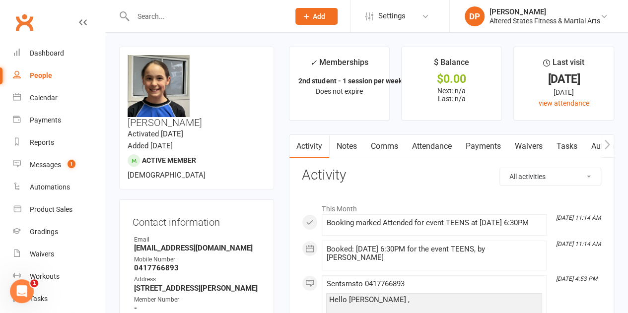
click at [479, 145] on link "Payments" at bounding box center [482, 146] width 49 height 23
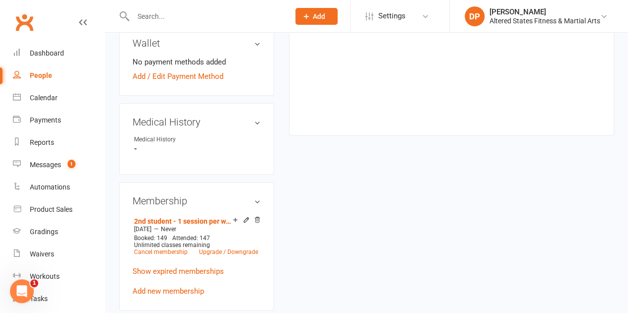
scroll to position [374, 0]
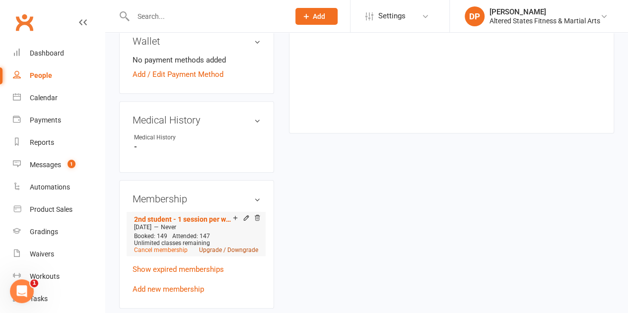
click at [222, 247] on link "Upgrade / Downgrade" at bounding box center [228, 250] width 59 height 7
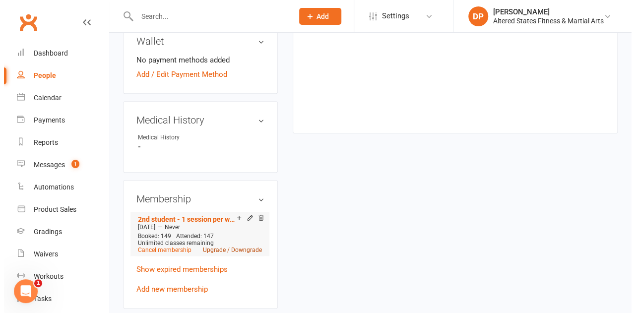
scroll to position [362, 0]
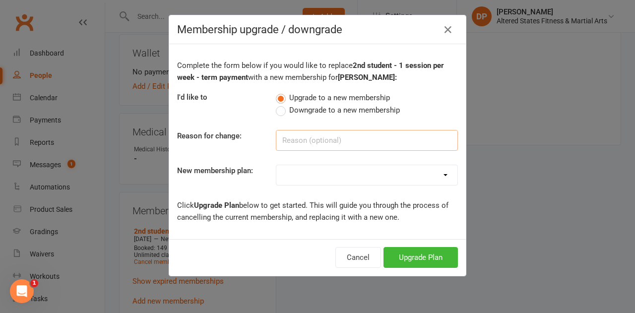
click at [302, 142] on input at bounding box center [367, 140] width 182 height 21
paste input "Administration"
type input "Administration"
click at [308, 165] on select "Casual Student Karate Trail Karate 1 Per Week Karate 2 Per Week Karate Unlimite…" at bounding box center [366, 175] width 181 height 20
select select "4"
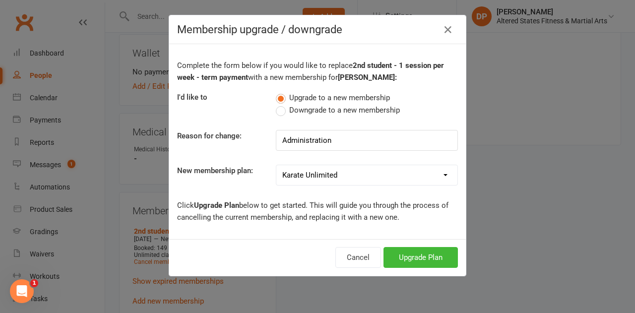
click at [276, 165] on select "Casual Student Karate Trail Karate 1 Per Week Karate 2 Per Week Karate Unlimite…" at bounding box center [366, 175] width 181 height 20
click at [410, 252] on button "Upgrade Plan" at bounding box center [421, 257] width 74 height 21
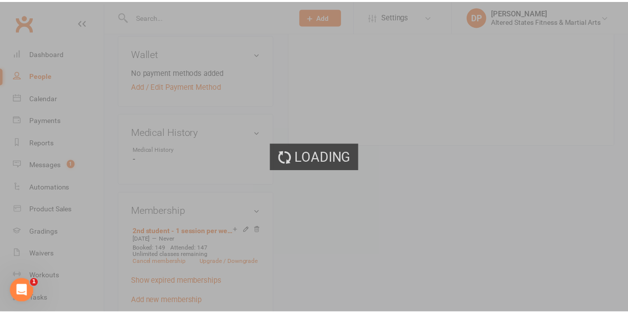
scroll to position [374, 0]
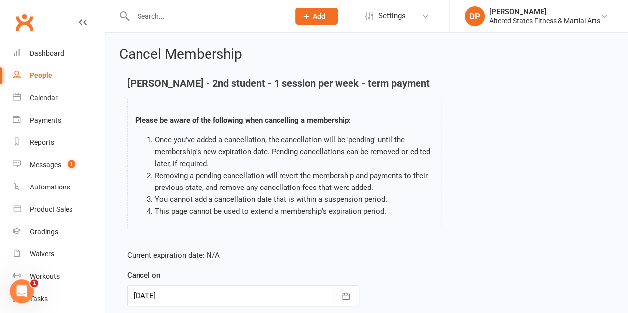
scroll to position [126, 0]
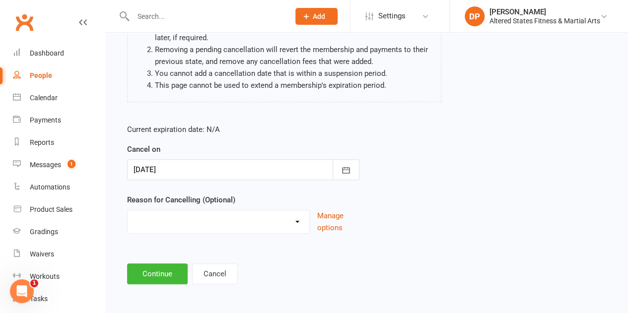
click at [259, 226] on select "Holiday Injury Other reason" at bounding box center [219, 220] width 182 height 20
select select "2"
click at [128, 210] on select "Holiday Injury Other reason" at bounding box center [219, 220] width 182 height 20
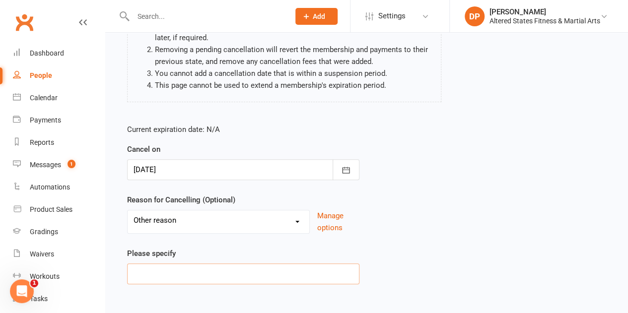
click at [222, 267] on input at bounding box center [243, 274] width 232 height 21
paste input "Administration"
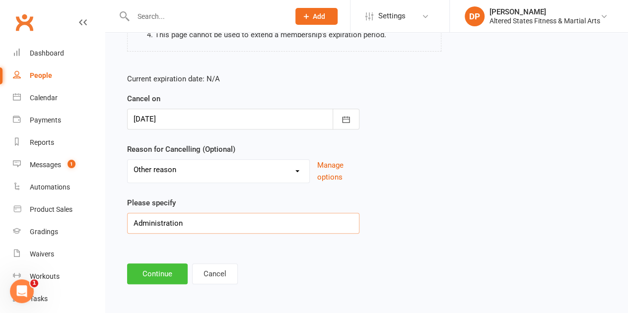
type input "Administration"
click at [163, 274] on button "Continue" at bounding box center [157, 274] width 61 height 21
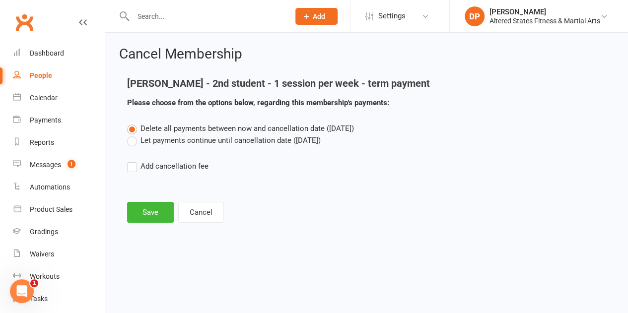
scroll to position [0, 0]
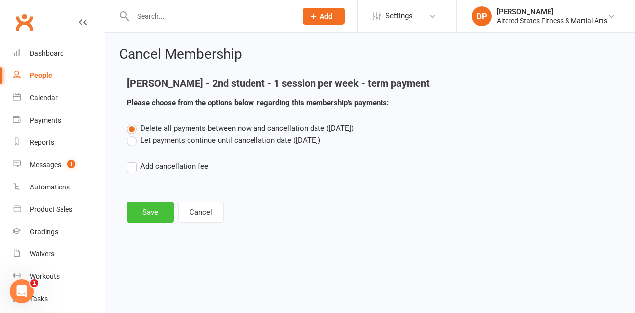
click at [155, 210] on button "Save" at bounding box center [150, 212] width 47 height 21
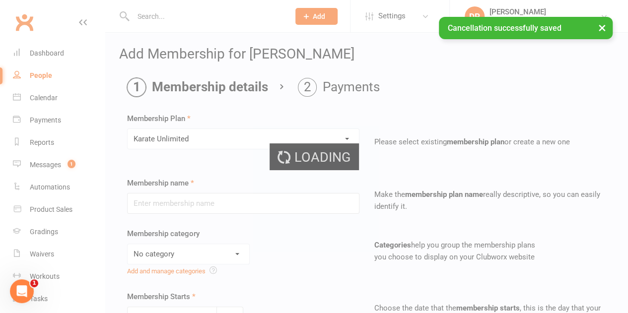
type input "Karate Unlimited"
select select "6"
type input "0"
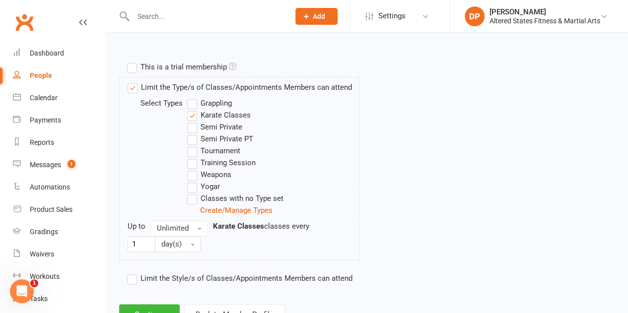
scroll to position [542, 0]
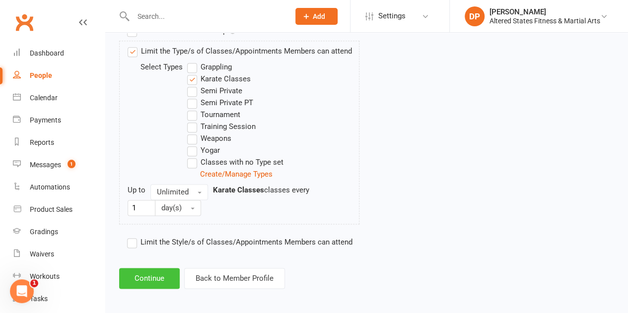
click at [154, 268] on button "Continue" at bounding box center [149, 278] width 61 height 21
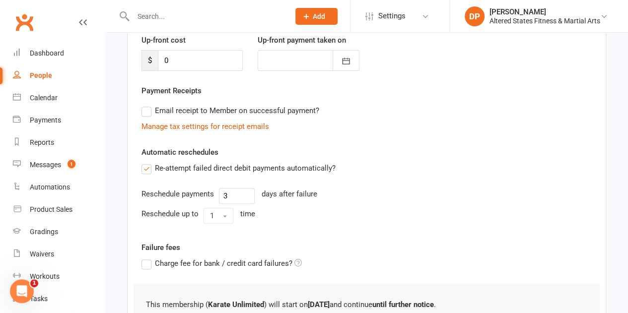
scroll to position [225, 0]
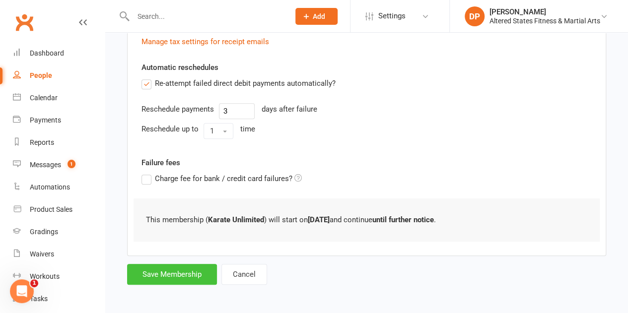
click at [154, 273] on button "Save Membership" at bounding box center [172, 274] width 90 height 21
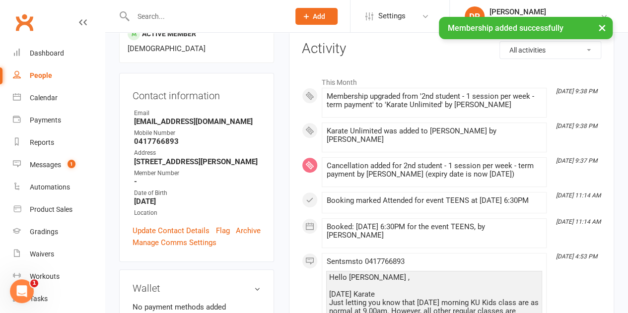
scroll to position [132, 0]
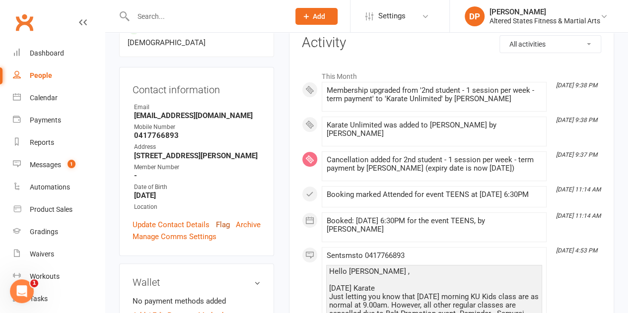
click at [223, 219] on link "Flag" at bounding box center [223, 225] width 14 height 12
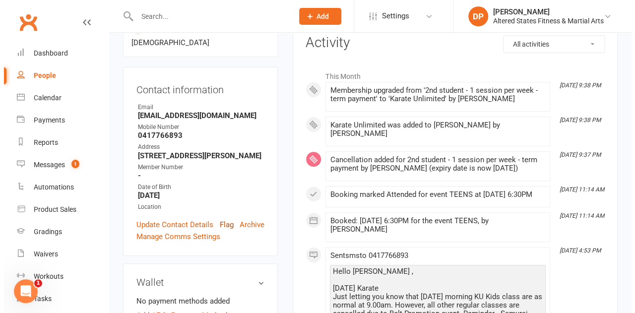
scroll to position [121, 0]
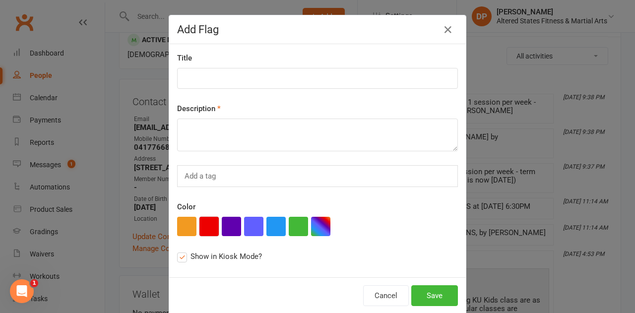
click at [199, 223] on button "button" at bounding box center [208, 226] width 19 height 19
click at [189, 138] on textarea at bounding box center [317, 135] width 281 height 33
paste textarea "Administration"
type textarea "Administration"
click at [194, 71] on input at bounding box center [317, 78] width 281 height 21
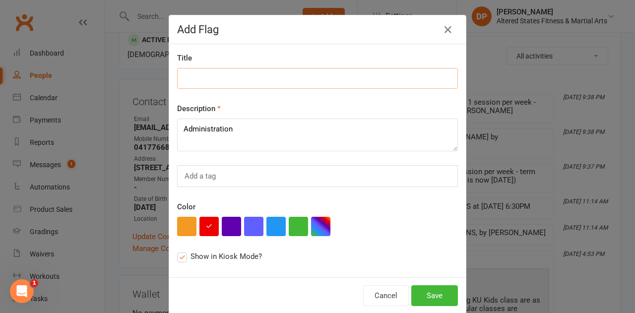
type input "v"
paste input "Administration"
type input "Administration"
click at [420, 289] on button "Save" at bounding box center [434, 295] width 47 height 21
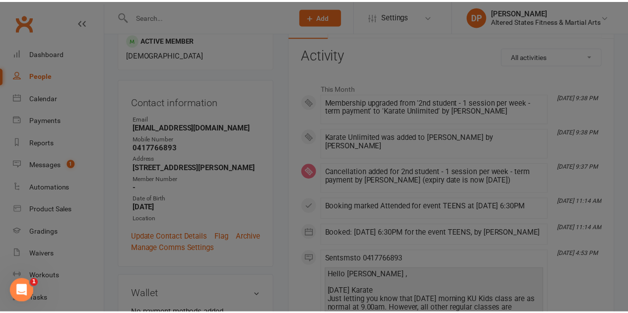
scroll to position [132, 0]
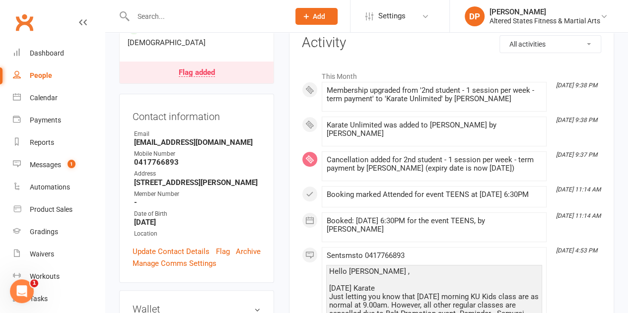
click at [40, 77] on div "People" at bounding box center [41, 75] width 22 height 8
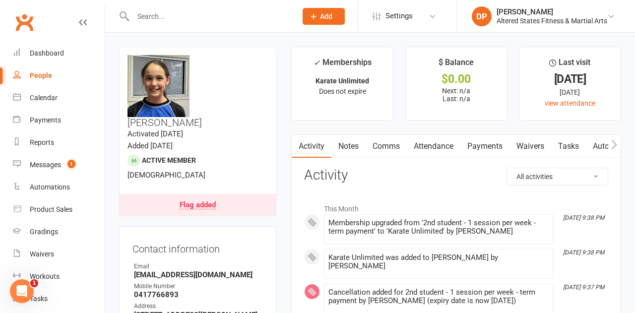
select select "100"
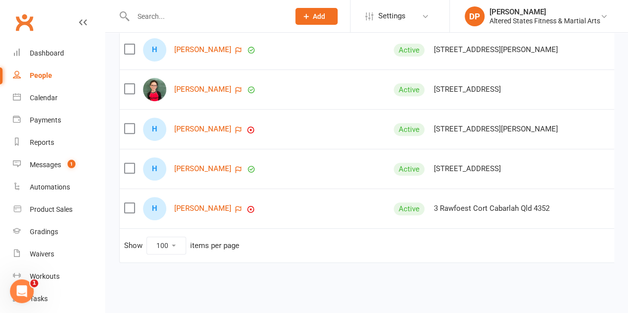
scroll to position [3914, 0]
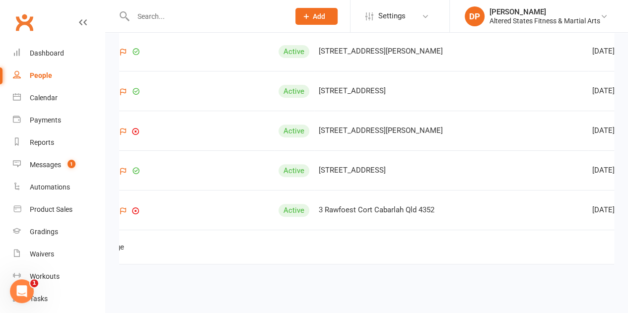
scroll to position [0, 171]
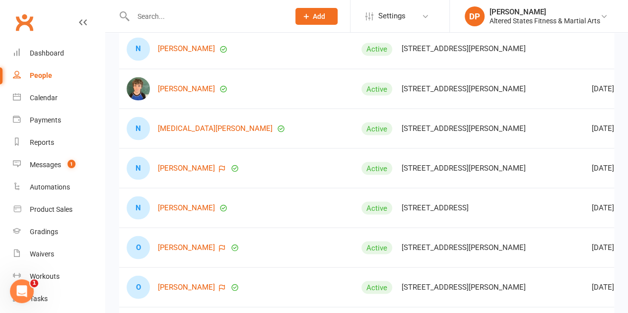
scroll to position [2765, 0]
click at [209, 128] on link "[MEDICAL_DATA][PERSON_NAME]" at bounding box center [215, 129] width 115 height 8
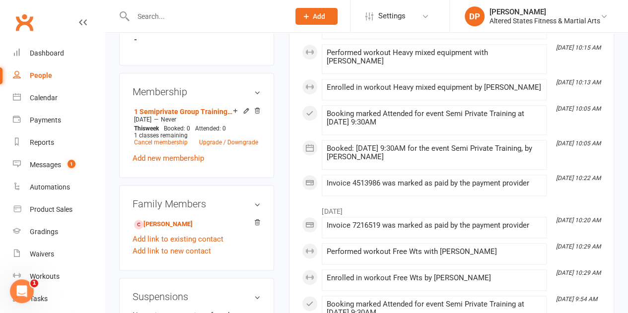
scroll to position [546, 0]
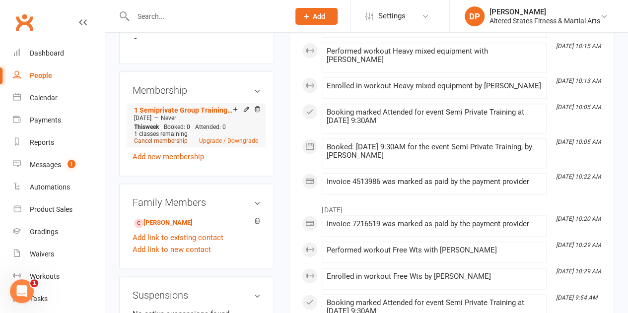
click at [158, 137] on link "Cancel membership" at bounding box center [161, 140] width 54 height 7
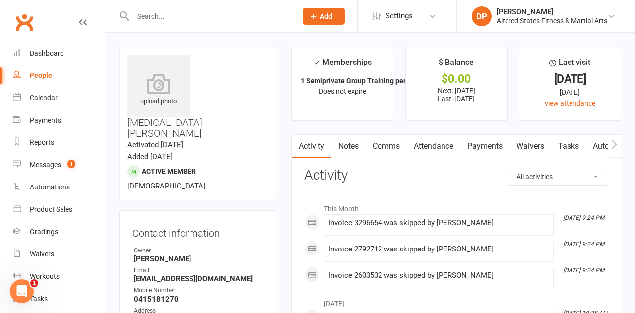
select select "100"
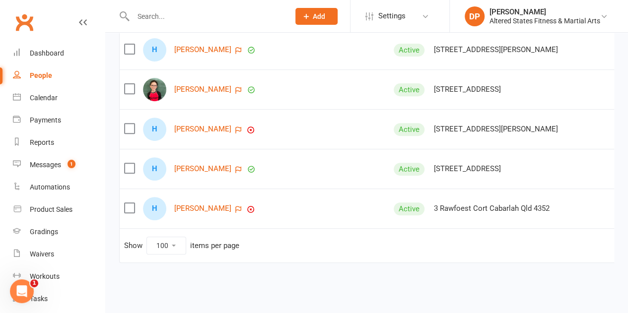
scroll to position [0, 171]
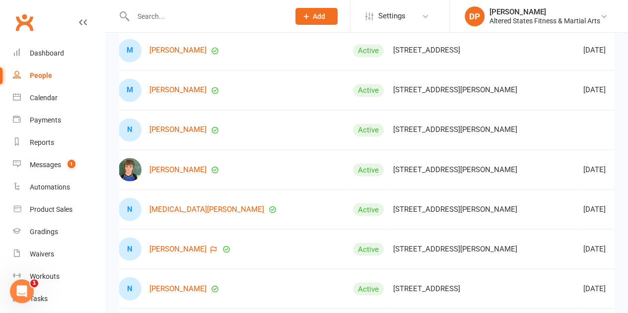
scroll to position [2683, 0]
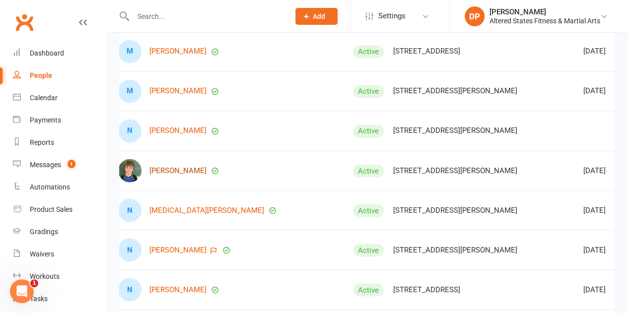
click at [176, 169] on link "[PERSON_NAME]" at bounding box center [177, 170] width 57 height 8
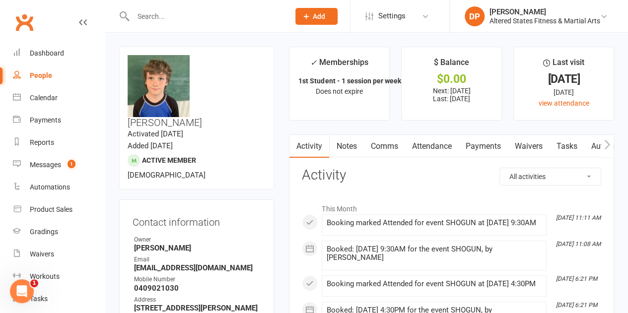
click at [477, 147] on link "Payments" at bounding box center [482, 146] width 49 height 23
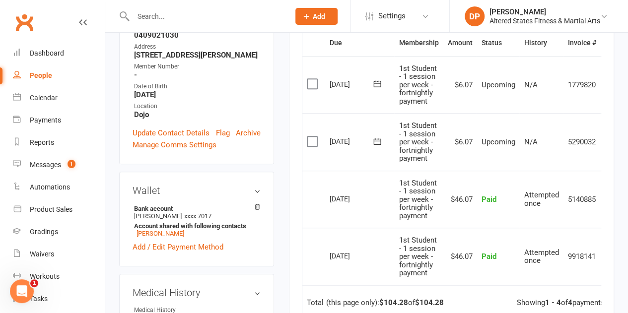
scroll to position [238, 0]
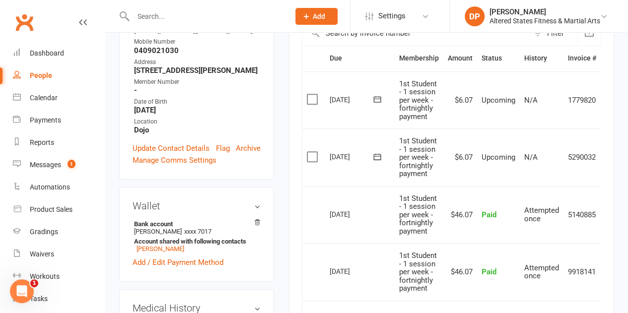
click at [418, 232] on span "1st Student - 1 session per week - fortnightly payment" at bounding box center [417, 215] width 38 height 42
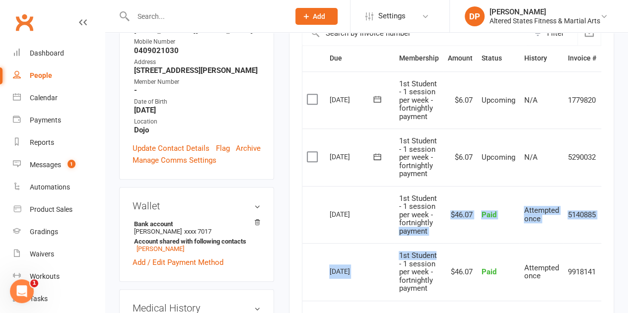
drag, startPoint x: 418, startPoint y: 232, endPoint x: 414, endPoint y: 244, distance: 12.1
click at [414, 244] on table "Due Contact Membership Amount Status History Invoice # Select this 02 Oct 2025 …" at bounding box center [462, 187] width 320 height 285
